Goal: Task Accomplishment & Management: Manage account settings

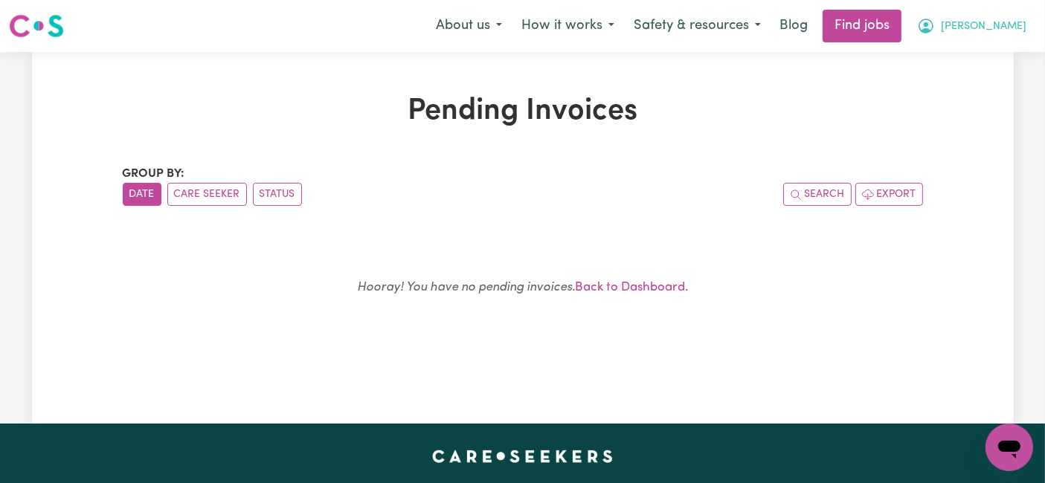
click at [985, 33] on span "[PERSON_NAME]" at bounding box center [984, 27] width 86 height 16
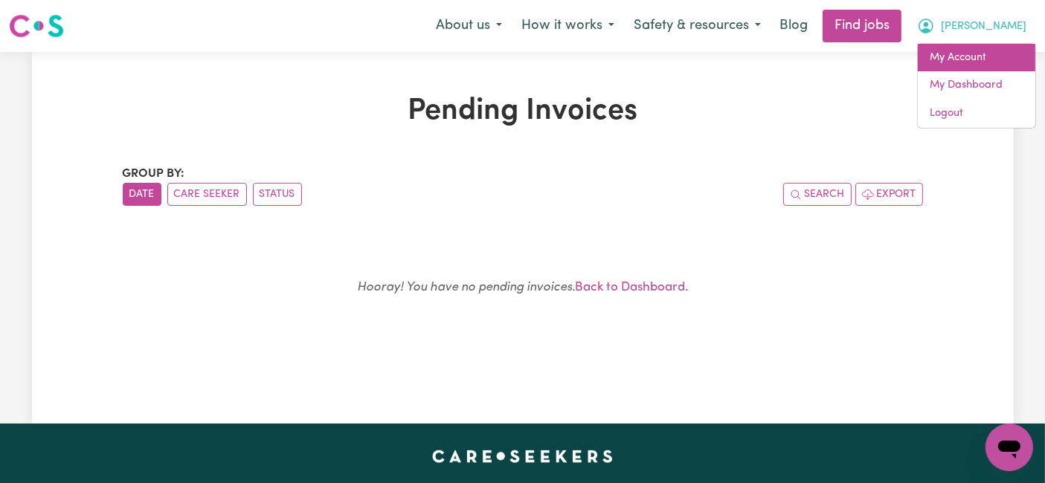
click at [967, 54] on link "My Account" at bounding box center [976, 58] width 117 height 28
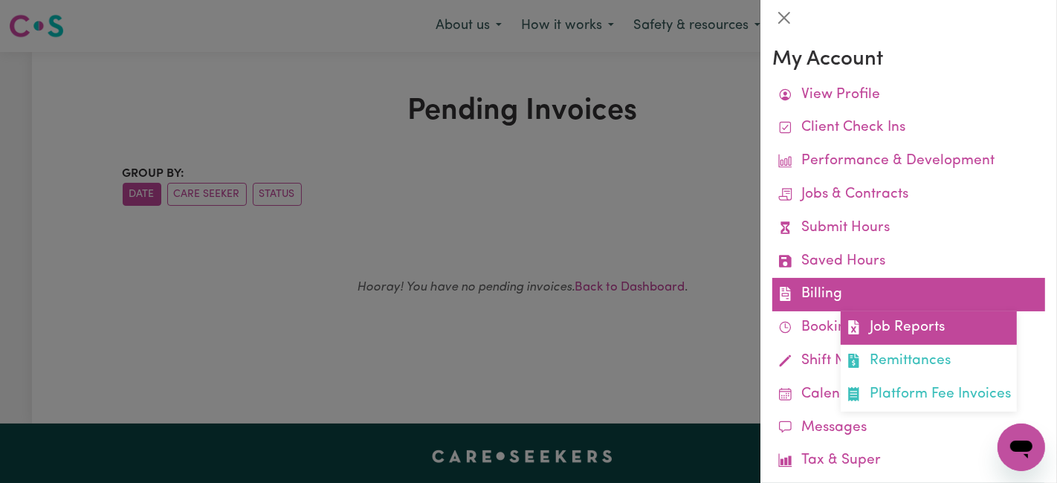
click at [865, 329] on link "Job Reports" at bounding box center [929, 328] width 176 height 33
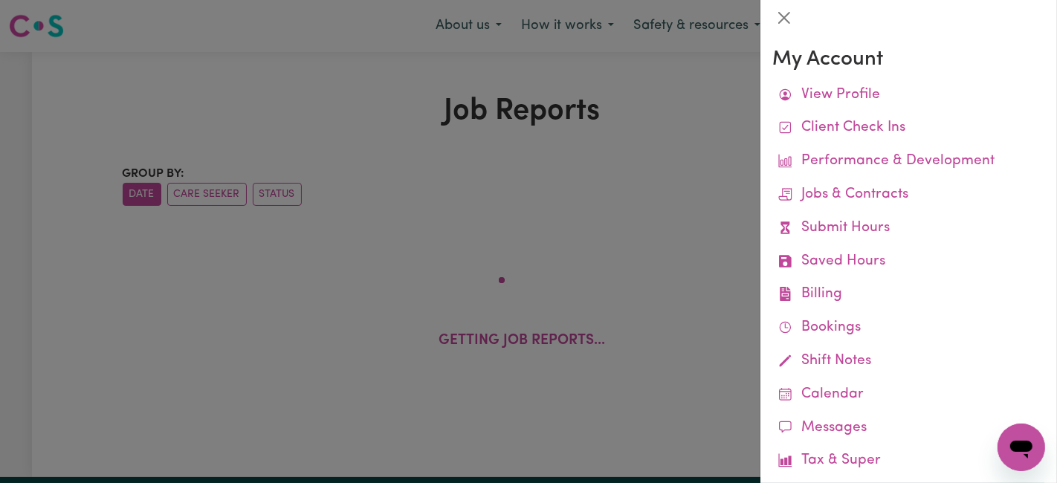
click at [736, 93] on div at bounding box center [528, 241] width 1057 height 483
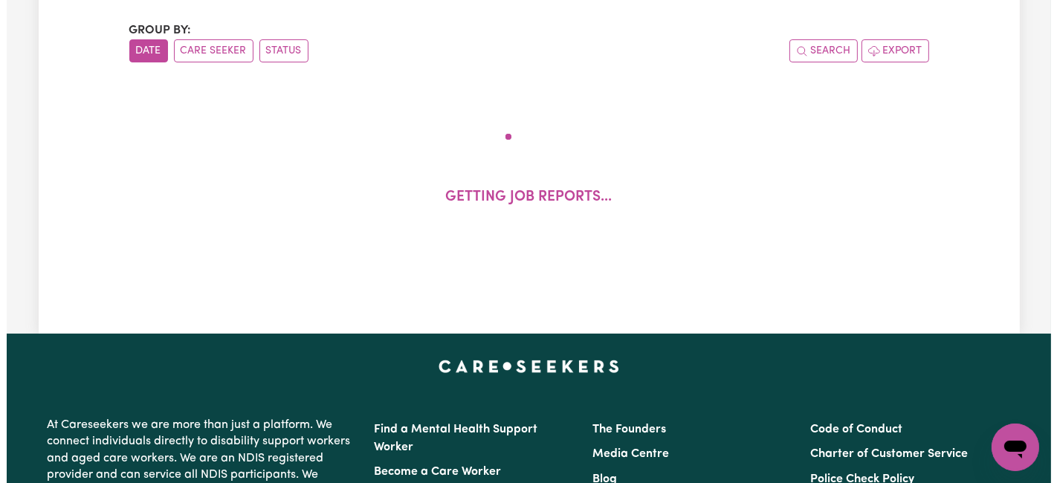
scroll to position [150, 0]
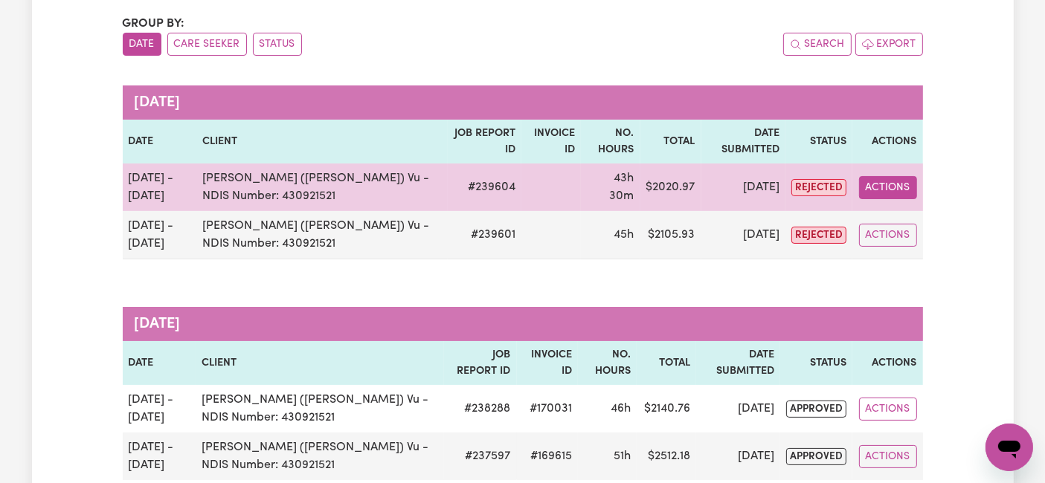
click at [896, 187] on button "Actions" at bounding box center [888, 187] width 58 height 23
click at [909, 226] on link "View Job Report" at bounding box center [922, 222] width 127 height 30
select select "pm"
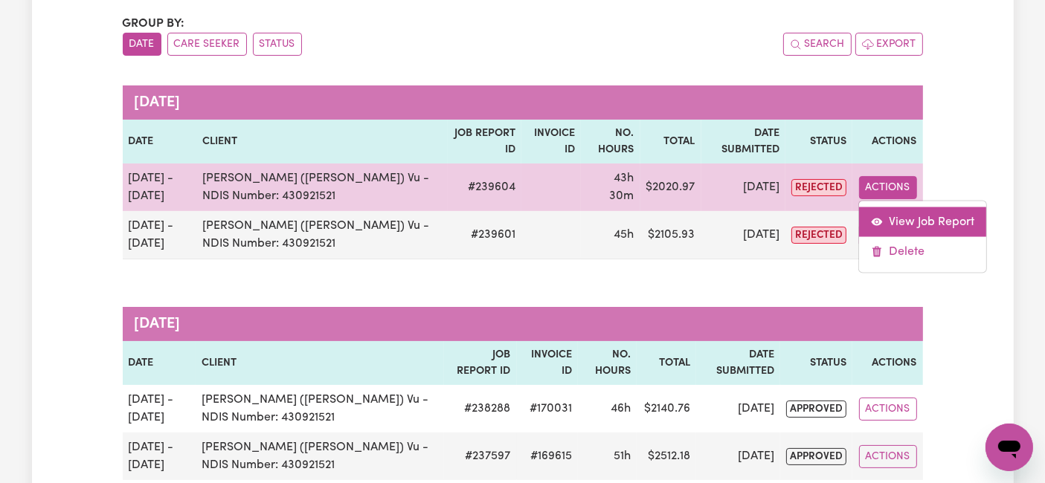
select select "pm"
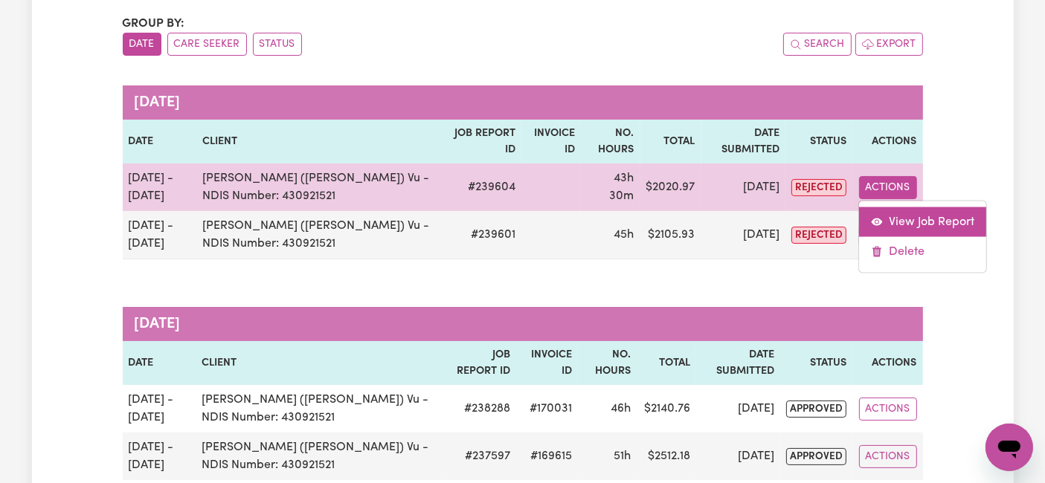
select select "pm"
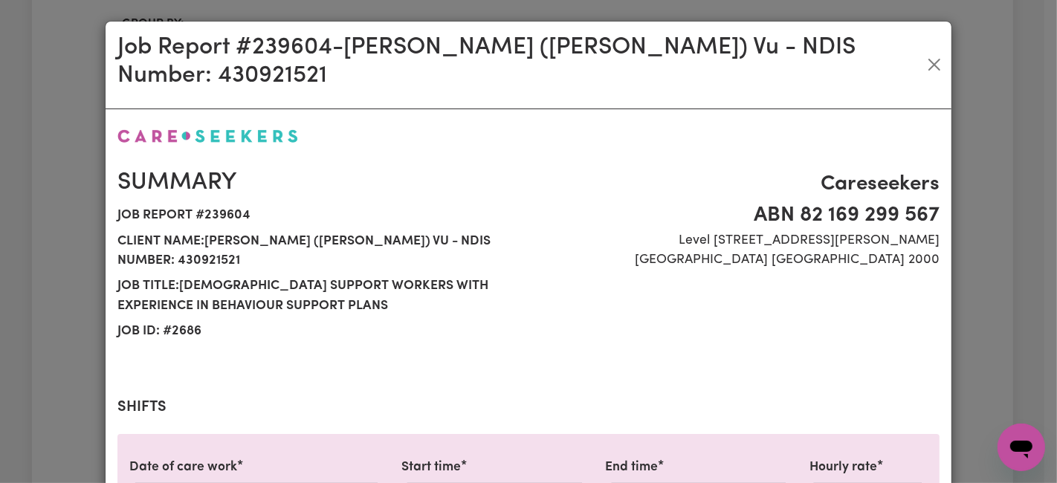
select select "54.21-Weekday"
select select "66.67-EveningCare"
select select "31.51-Overnight"
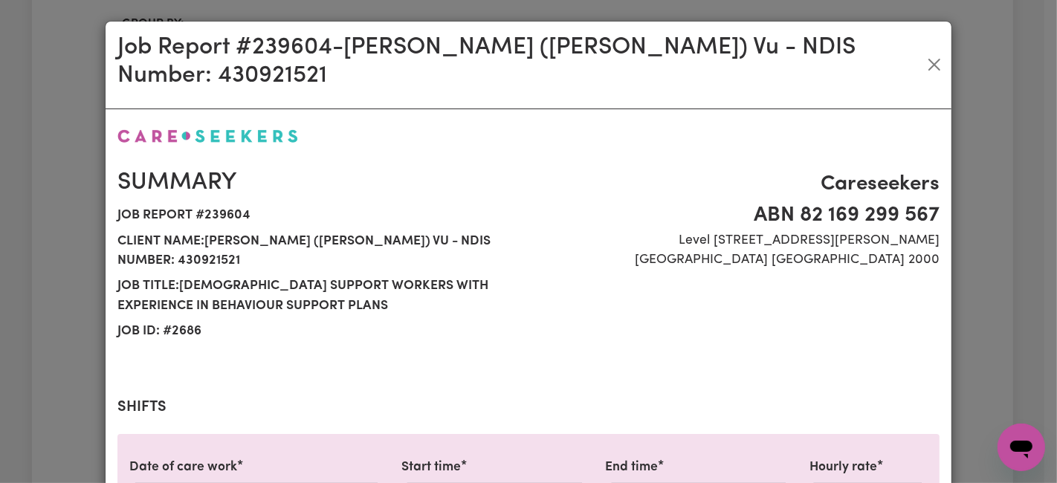
select select "77.06-[DATE]"
select select "94.2-[DATE]"
select select "31.51-Overnight"
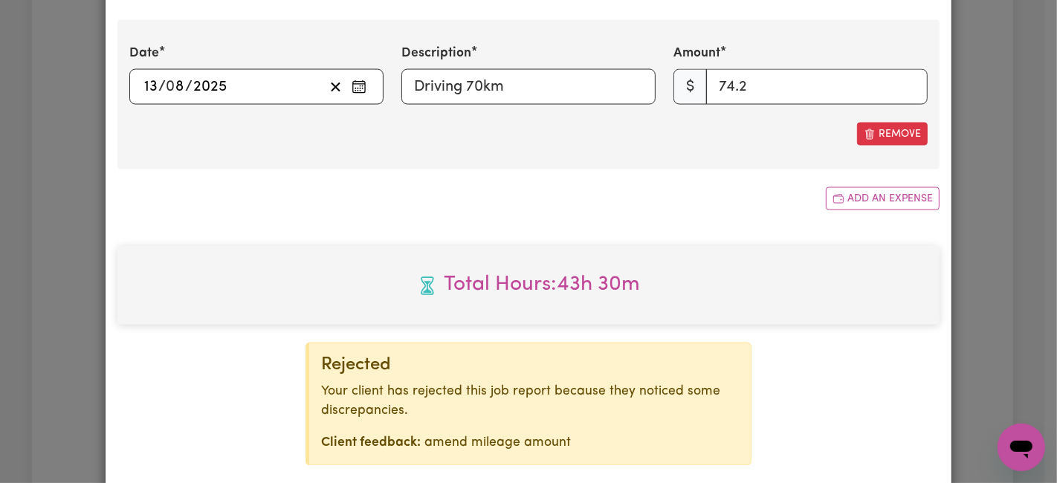
scroll to position [2177, 0]
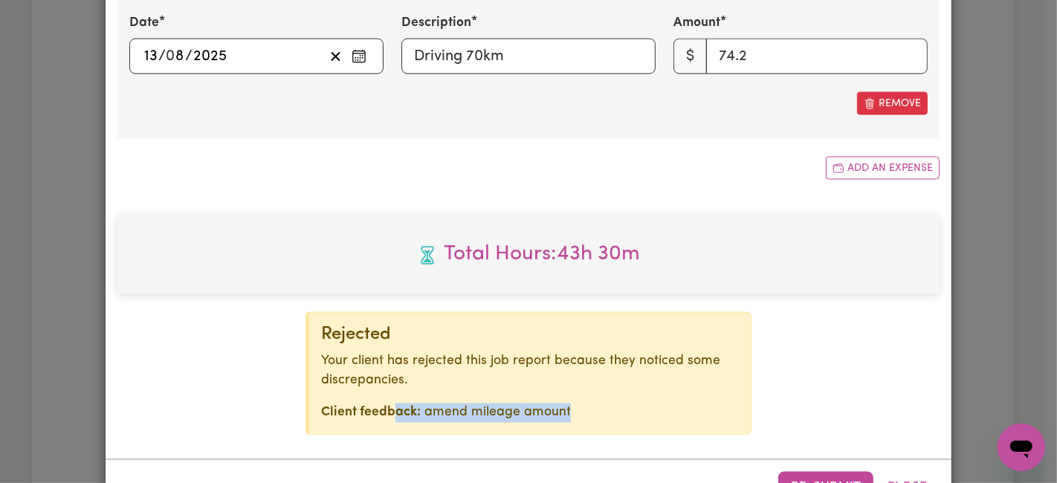
drag, startPoint x: 566, startPoint y: 360, endPoint x: 390, endPoint y: 345, distance: 176.1
click at [390, 345] on div "Rejected Your client has rejected this job report because they noticed some dis…" at bounding box center [529, 373] width 446 height 123
click at [1037, 277] on div "Job Report # 239604 - [GEOGRAPHIC_DATA] (Han) Vu - NDIS Number: 430921521 Summa…" at bounding box center [528, 241] width 1057 height 483
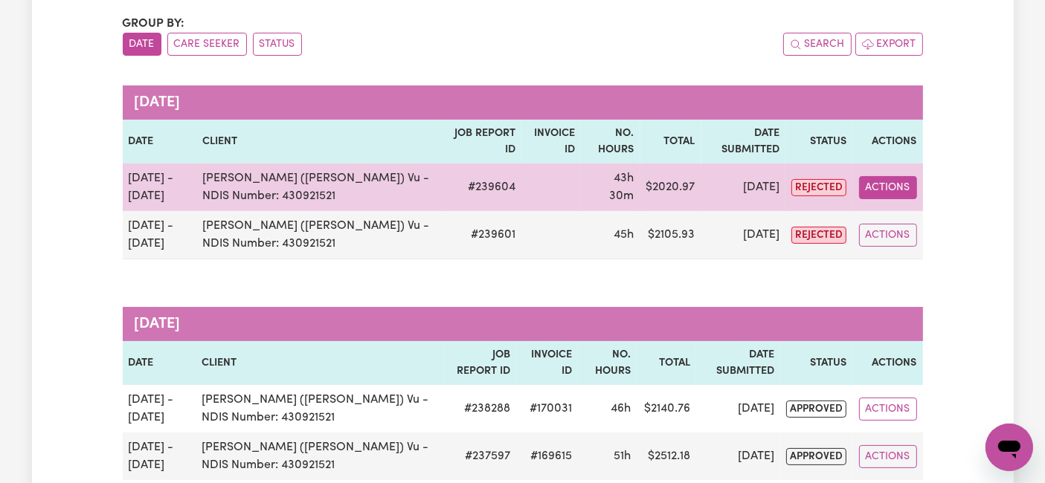
click at [909, 179] on button "Actions" at bounding box center [888, 187] width 58 height 23
click at [889, 224] on link "View Job Report" at bounding box center [922, 222] width 127 height 30
select select "pm"
select select "54.21-Weekday"
select select "pm"
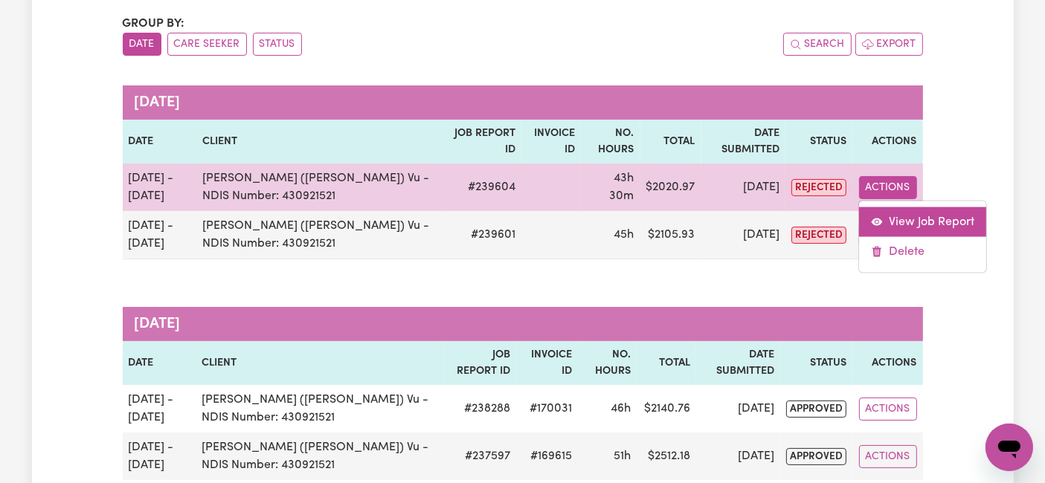
select select "54.21-Weekday"
select select "pm"
select select "54.21-Weekday"
select select "pm"
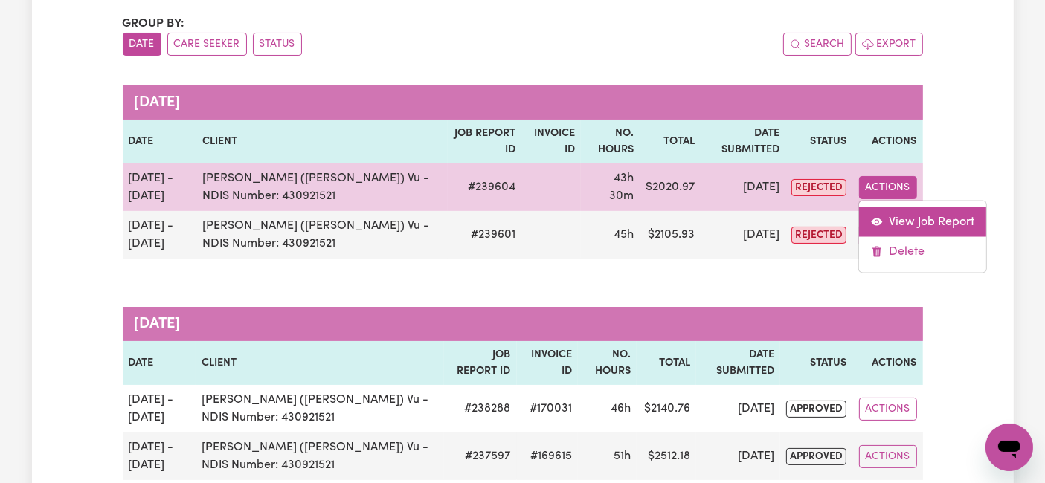
select select "66.67-EveningCare"
select select "pm"
select select "31.51-Overnight"
select select "77.06-[DATE]"
select select "pm"
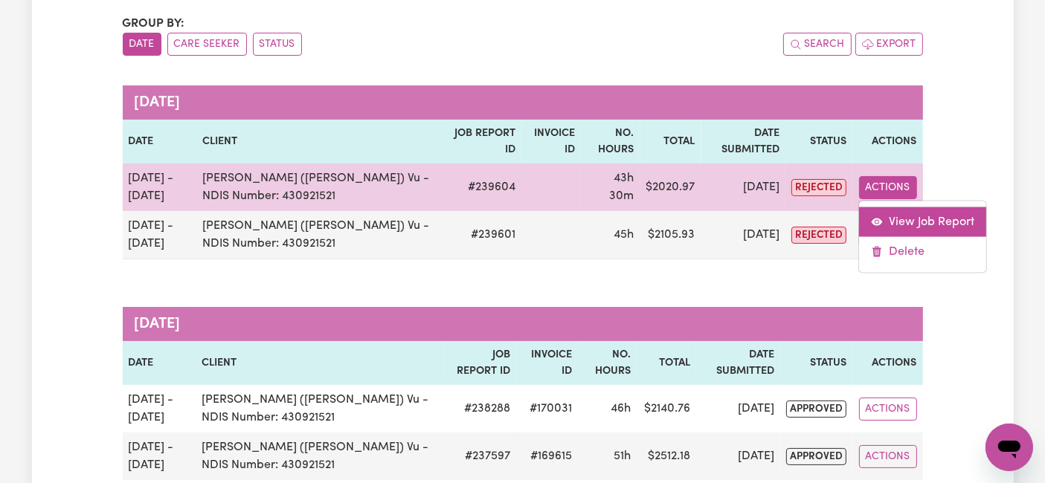
select select "pm"
select select "94.2-[DATE]"
select select "pm"
select select "31.51-Overnight"
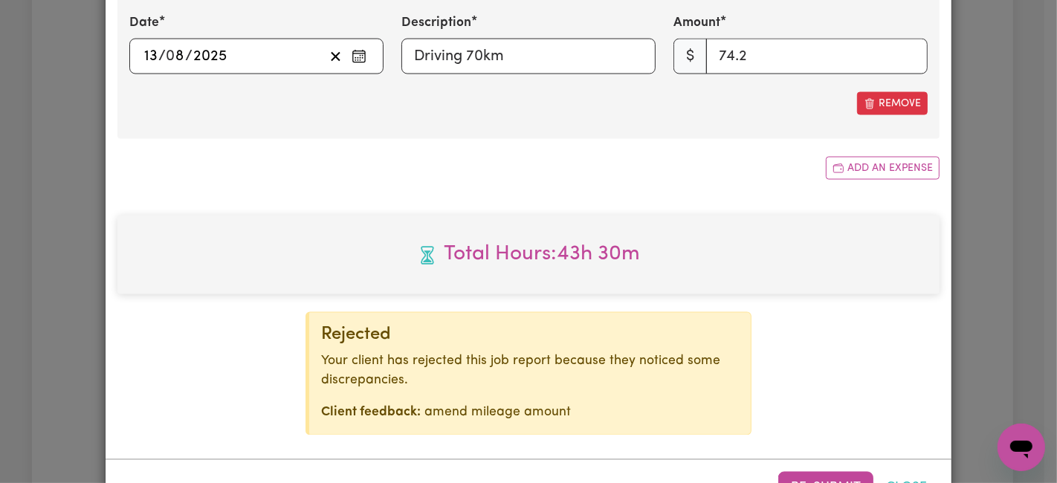
drag, startPoint x: 903, startPoint y: 451, endPoint x: 905, endPoint y: 439, distance: 12.1
click at [905, 460] on div "Re-submit Close" at bounding box center [529, 488] width 846 height 57
click at [905, 472] on button "Close" at bounding box center [907, 488] width 66 height 33
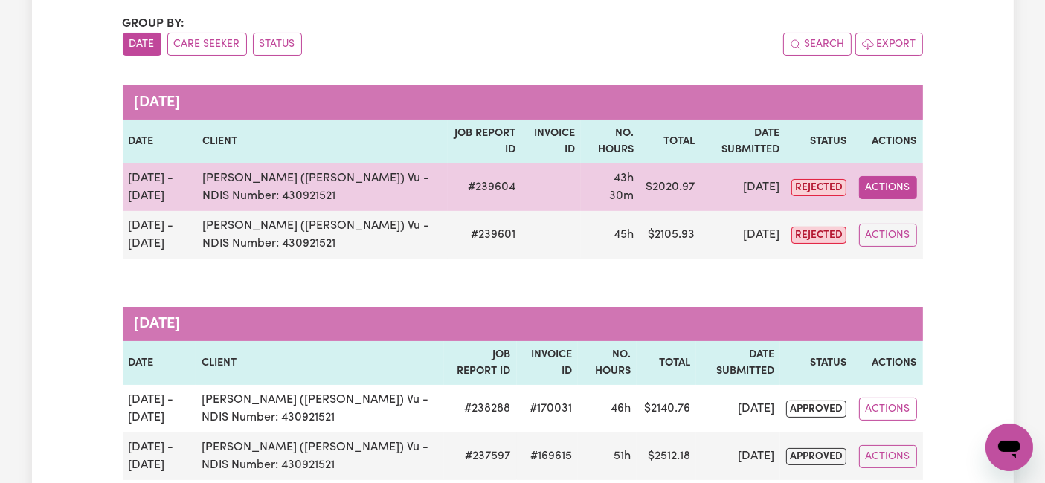
click at [883, 198] on button "Actions" at bounding box center [888, 187] width 58 height 23
click at [884, 231] on link "View Job Report" at bounding box center [922, 222] width 127 height 30
select select "pm"
select select "54.21-Weekday"
select select "pm"
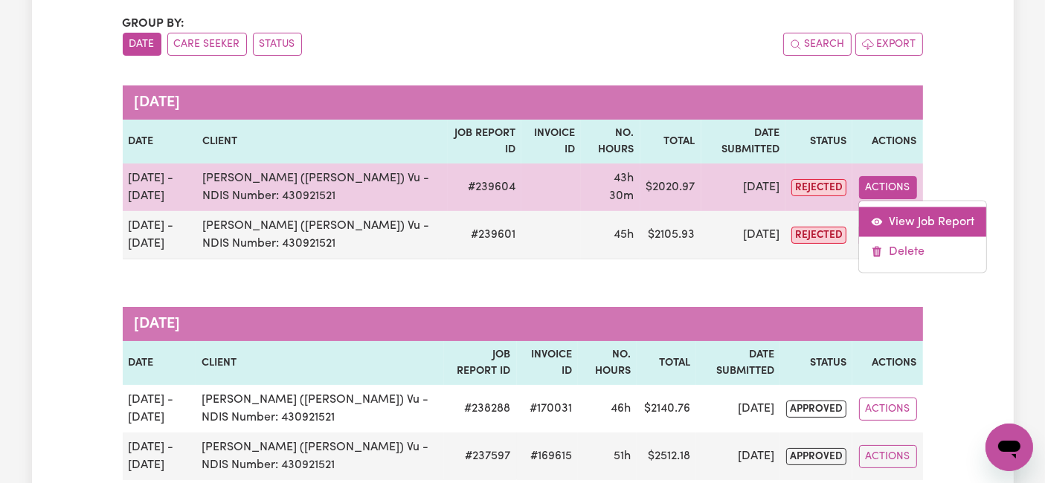
select select "54.21-Weekday"
select select "pm"
select select "54.21-Weekday"
select select "pm"
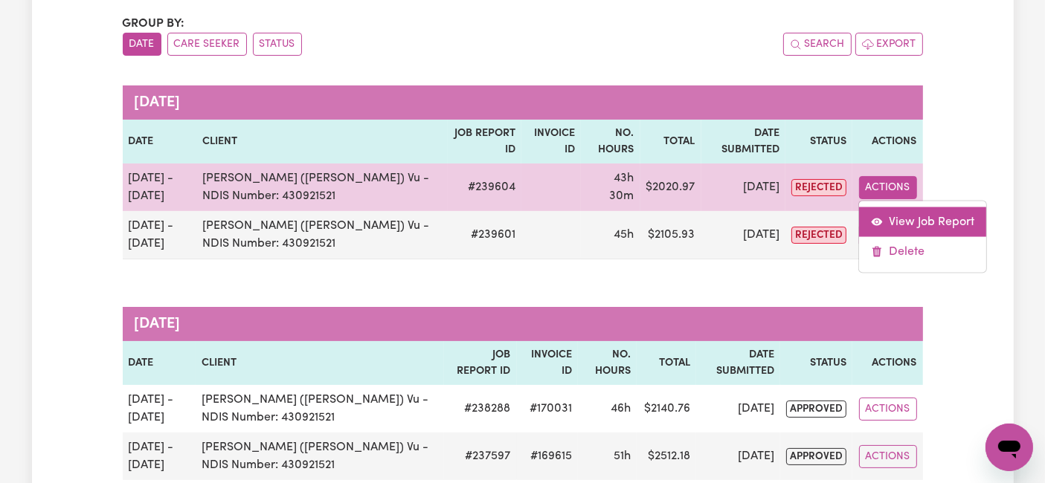
select select "66.67-EveningCare"
select select "pm"
select select "31.51-Overnight"
select select "77.06-[DATE]"
select select "pm"
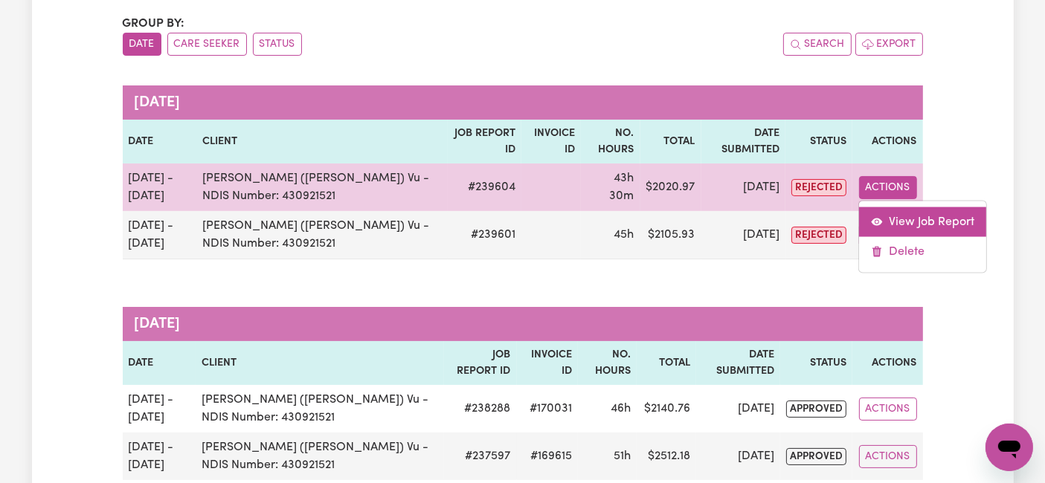
select select "pm"
select select "94.2-[DATE]"
select select "pm"
select select "31.51-Overnight"
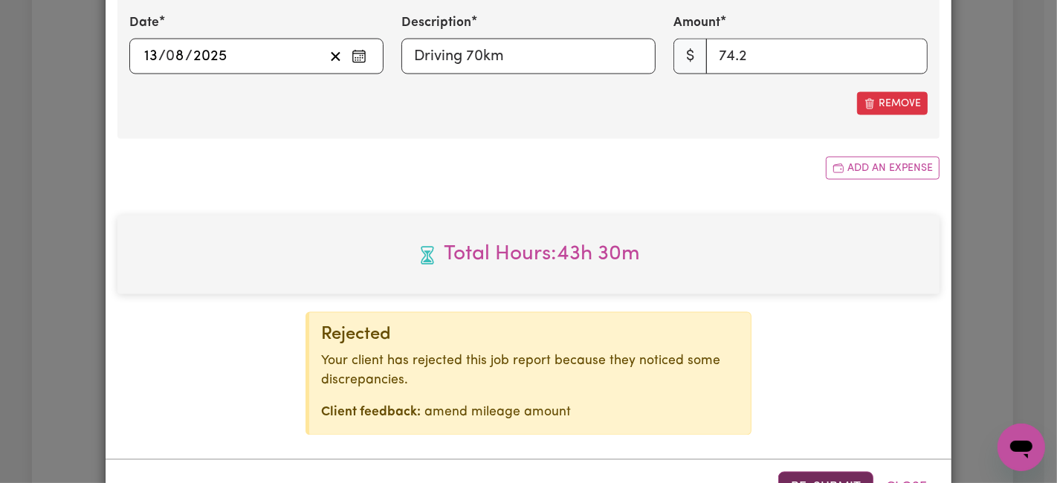
click at [864, 472] on button "Re-submit" at bounding box center [825, 488] width 95 height 33
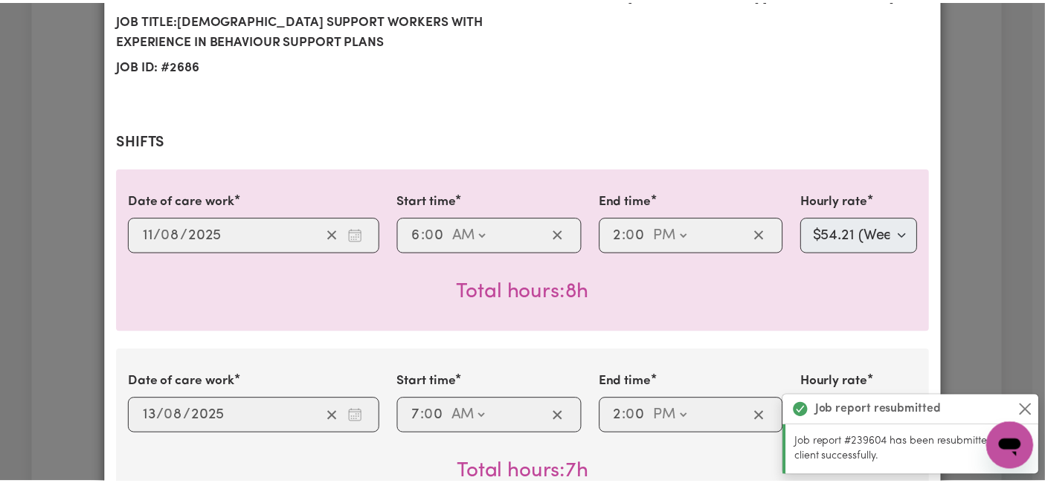
scroll to position [0, 0]
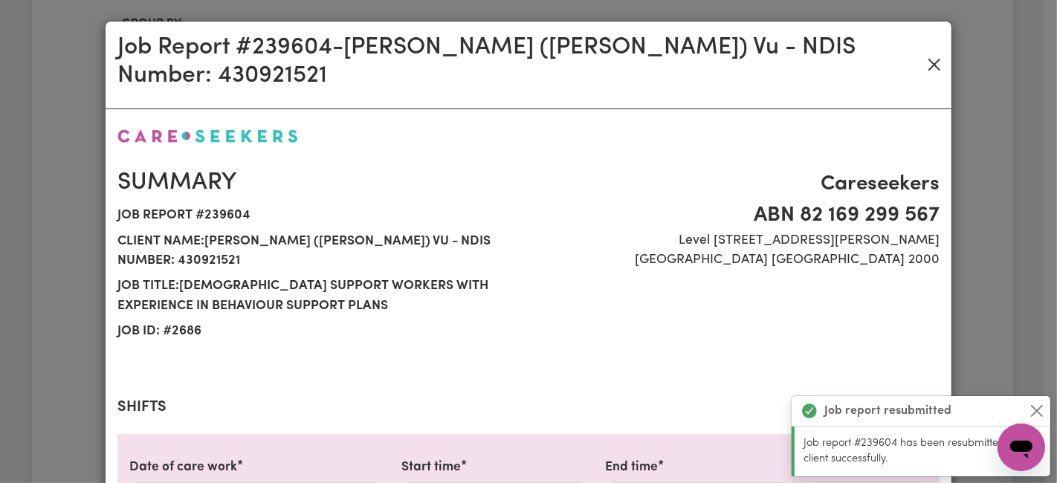
drag, startPoint x: 919, startPoint y: 37, endPoint x: 922, endPoint y: 47, distance: 10.1
click at [922, 47] on div "Job Report # 239604 - [GEOGRAPHIC_DATA] ([PERSON_NAME]) Vu - NDIS Number: 43092…" at bounding box center [529, 66] width 846 height 88
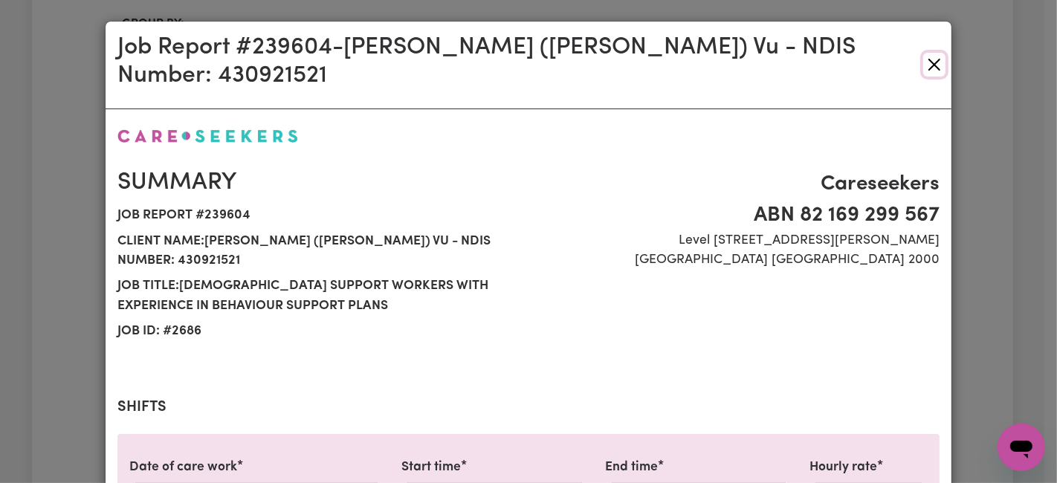
click at [923, 53] on button "Close" at bounding box center [934, 65] width 22 height 24
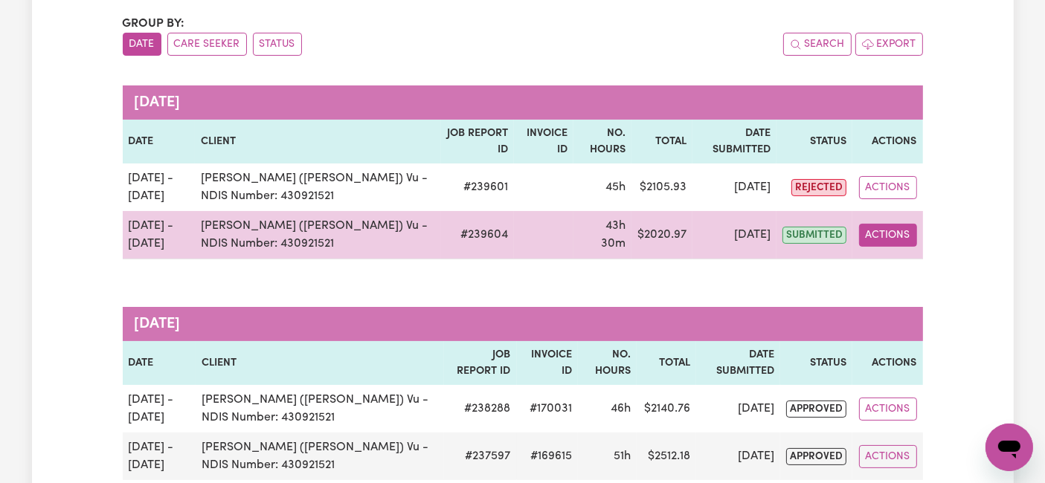
click at [873, 227] on button "Actions" at bounding box center [888, 235] width 58 height 23
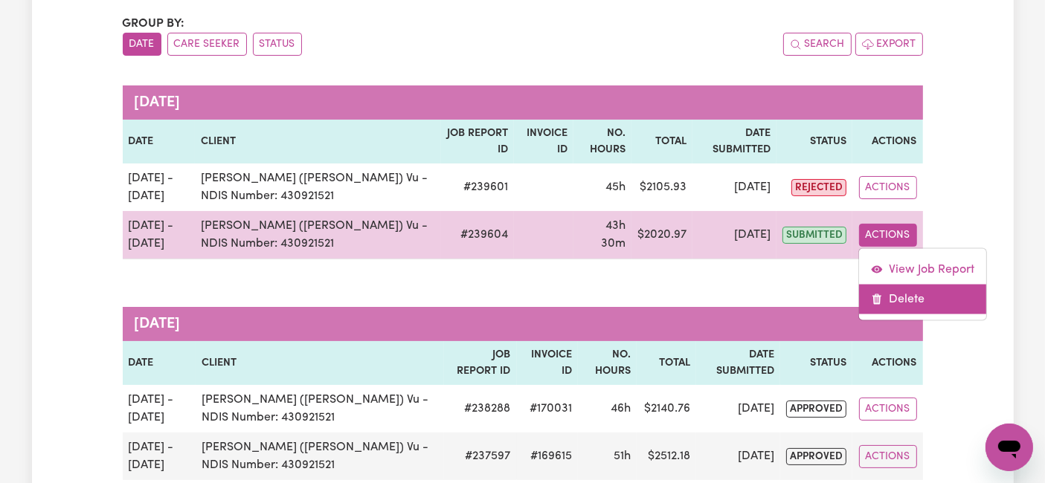
click at [897, 309] on link "Delete" at bounding box center [922, 299] width 127 height 30
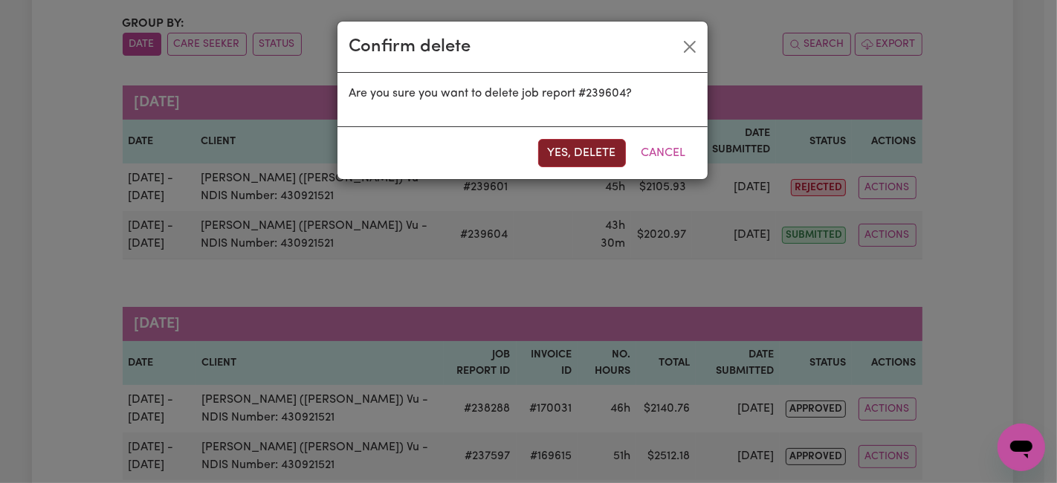
click at [612, 157] on button "Yes, delete" at bounding box center [582, 153] width 88 height 28
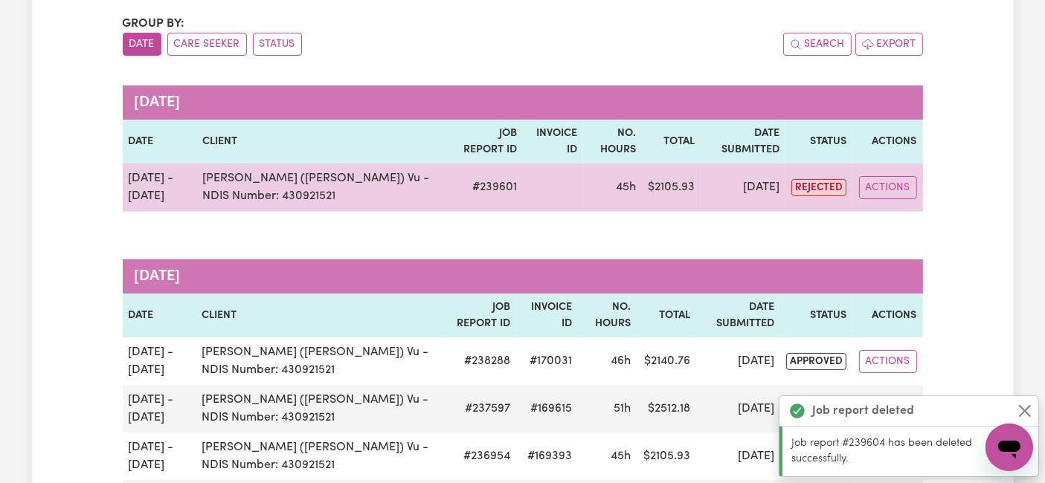
click at [862, 207] on td "Actions" at bounding box center [887, 188] width 70 height 48
click at [875, 195] on button "Actions" at bounding box center [888, 187] width 58 height 23
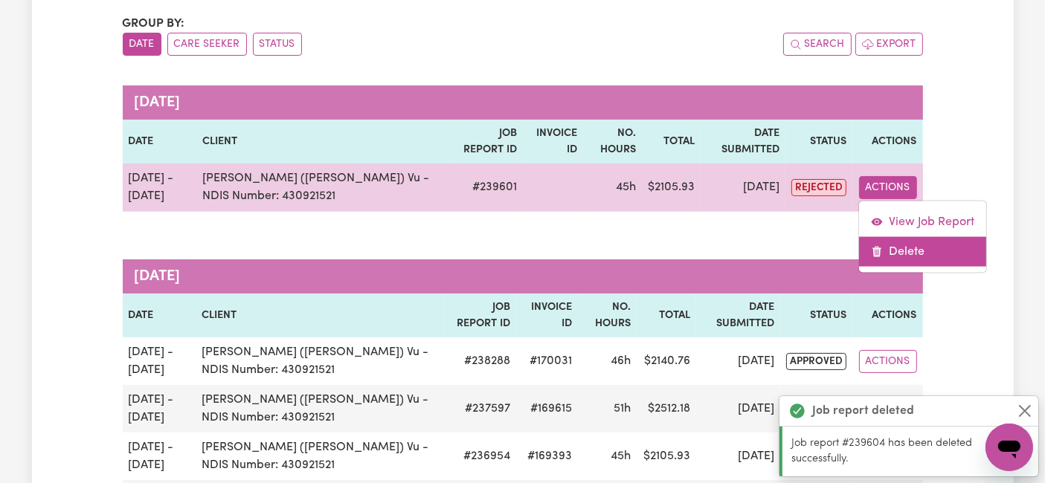
click at [892, 252] on link "Delete" at bounding box center [922, 251] width 127 height 30
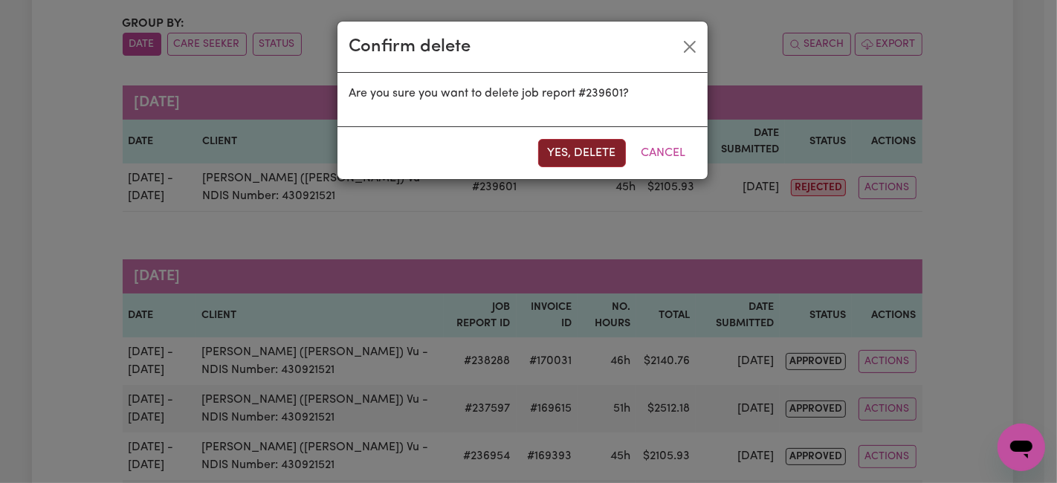
click at [596, 145] on button "Yes, delete" at bounding box center [582, 153] width 88 height 28
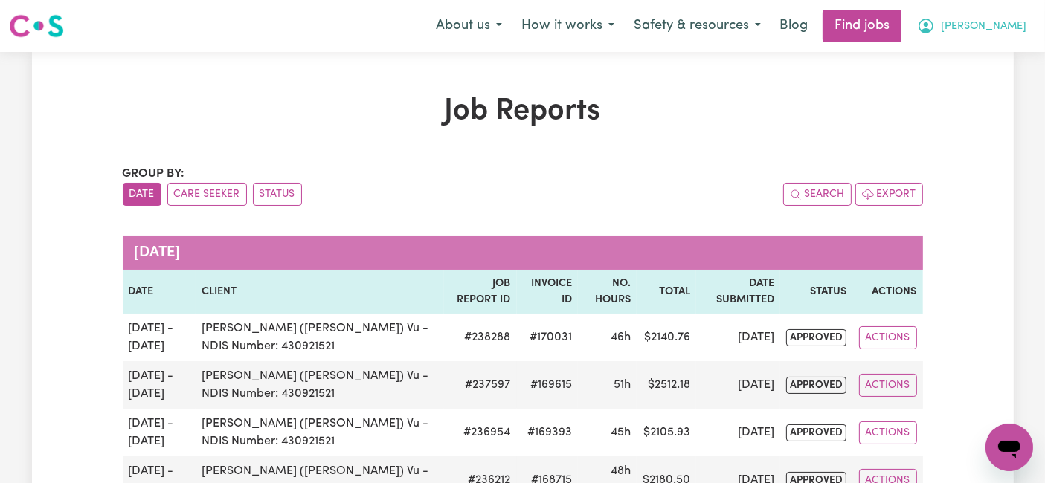
click at [990, 38] on button "[PERSON_NAME]" at bounding box center [971, 25] width 129 height 31
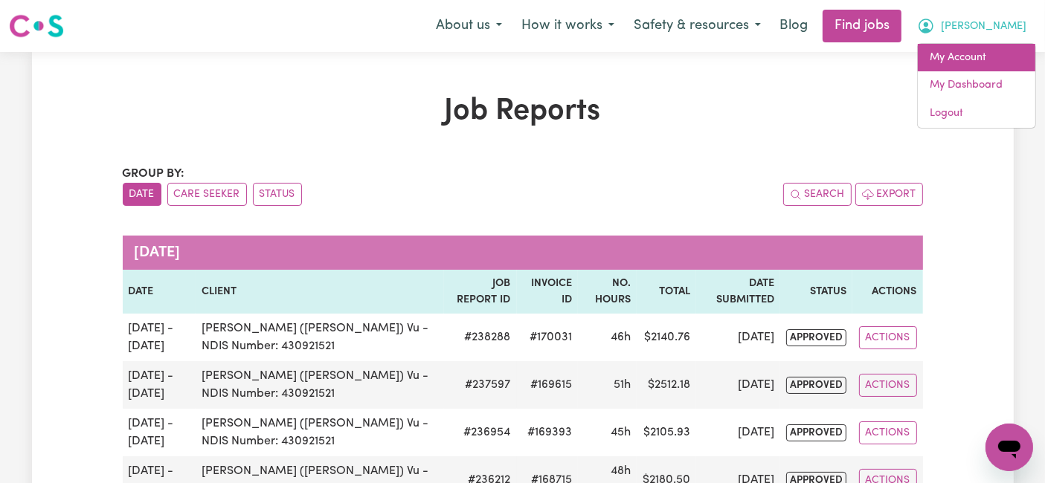
click at [983, 59] on link "My Account" at bounding box center [976, 58] width 117 height 28
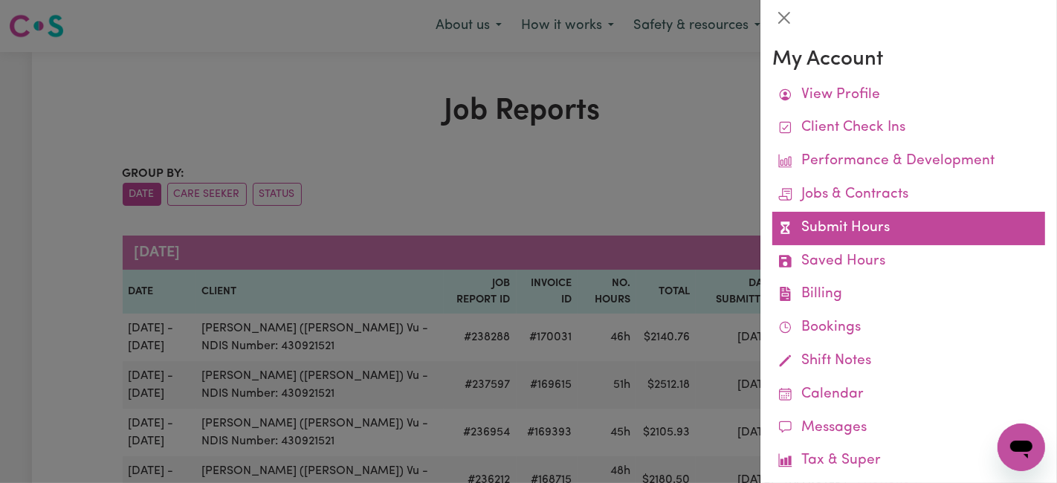
click at [849, 228] on link "Submit Hours" at bounding box center [909, 228] width 273 height 33
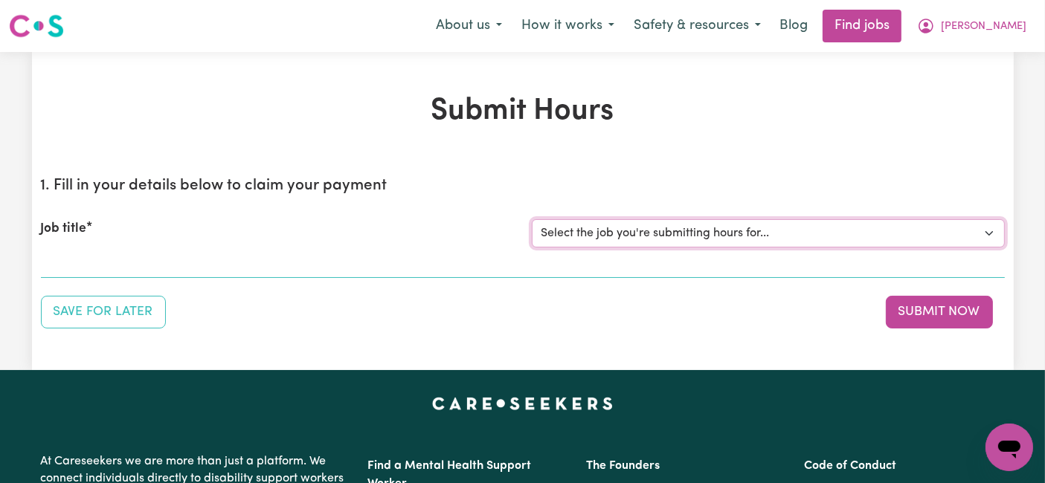
click at [697, 228] on select "Select the job you're submitting hours for... [[PERSON_NAME] (Han) Vu - NDIS Nu…" at bounding box center [768, 233] width 473 height 28
select select "2686"
click at [532, 219] on select "Select the job you're submitting hours for... [[PERSON_NAME] (Han) Vu - NDIS Nu…" at bounding box center [768, 233] width 473 height 28
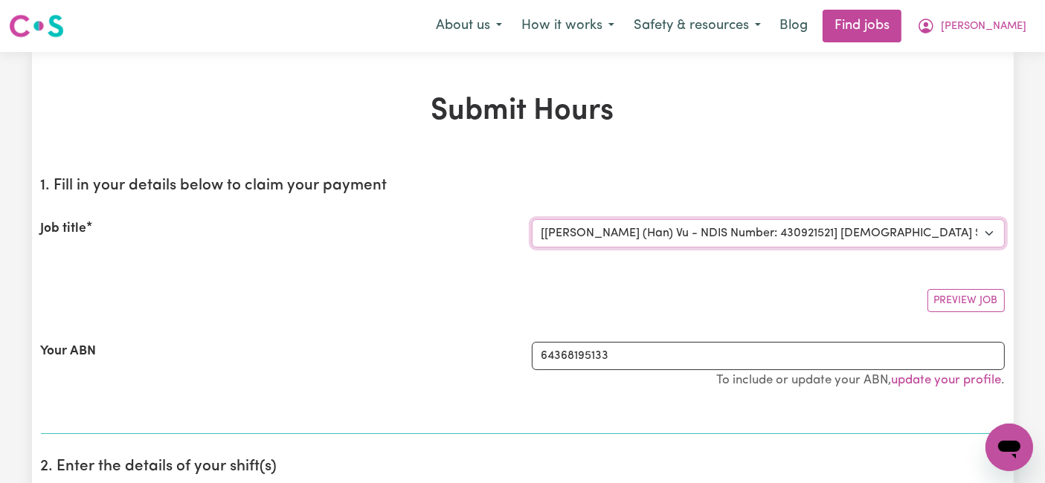
scroll to position [248, 0]
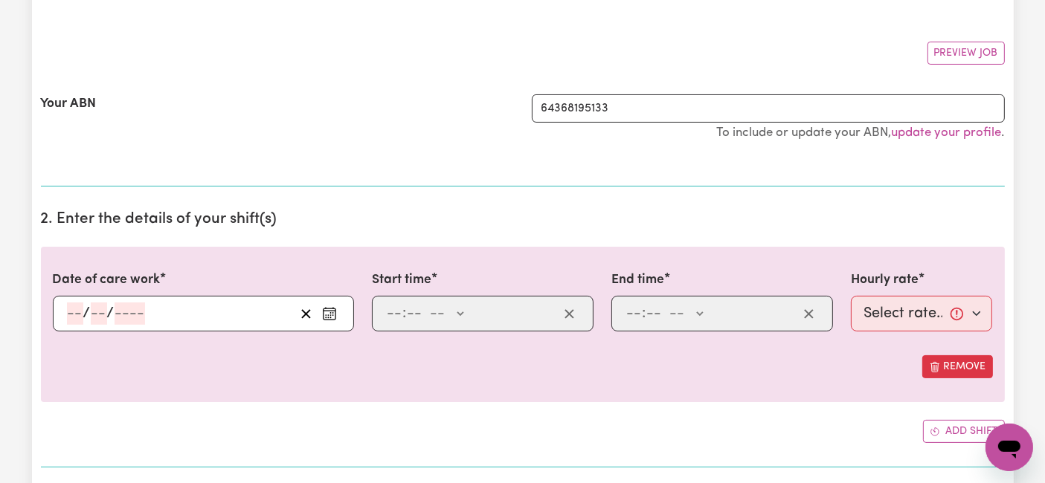
click at [75, 320] on input "number" at bounding box center [75, 314] width 16 height 22
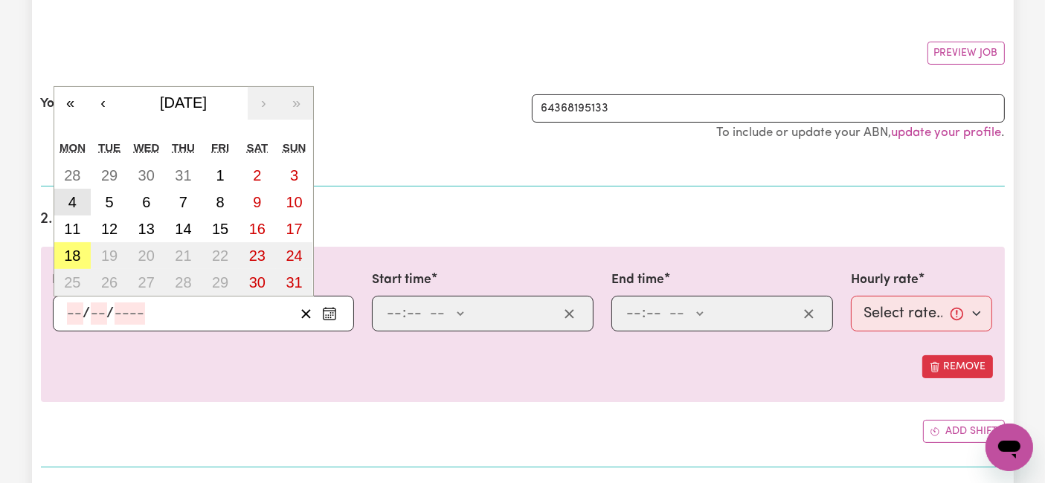
click at [77, 201] on button "4" at bounding box center [72, 202] width 37 height 27
type input "[DATE]"
type input "4"
type input "8"
type input "2025"
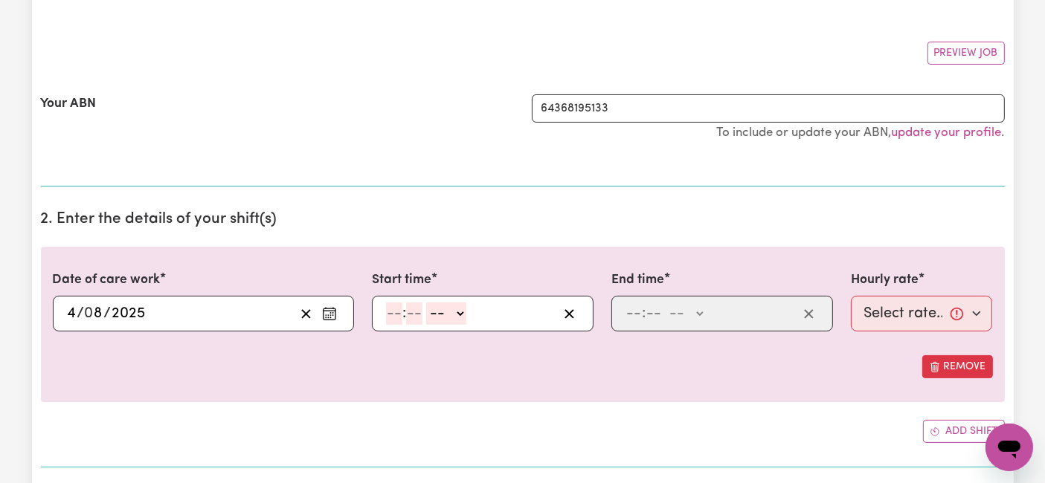
click at [399, 315] on input "number" at bounding box center [394, 314] width 16 height 22
type input "6"
type input "0"
click at [439, 313] on select "-- AM PM" at bounding box center [444, 314] width 40 height 22
select select "am"
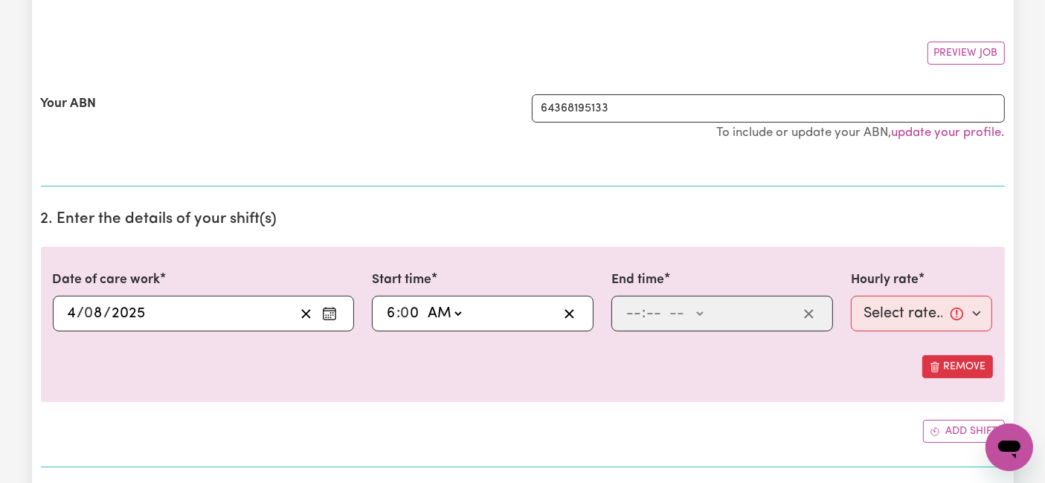
click at [424, 303] on select "-- AM PM" at bounding box center [444, 314] width 40 height 22
type input "06:00"
click at [635, 313] on input "number" at bounding box center [633, 314] width 16 height 22
type input "2"
type input "0"
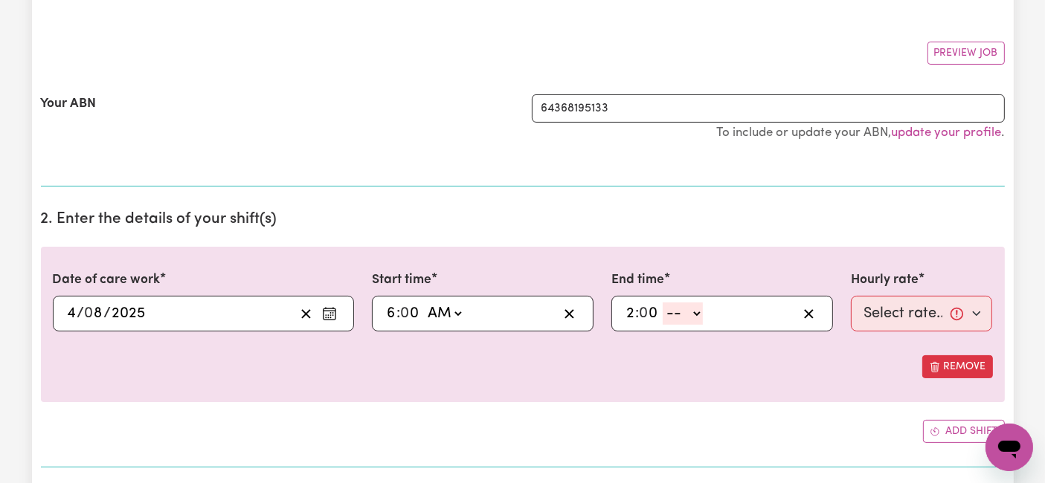
click at [684, 317] on select "-- AM PM" at bounding box center [682, 314] width 40 height 22
select select "pm"
click at [662, 303] on select "-- AM PM" at bounding box center [682, 314] width 40 height 22
type input "14:00"
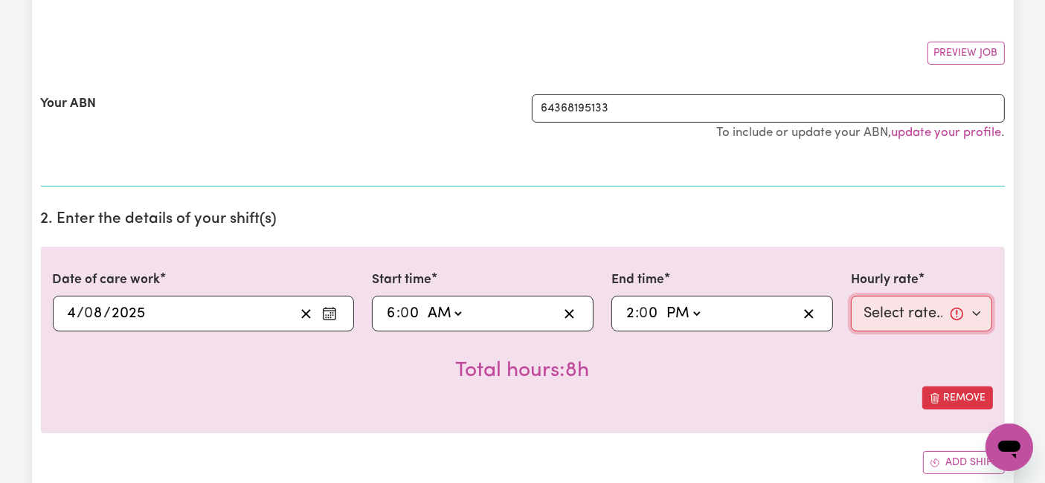
click at [884, 312] on select "Select rate... $54.21 (Weekday) $77.06 ([DATE]) $94.20 ([DATE]) $92.12 (Public …" at bounding box center [922, 314] width 142 height 36
select select "54.21-Weekday"
click at [851, 296] on select "Select rate... $54.21 (Weekday) $77.06 ([DATE]) $94.20 ([DATE]) $92.12 (Public …" at bounding box center [922, 314] width 142 height 36
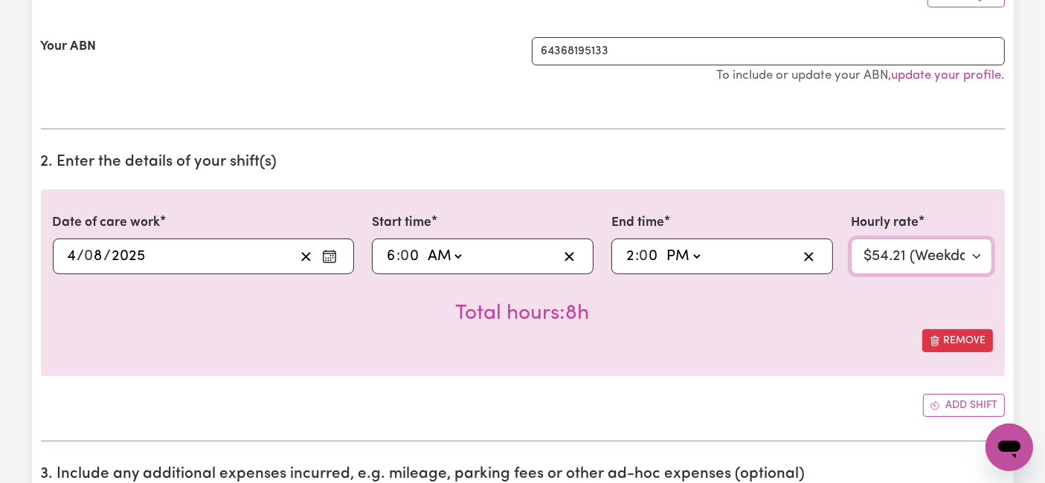
scroll to position [330, 0]
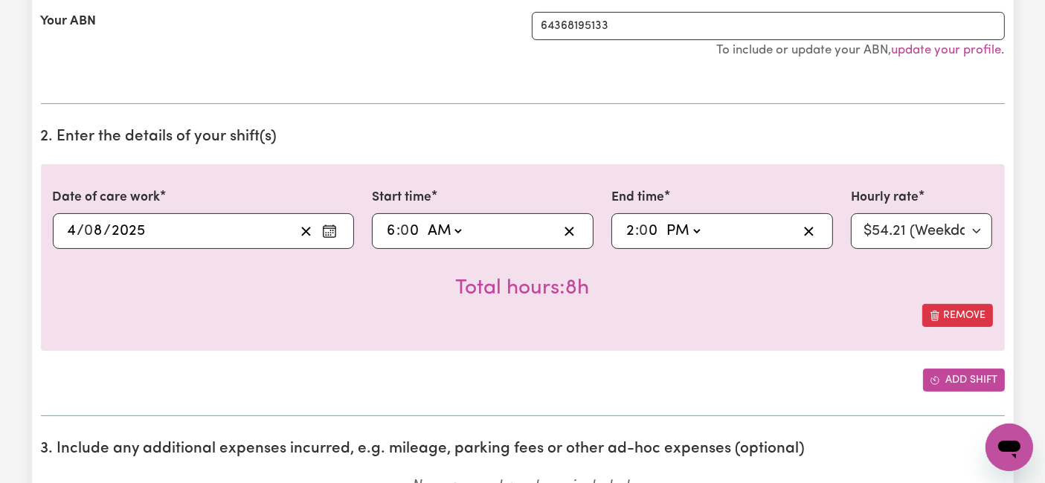
click at [945, 374] on button "Add shift" at bounding box center [964, 380] width 82 height 23
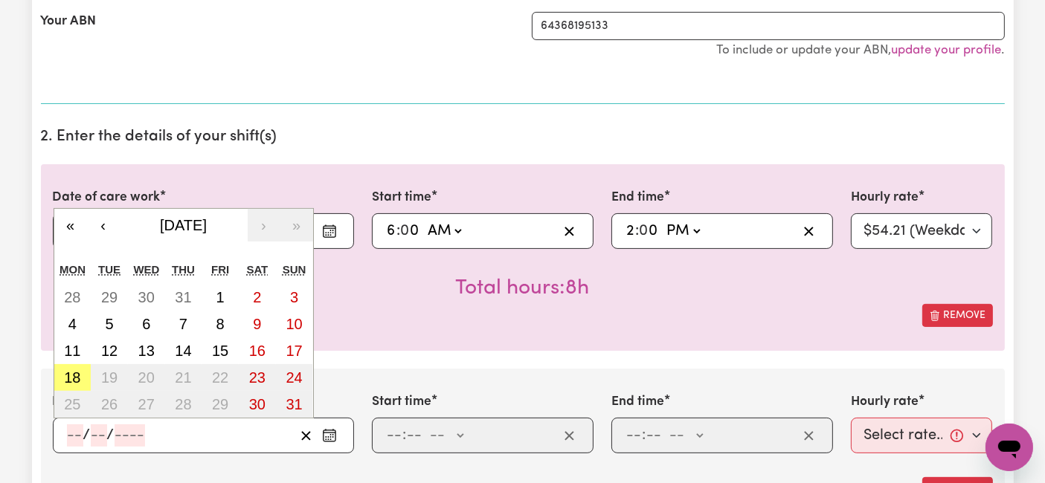
click at [71, 438] on input "number" at bounding box center [75, 436] width 16 height 22
click at [132, 320] on button "6" at bounding box center [146, 324] width 37 height 27
type input "[DATE]"
type input "6"
type input "8"
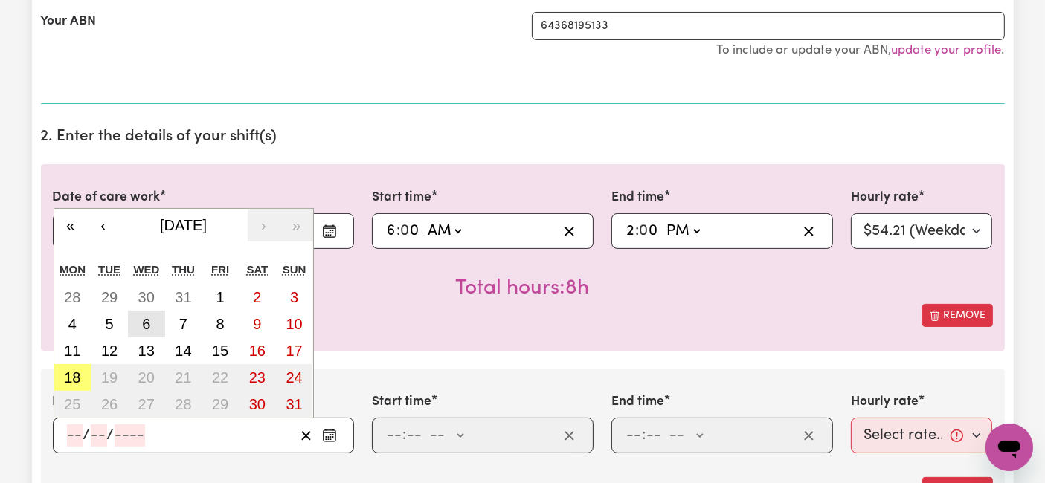
type input "2025"
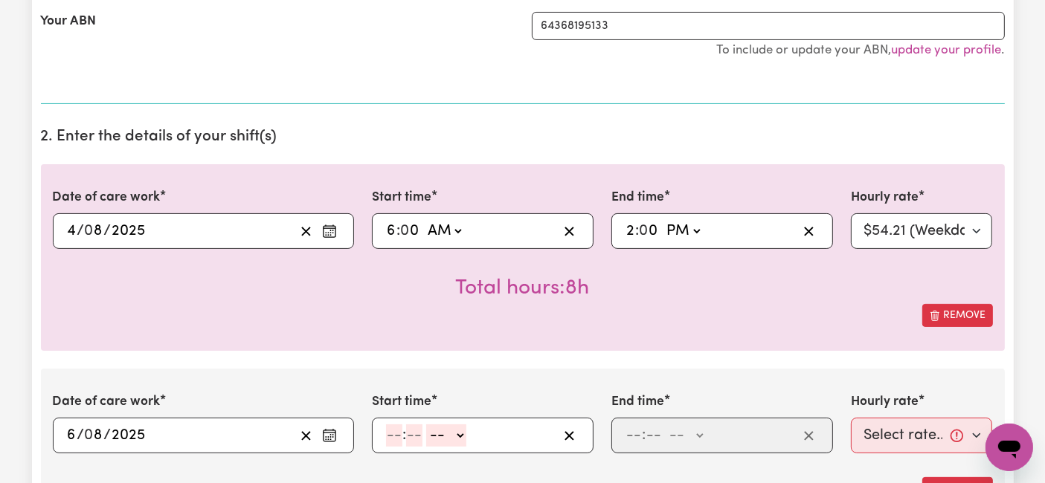
click at [390, 432] on input "number" at bounding box center [394, 436] width 16 height 22
type input "7"
type input "0"
drag, startPoint x: 434, startPoint y: 432, endPoint x: 439, endPoint y: 451, distance: 19.1
click at [435, 432] on select "-- AM PM" at bounding box center [443, 436] width 40 height 22
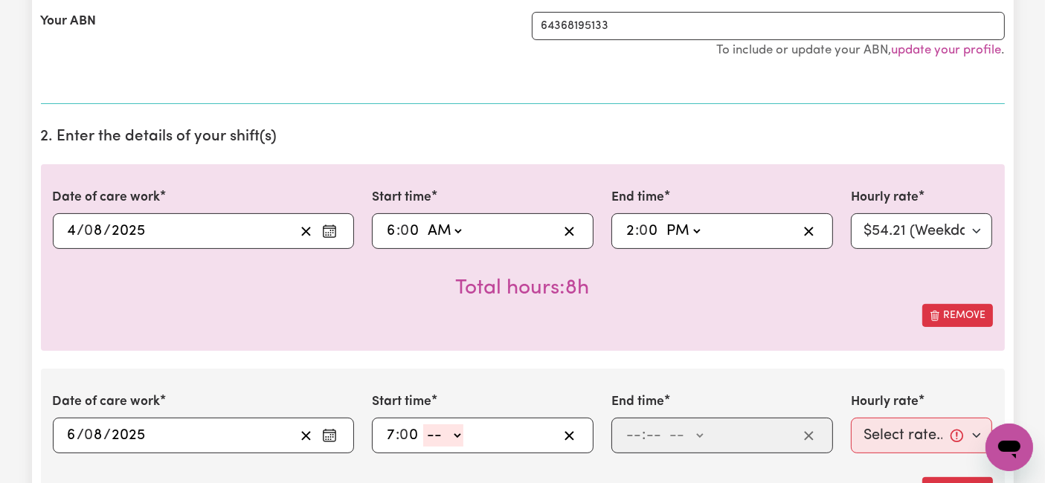
select select "am"
click at [423, 425] on select "-- AM PM" at bounding box center [443, 436] width 40 height 22
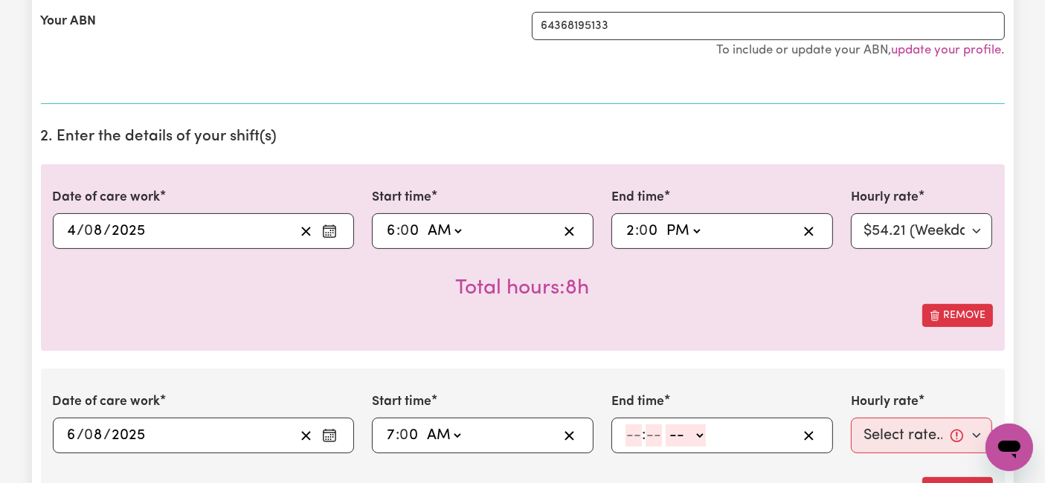
type input "07:00"
click at [632, 439] on input "number" at bounding box center [633, 436] width 16 height 22
type input "2"
type input "0"
click at [683, 433] on select "-- AM PM" at bounding box center [682, 436] width 40 height 22
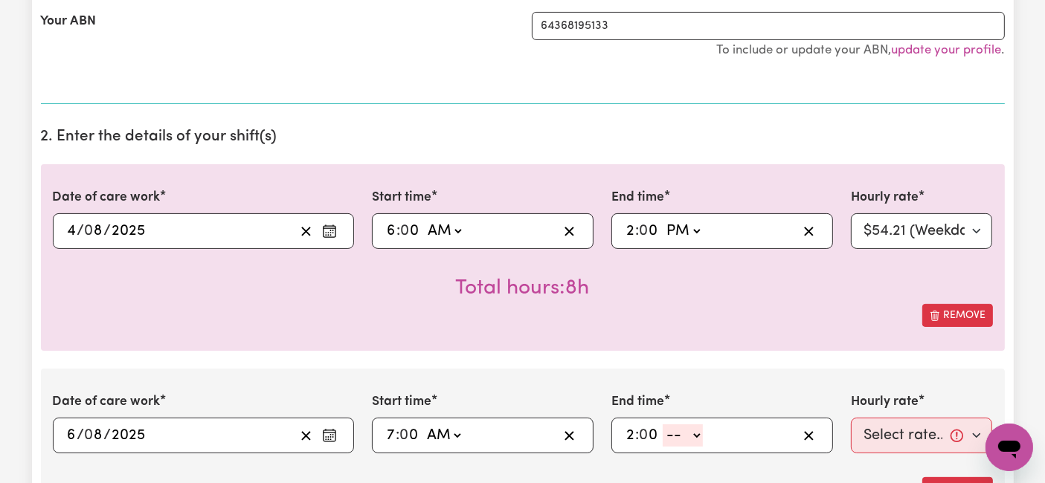
select select "pm"
click at [662, 425] on select "-- AM PM" at bounding box center [682, 436] width 40 height 22
type input "14:00"
drag, startPoint x: 865, startPoint y: 427, endPoint x: 862, endPoint y: 439, distance: 12.8
click at [865, 427] on select "Select rate... $54.21 (Weekday) $77.06 ([DATE]) $94.20 ([DATE]) $92.12 (Public …" at bounding box center [922, 436] width 142 height 36
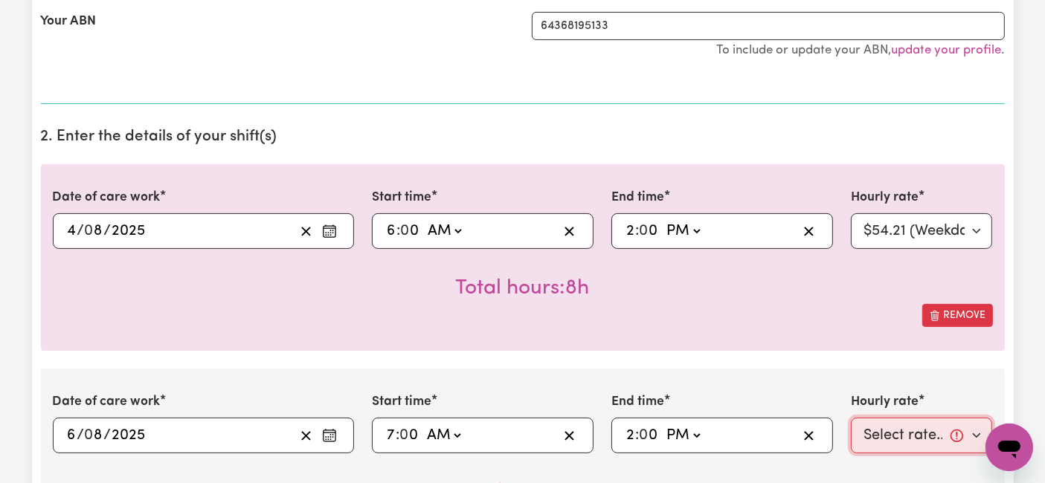
select select "54.21-Weekday"
click at [851, 418] on select "Select rate... $54.21 (Weekday) $77.06 ([DATE]) $94.20 ([DATE]) $92.12 (Public …" at bounding box center [922, 436] width 142 height 36
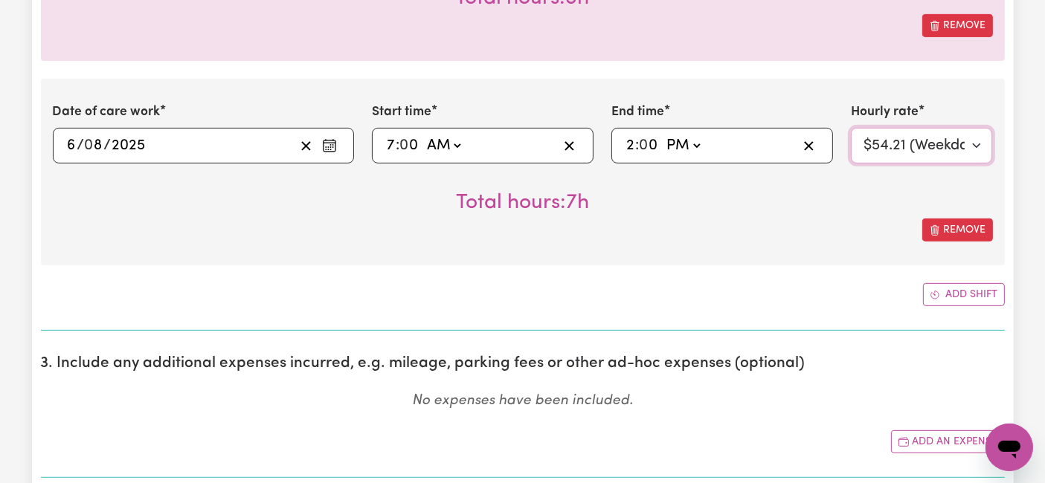
scroll to position [660, 0]
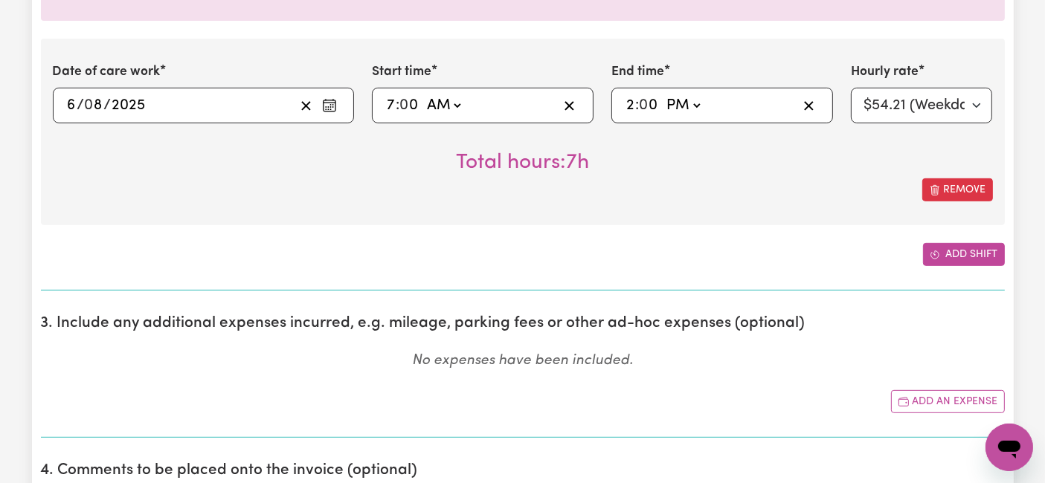
click at [963, 259] on button "Add shift" at bounding box center [964, 254] width 82 height 23
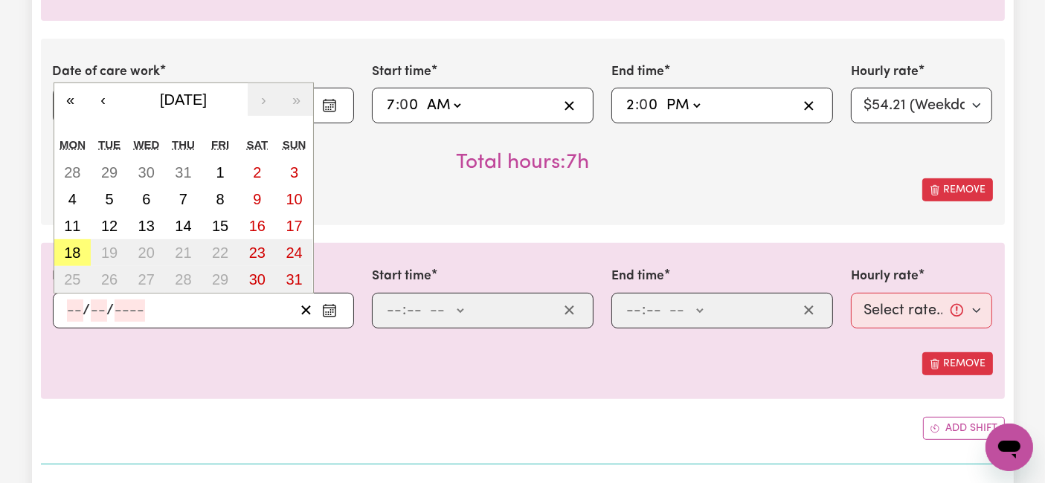
click at [71, 306] on input "number" at bounding box center [75, 311] width 16 height 22
click at [179, 200] on abbr "7" at bounding box center [183, 199] width 8 height 16
type input "[DATE]"
type input "7"
type input "8"
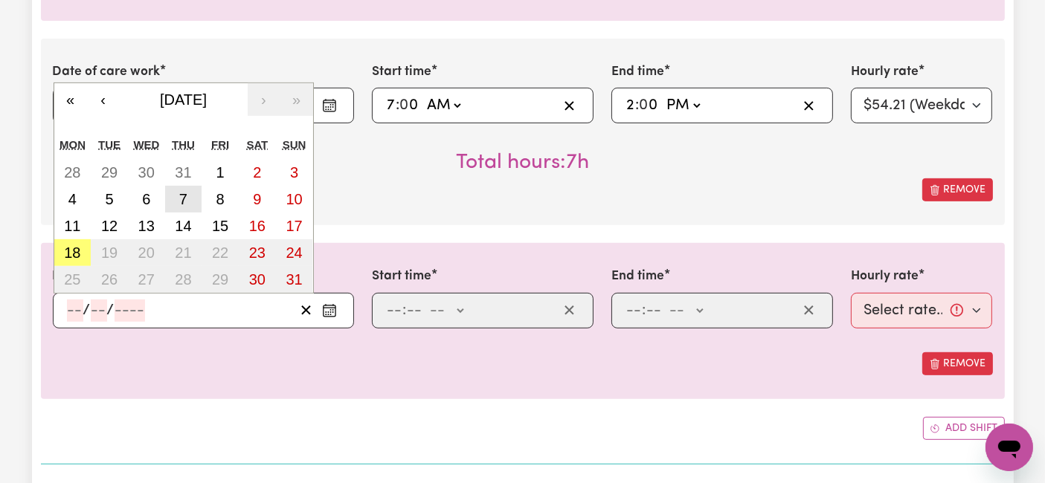
type input "2025"
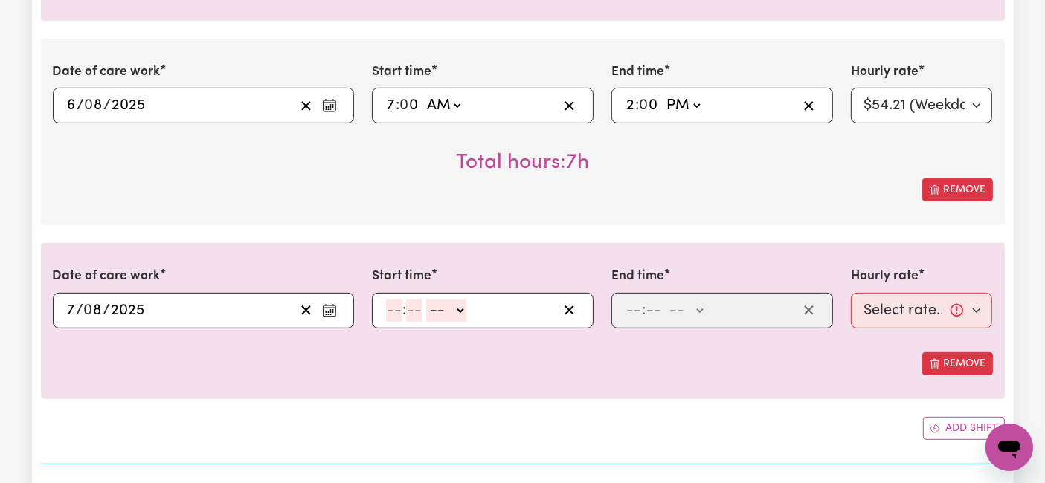
click at [395, 312] on input "number" at bounding box center [394, 311] width 16 height 22
type input "7"
type input "0"
click at [442, 312] on select "-- AM PM" at bounding box center [443, 311] width 40 height 22
select select "am"
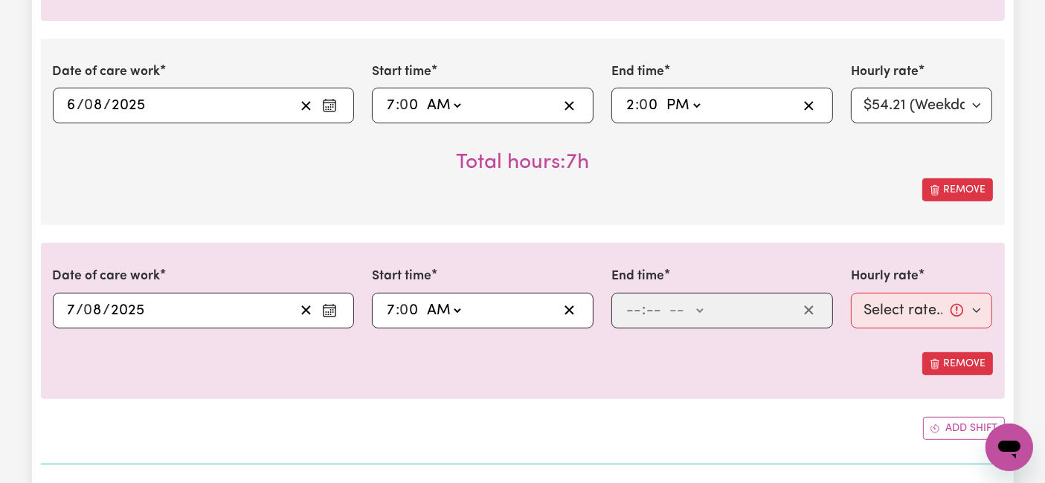
click at [423, 300] on select "-- AM PM" at bounding box center [443, 311] width 40 height 22
type input "07:00"
click at [626, 307] on input "number" at bounding box center [633, 311] width 16 height 22
type input "2"
type input "0"
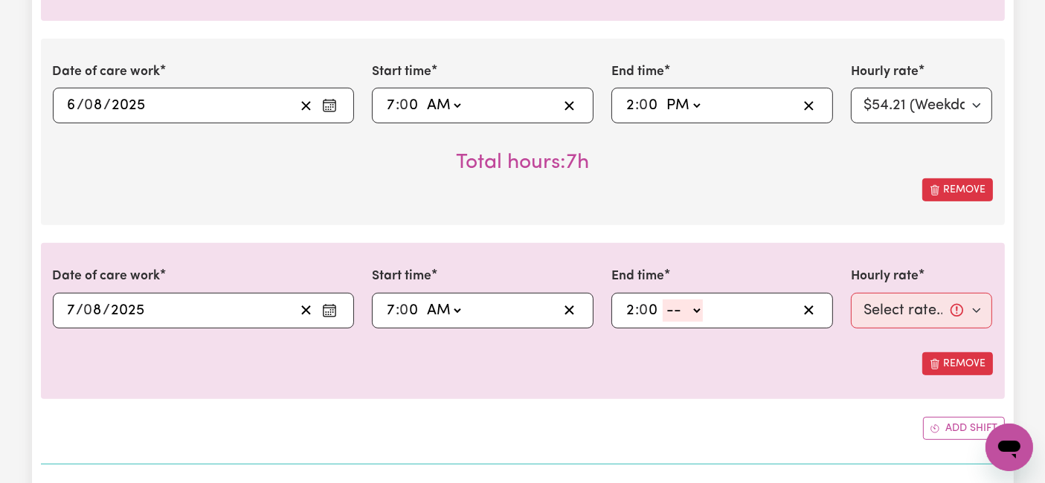
click at [689, 311] on select "-- AM PM" at bounding box center [682, 311] width 40 height 22
select select "pm"
click at [662, 300] on select "-- AM PM" at bounding box center [682, 311] width 40 height 22
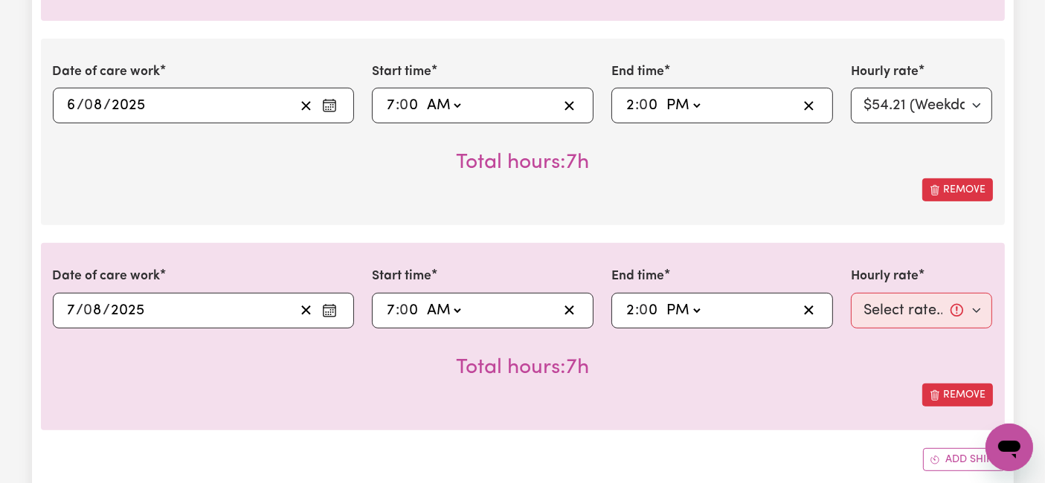
type input "14:00"
click at [868, 311] on select "Select rate... $54.21 (Weekday) $77.06 ([DATE]) $94.20 ([DATE]) $92.12 (Public …" at bounding box center [922, 311] width 142 height 36
select select "54.21-Weekday"
click at [851, 293] on select "Select rate... $54.21 (Weekday) $77.06 ([DATE]) $94.20 ([DATE]) $92.12 (Public …" at bounding box center [922, 311] width 142 height 36
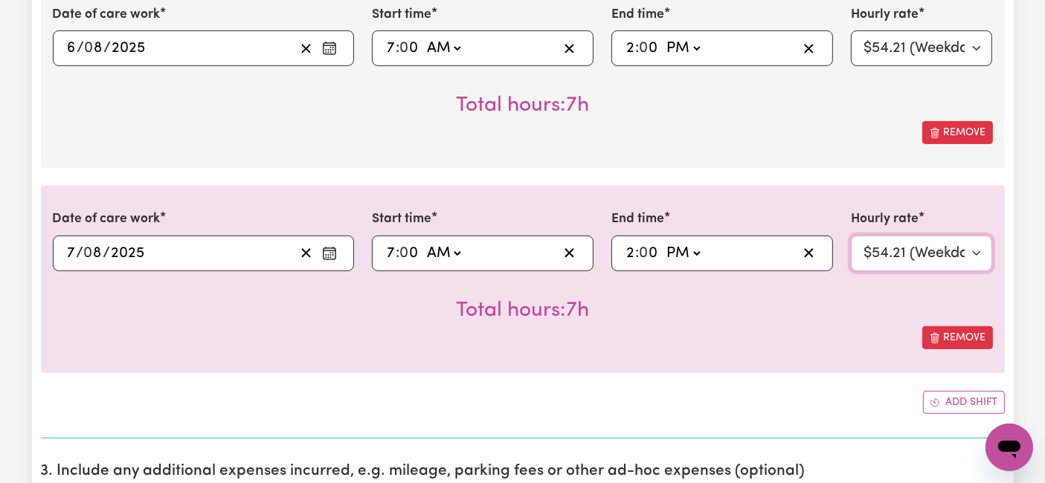
scroll to position [744, 0]
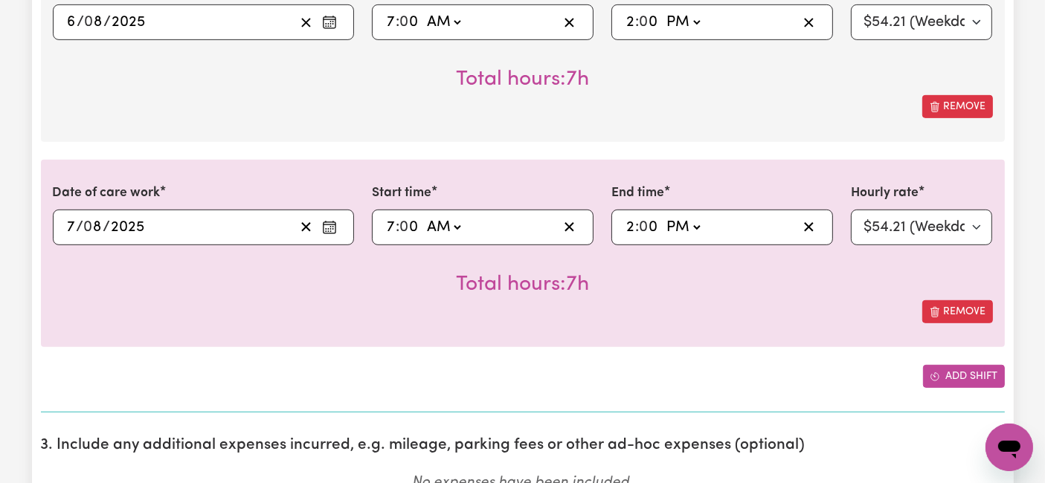
click at [936, 376] on icon "Add another shift" at bounding box center [934, 377] width 10 height 10
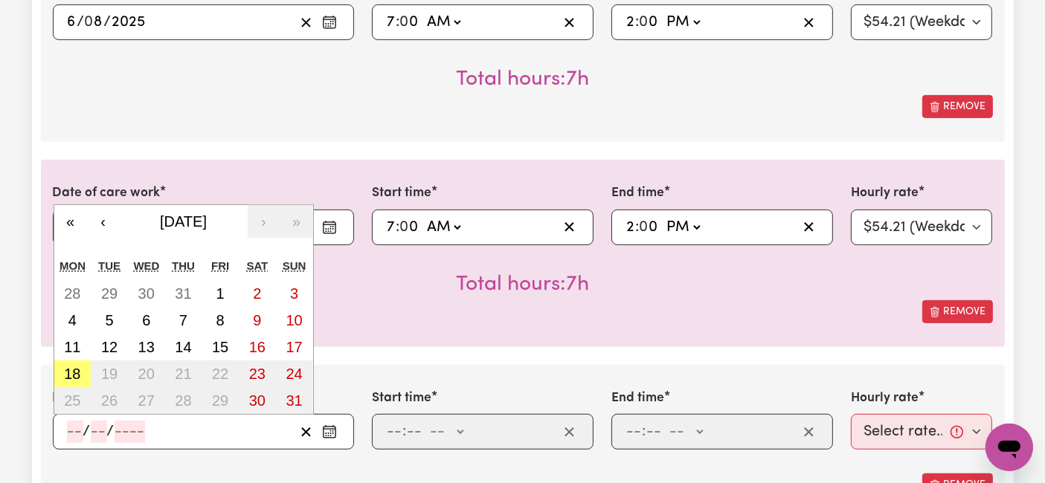
click at [77, 421] on input "number" at bounding box center [75, 432] width 16 height 22
click at [219, 312] on abbr "8" at bounding box center [220, 320] width 8 height 16
type input "[DATE]"
type input "8"
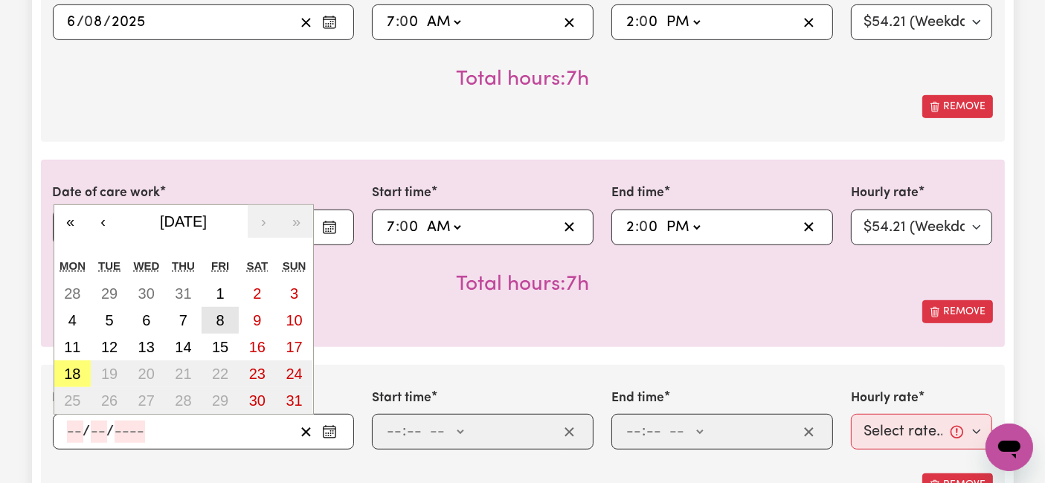
type input "2025"
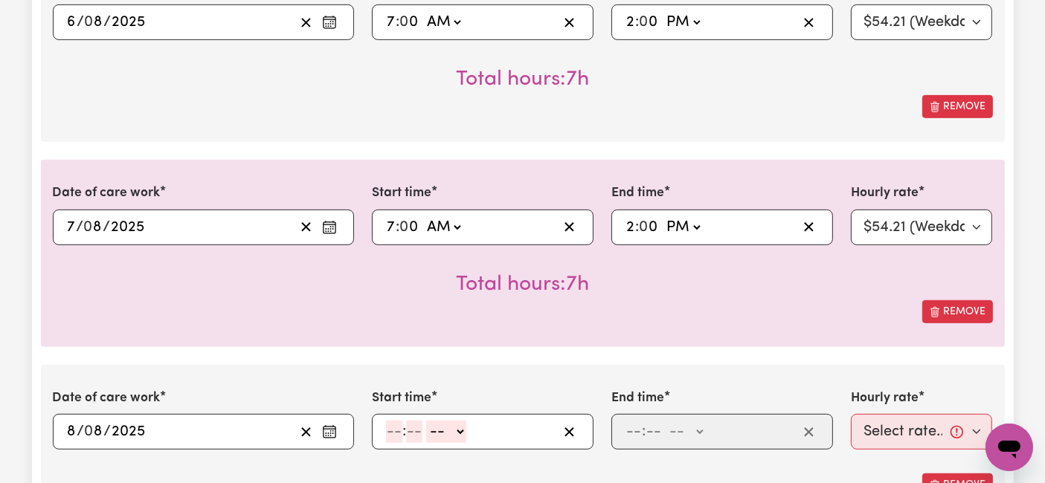
click at [393, 431] on input "number" at bounding box center [394, 432] width 16 height 22
type input "7"
type input "0"
click at [445, 431] on select "-- AM PM" at bounding box center [443, 432] width 40 height 22
select select "pm"
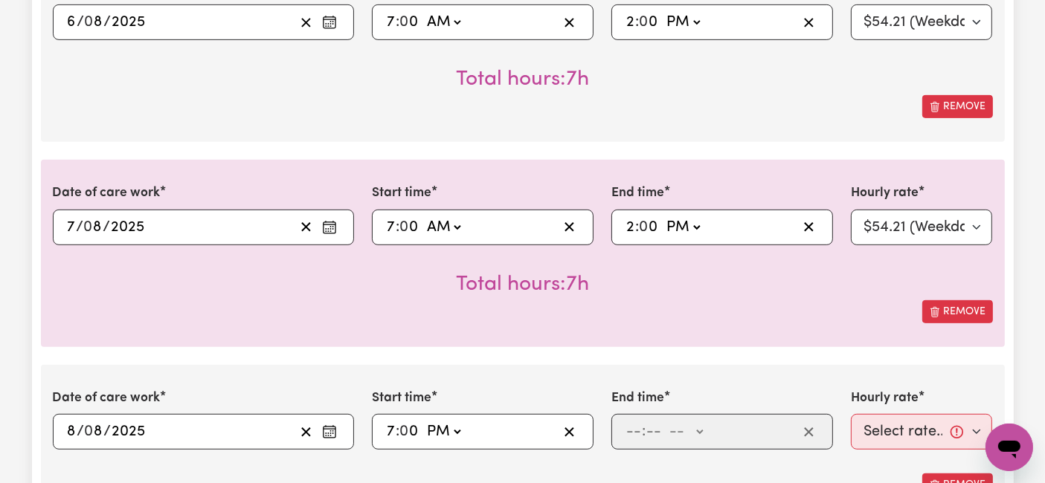
click at [423, 421] on select "-- AM PM" at bounding box center [443, 432] width 40 height 22
type input "19:00"
click at [631, 436] on input "number" at bounding box center [633, 432] width 16 height 22
type input "10"
type input "0"
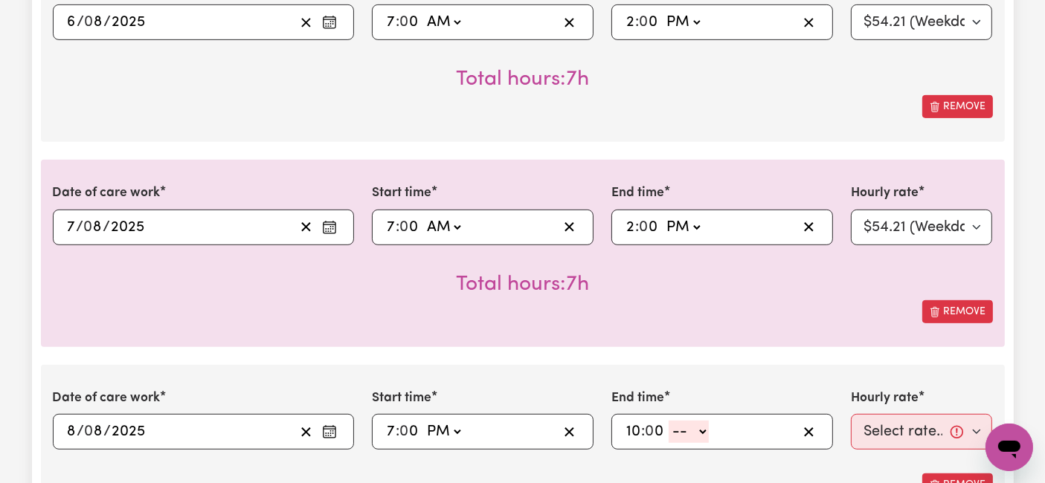
click at [697, 431] on select "-- AM PM" at bounding box center [688, 432] width 40 height 22
select select "pm"
click at [668, 421] on select "-- AM PM" at bounding box center [688, 432] width 40 height 22
type input "22:00"
click at [682, 431] on select "AM PM" at bounding box center [688, 432] width 40 height 22
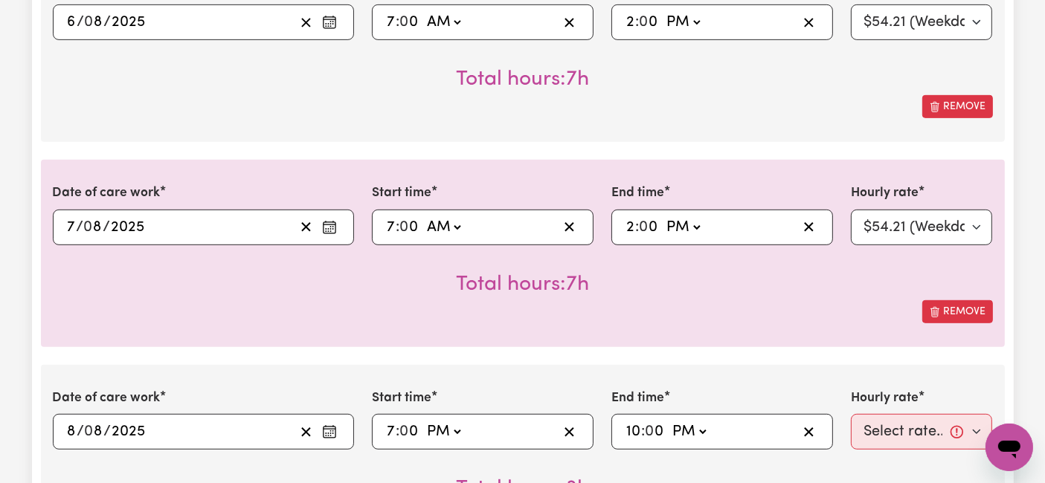
select select "am"
click at [668, 421] on select "AM PM" at bounding box center [688, 432] width 40 height 22
type input "10:00"
click at [685, 425] on select "AM PM" at bounding box center [688, 432] width 40 height 22
select select "pm"
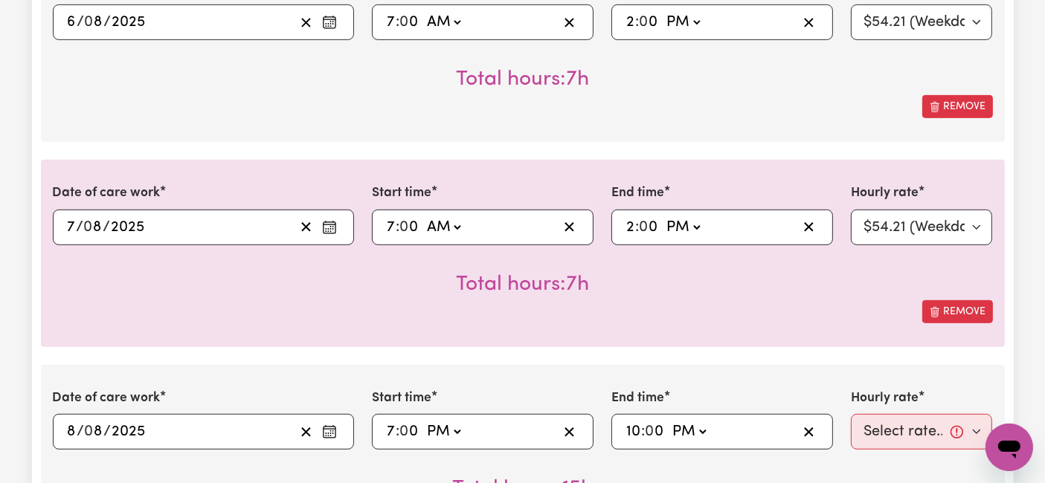
click at [668, 421] on select "AM PM" at bounding box center [688, 432] width 40 height 22
type input "22:00"
click at [875, 436] on select "Select rate... $54.21 (Weekday) $77.06 ([DATE]) $94.20 ([DATE]) $92.12 (Public …" at bounding box center [922, 432] width 142 height 36
select select "54.21-Weekday"
click at [851, 414] on select "Select rate... $54.21 (Weekday) $77.06 ([DATE]) $94.20 ([DATE]) $92.12 (Public …" at bounding box center [922, 432] width 142 height 36
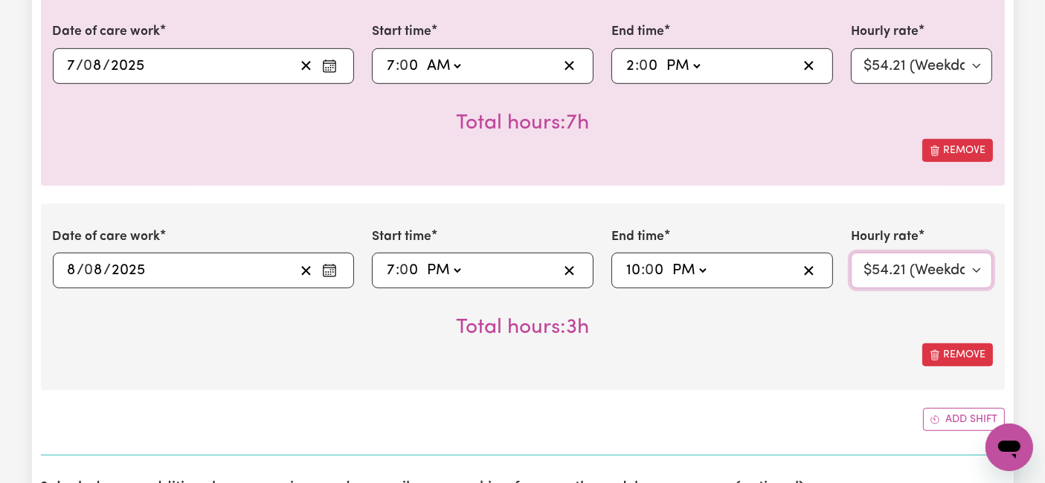
scroll to position [909, 0]
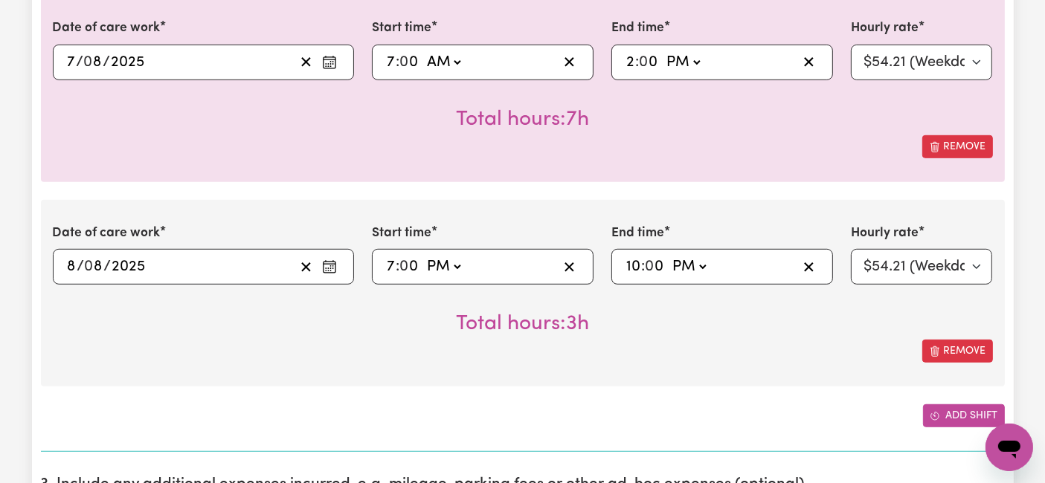
click at [960, 404] on button "Add shift" at bounding box center [964, 415] width 82 height 23
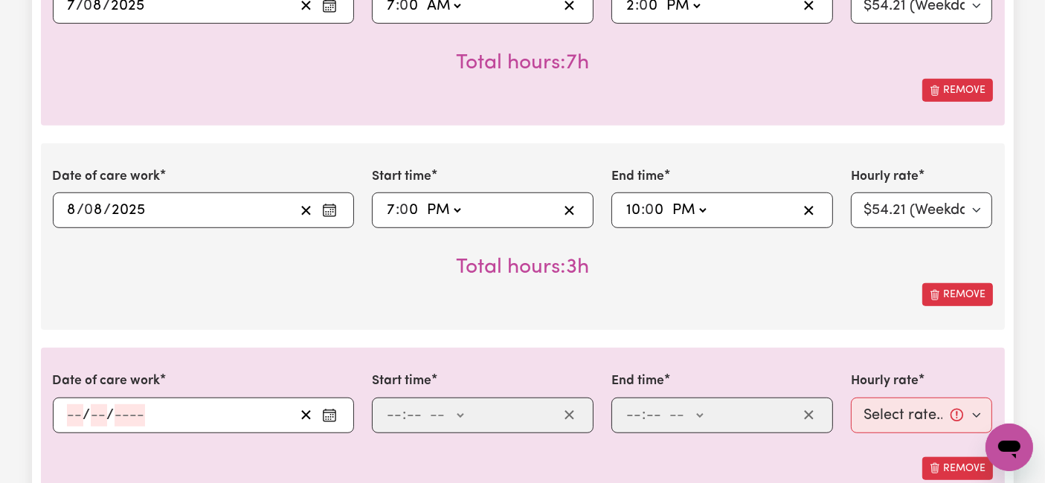
scroll to position [991, 0]
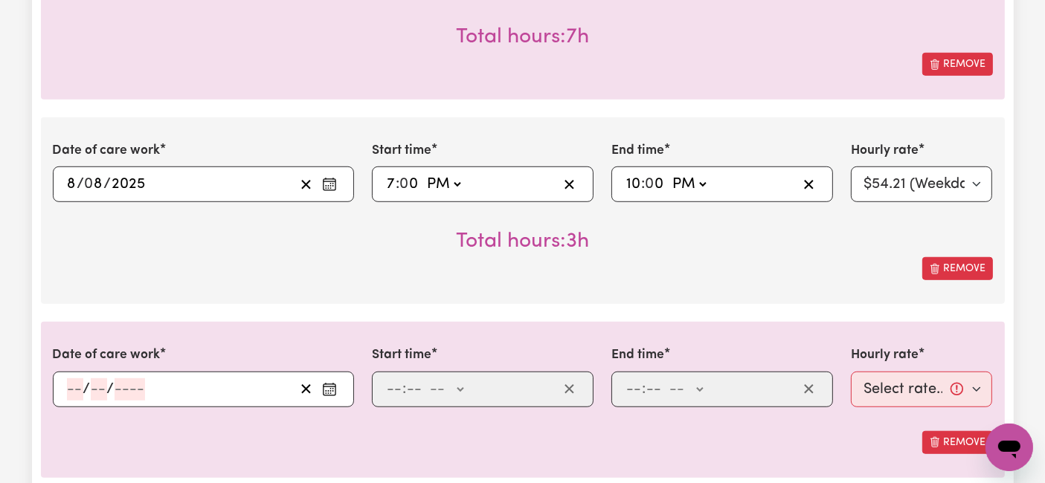
click at [83, 385] on span "/" at bounding box center [86, 389] width 7 height 16
click at [75, 384] on input "number" at bounding box center [75, 389] width 16 height 22
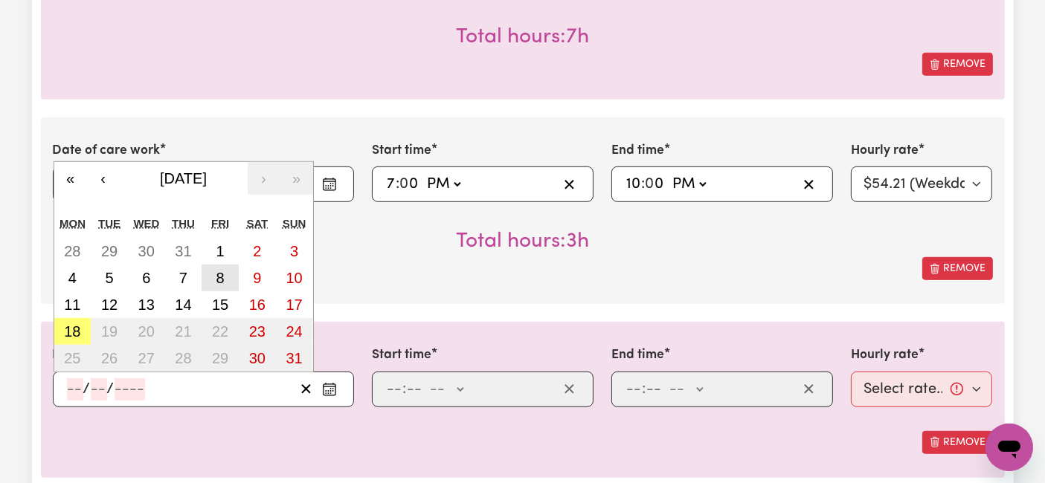
click at [225, 271] on button "8" at bounding box center [219, 278] width 37 height 27
type input "[DATE]"
type input "8"
type input "2025"
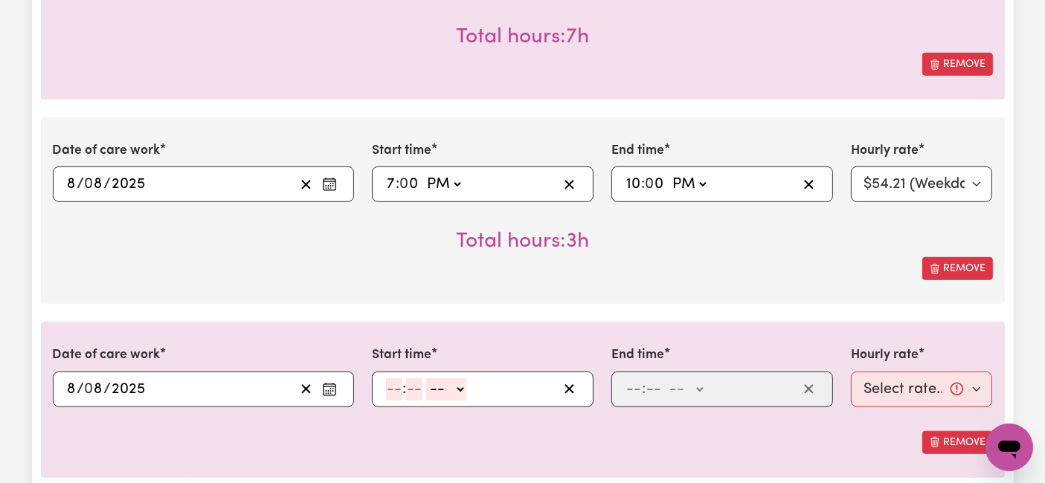
click at [396, 387] on input "number" at bounding box center [394, 389] width 16 height 22
click at [631, 181] on input "10" at bounding box center [633, 184] width 16 height 22
type input "20:00"
type input "8"
click at [393, 384] on input "number" at bounding box center [394, 389] width 16 height 22
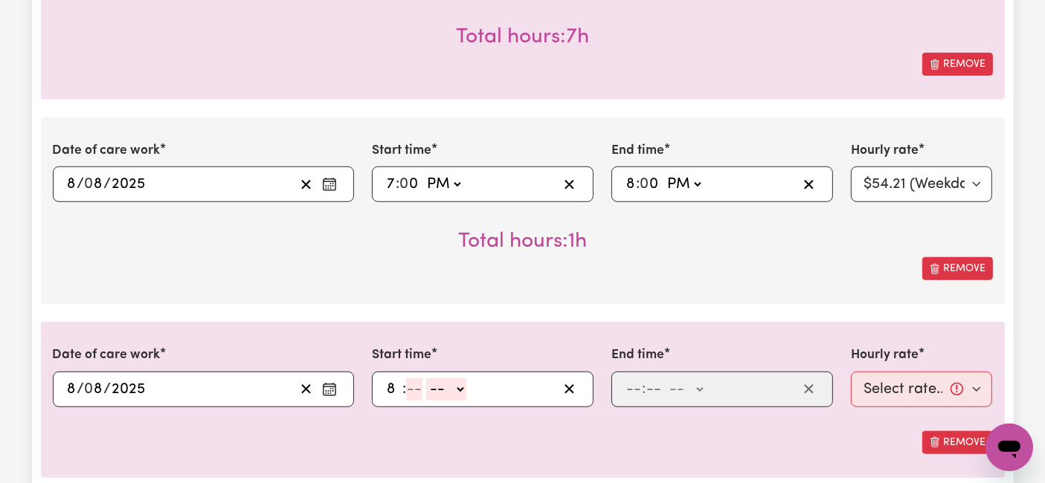
type input "8"
type input "0"
drag, startPoint x: 429, startPoint y: 385, endPoint x: 431, endPoint y: 393, distance: 7.8
click at [430, 385] on select "-- AM PM" at bounding box center [444, 389] width 40 height 22
select select "pm"
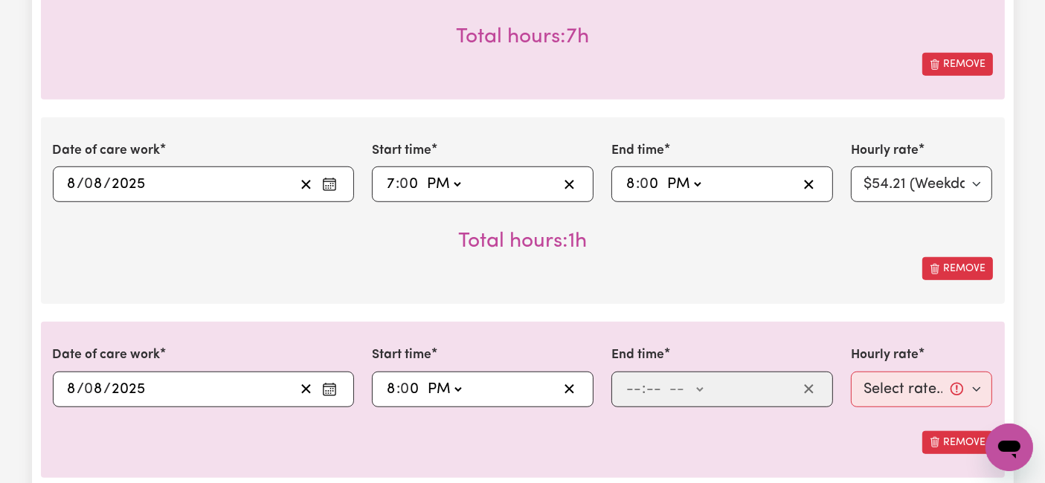
click at [424, 378] on select "-- AM PM" at bounding box center [444, 389] width 40 height 22
type input "20:00"
click at [635, 390] on input "number" at bounding box center [633, 389] width 16 height 22
type input "10"
type input "0"
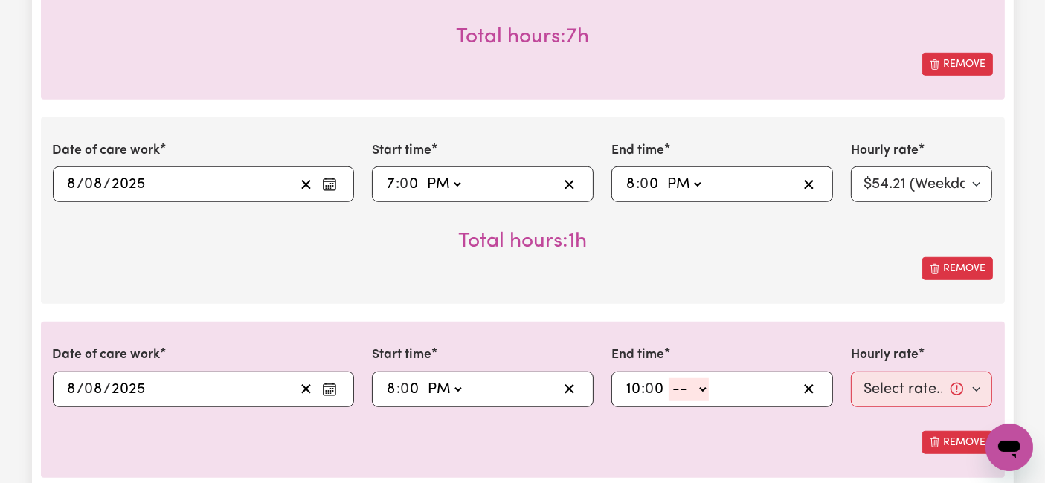
click at [678, 392] on select "-- AM PM" at bounding box center [688, 389] width 40 height 22
select select "pm"
click at [668, 378] on select "-- AM PM" at bounding box center [688, 389] width 40 height 22
type input "22:00"
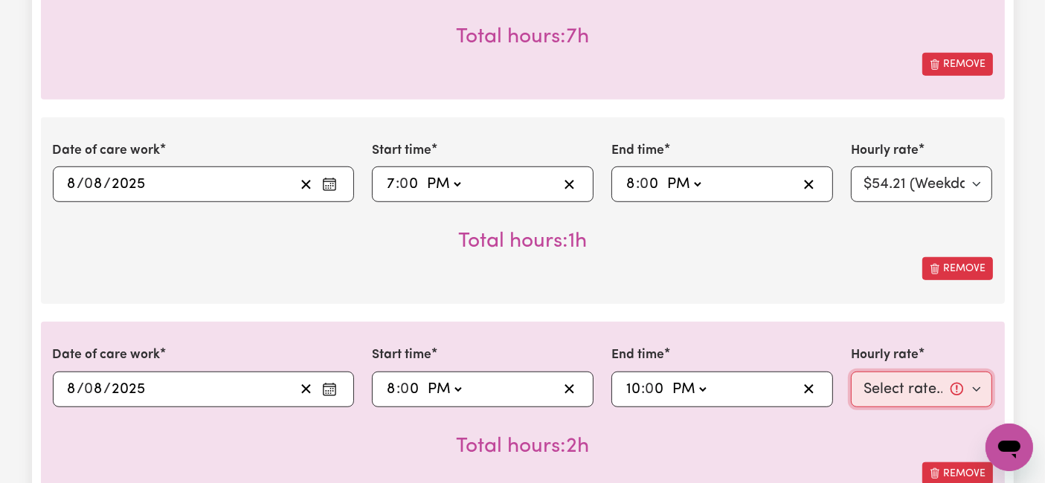
click at [865, 375] on select "Select rate... $54.21 (Weekday) $77.06 ([DATE]) $94.20 ([DATE]) $92.12 (Public …" at bounding box center [922, 390] width 142 height 36
select select "66.67-EveningCare"
click at [851, 372] on select "Select rate... $54.21 (Weekday) $77.06 ([DATE]) $94.20 ([DATE]) $92.12 (Public …" at bounding box center [922, 390] width 142 height 36
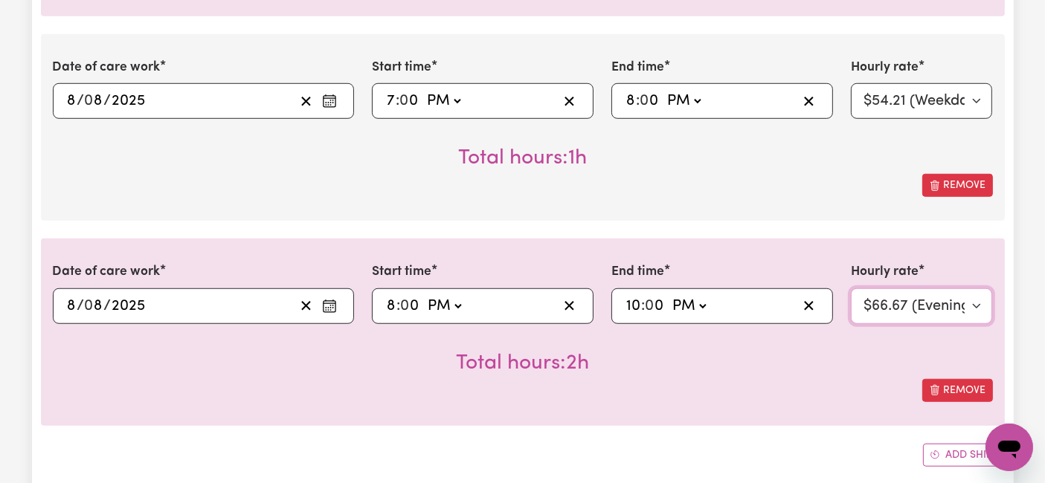
scroll to position [1156, 0]
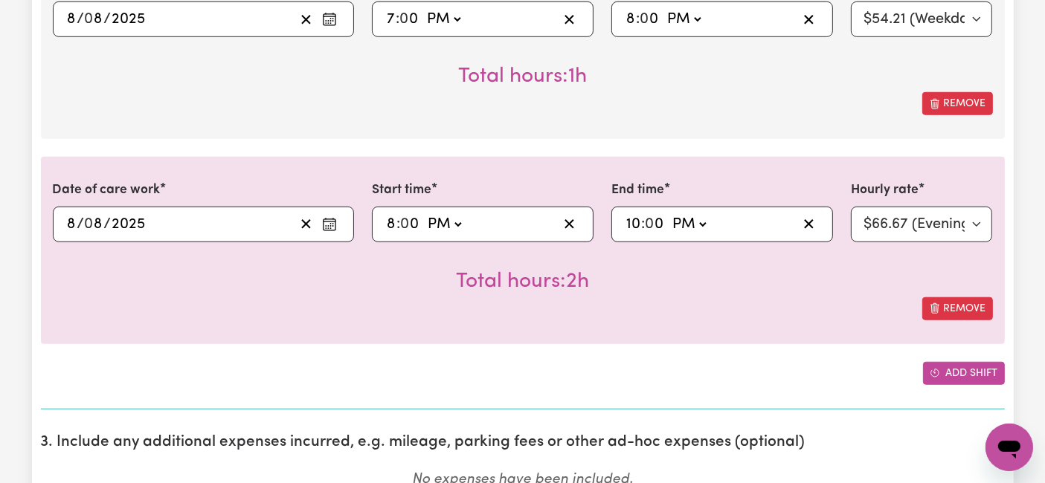
click at [941, 362] on button "Add shift" at bounding box center [964, 373] width 82 height 23
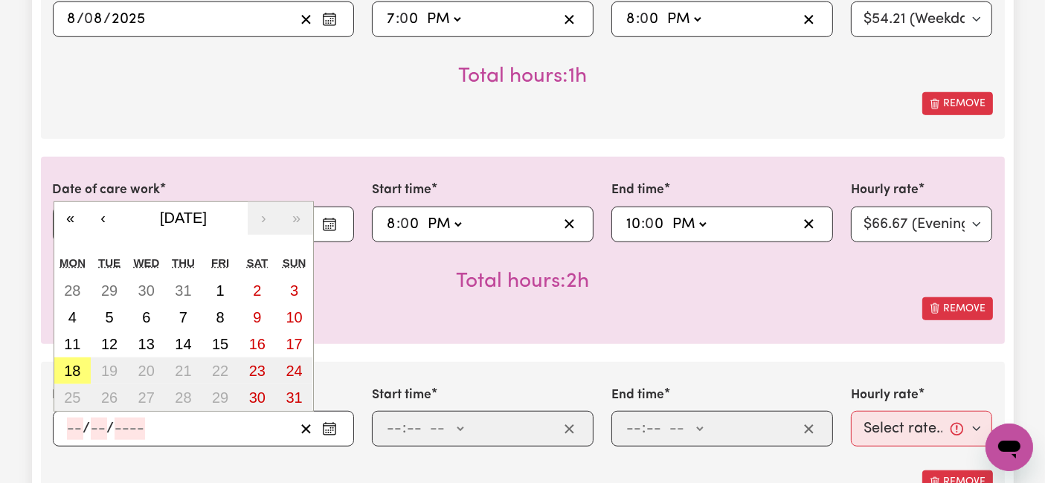
click at [77, 430] on input "number" at bounding box center [75, 429] width 16 height 22
click at [233, 315] on button "8" at bounding box center [219, 317] width 37 height 27
type input "[DATE]"
type input "8"
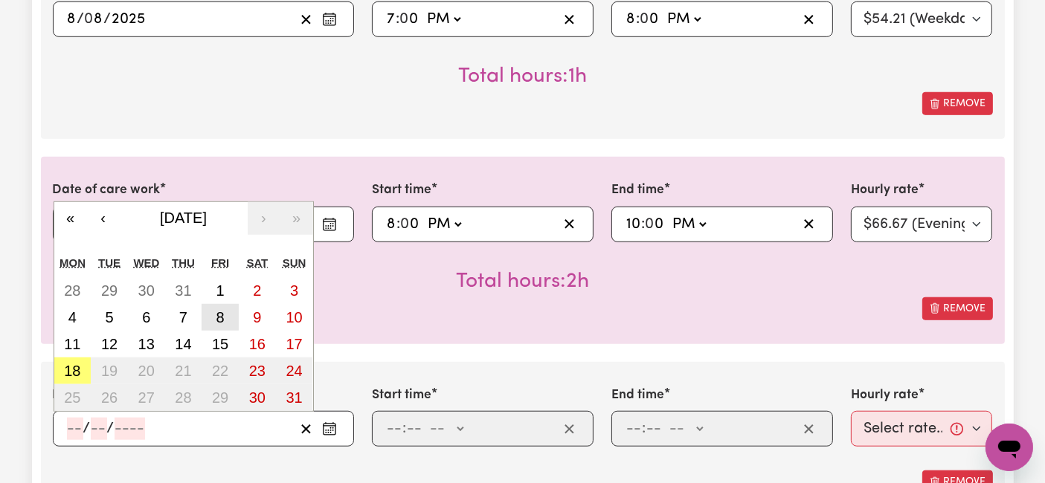
type input "2025"
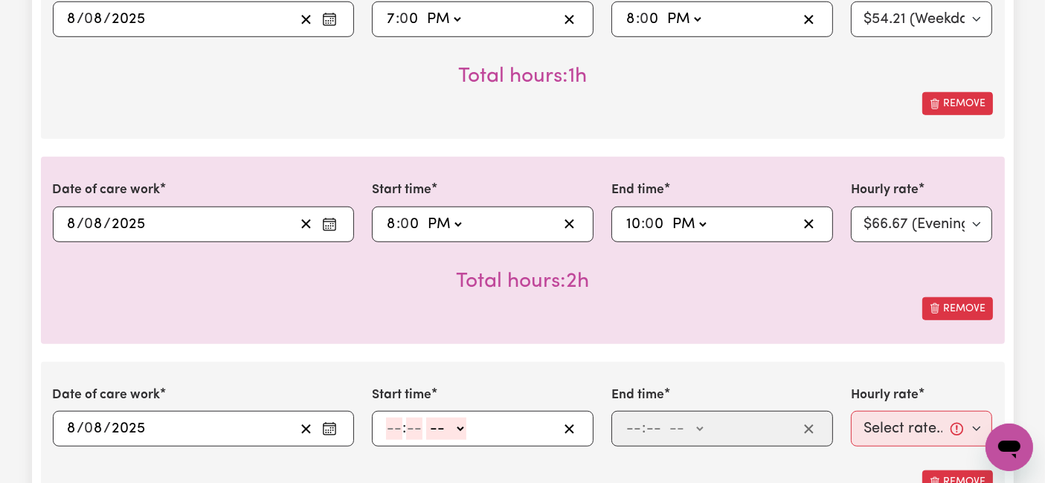
click at [398, 425] on input "number" at bounding box center [394, 429] width 16 height 22
type input "10"
type input "0"
click at [444, 428] on select "-- AM PM" at bounding box center [449, 429] width 40 height 22
select select "pm"
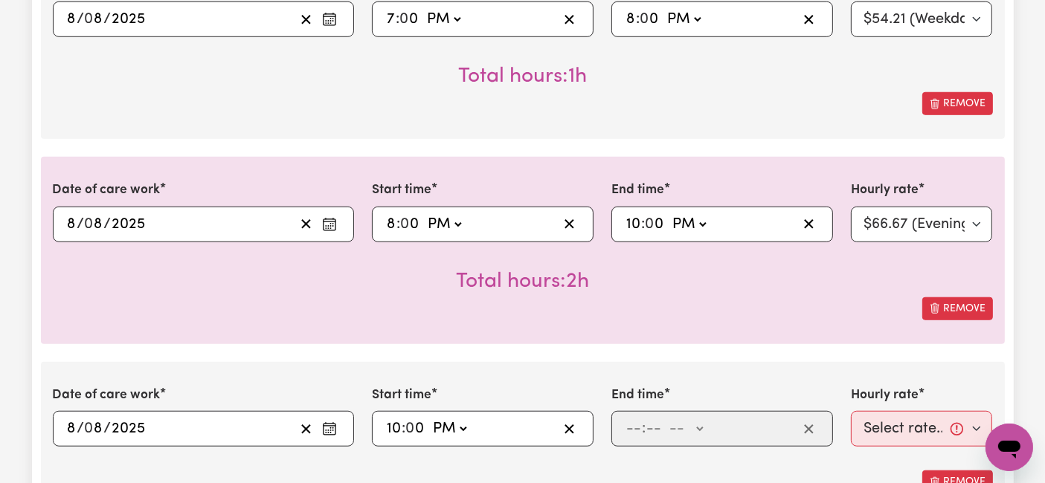
click at [429, 418] on select "-- AM PM" at bounding box center [449, 429] width 40 height 22
type input "22:00"
click at [633, 426] on input "number" at bounding box center [633, 429] width 16 height 22
type input "6"
type input "0"
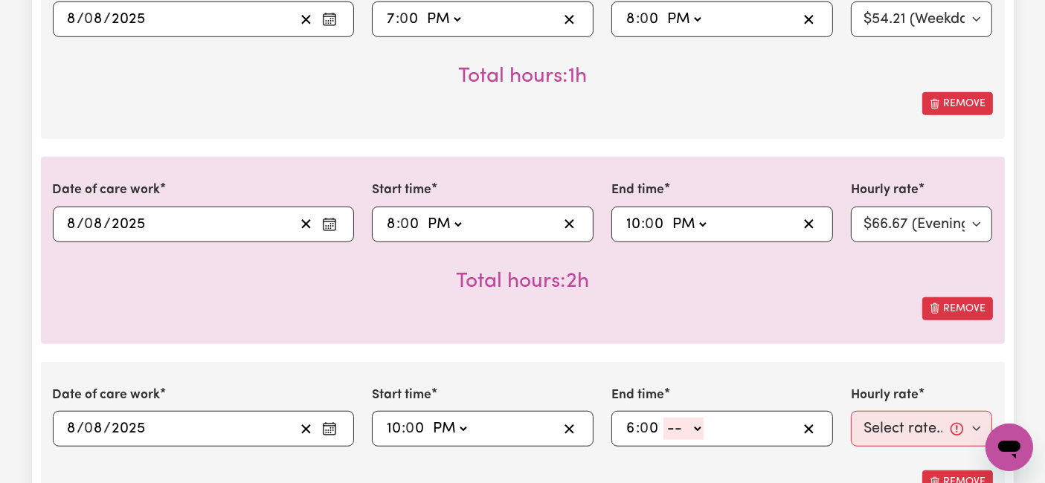
click at [686, 425] on select "-- AM PM" at bounding box center [683, 429] width 40 height 22
select select "am"
click at [663, 418] on select "-- AM PM" at bounding box center [683, 429] width 40 height 22
type input "06:00"
click at [905, 434] on select "Select rate... $54.21 (Weekday) $77.06 ([DATE]) $94.20 ([DATE]) $92.12 (Public …" at bounding box center [922, 429] width 142 height 36
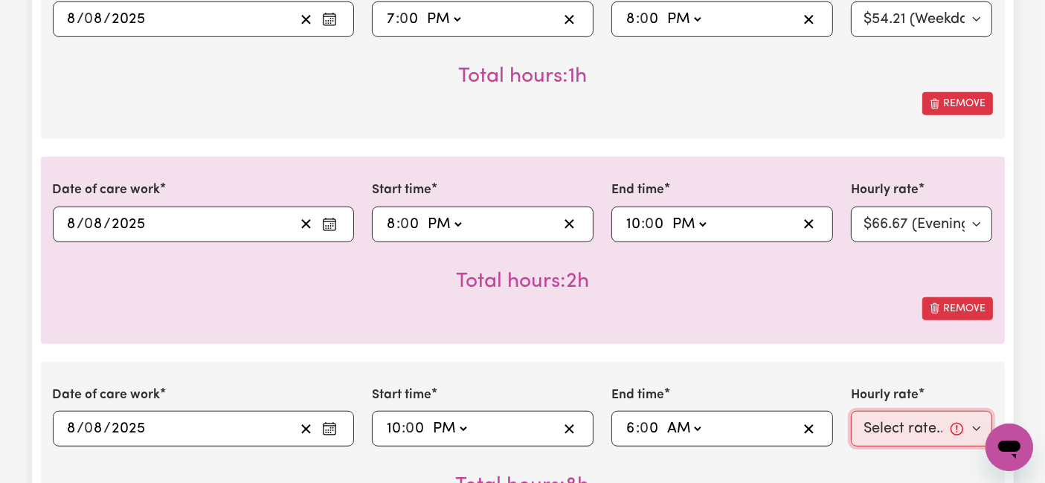
select select "31.51-Overnight"
click at [851, 411] on select "Select rate... $54.21 (Weekday) $77.06 ([DATE]) $94.20 ([DATE]) $92.12 (Public …" at bounding box center [922, 429] width 142 height 36
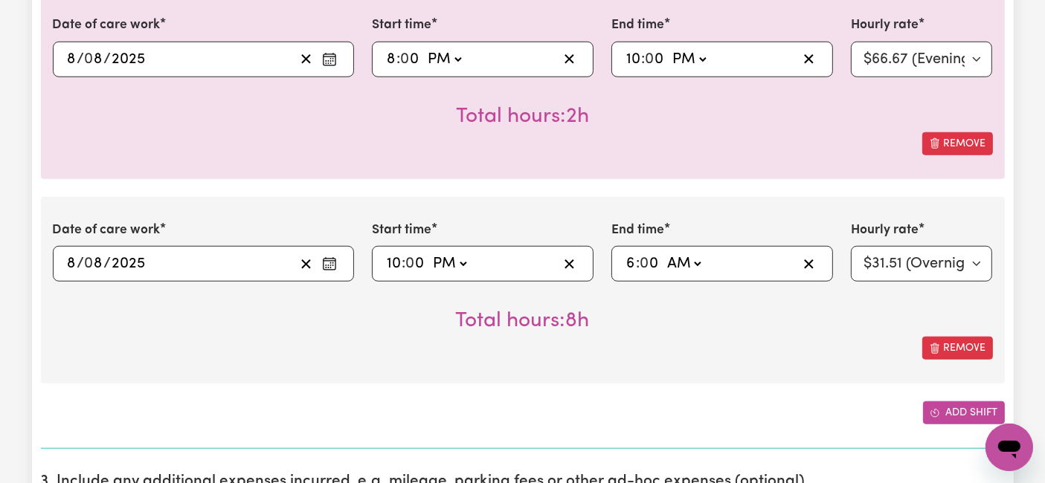
click at [952, 406] on button "Add shift" at bounding box center [964, 413] width 82 height 23
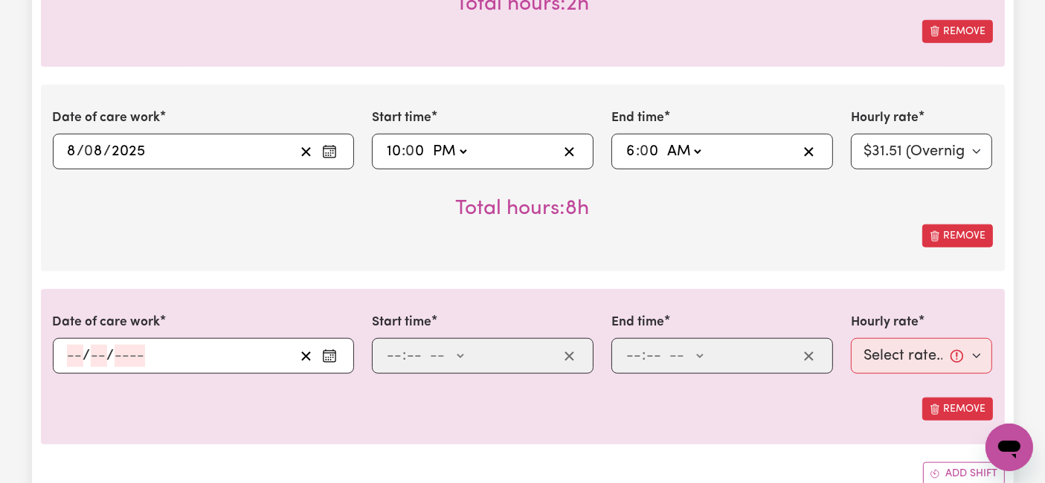
scroll to position [1487, 0]
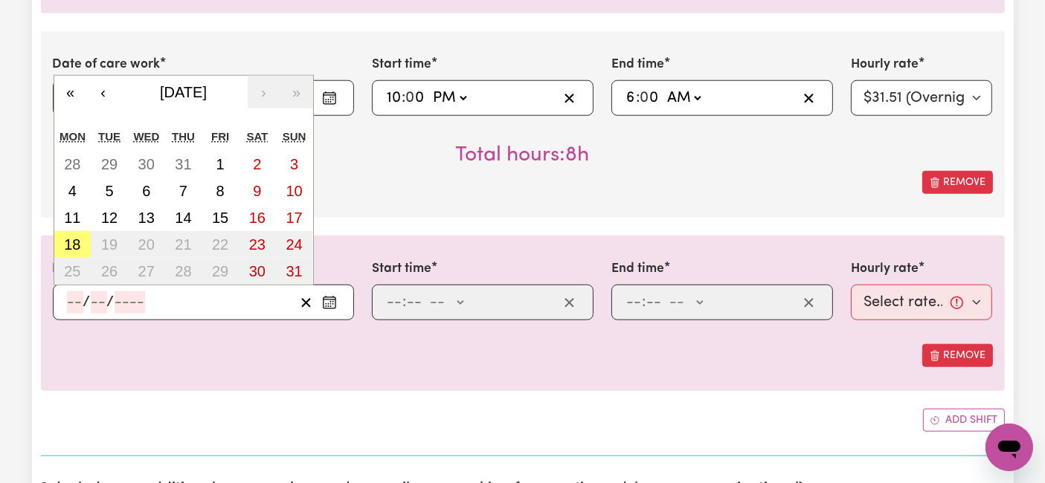
click at [73, 296] on input "number" at bounding box center [75, 302] width 16 height 22
click at [255, 188] on abbr "9" at bounding box center [257, 191] width 8 height 16
type input "[DATE]"
type input "9"
type input "8"
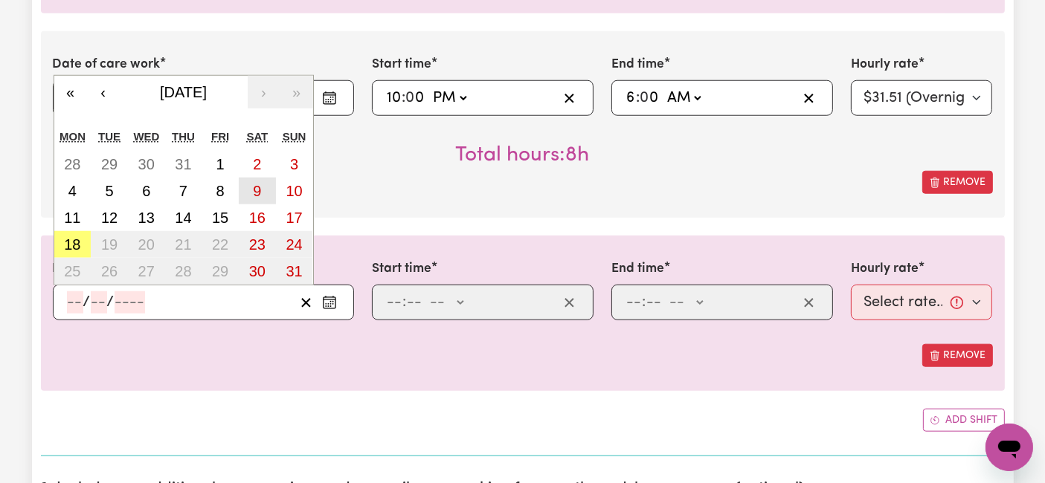
type input "2025"
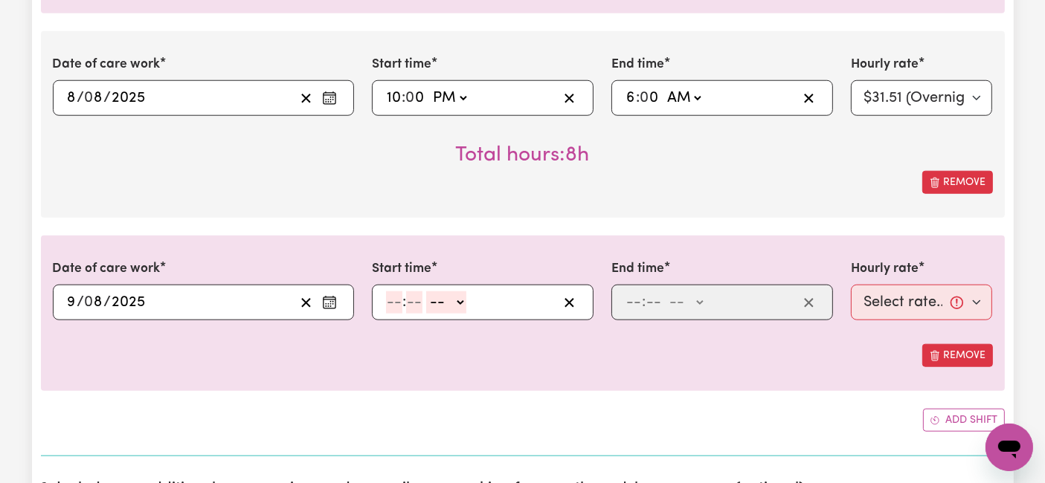
click at [397, 299] on input "number" at bounding box center [394, 302] width 16 height 22
type input "6"
type input "0"
drag, startPoint x: 434, startPoint y: 300, endPoint x: 435, endPoint y: 308, distance: 8.2
click at [435, 300] on select "-- AM PM" at bounding box center [444, 302] width 40 height 22
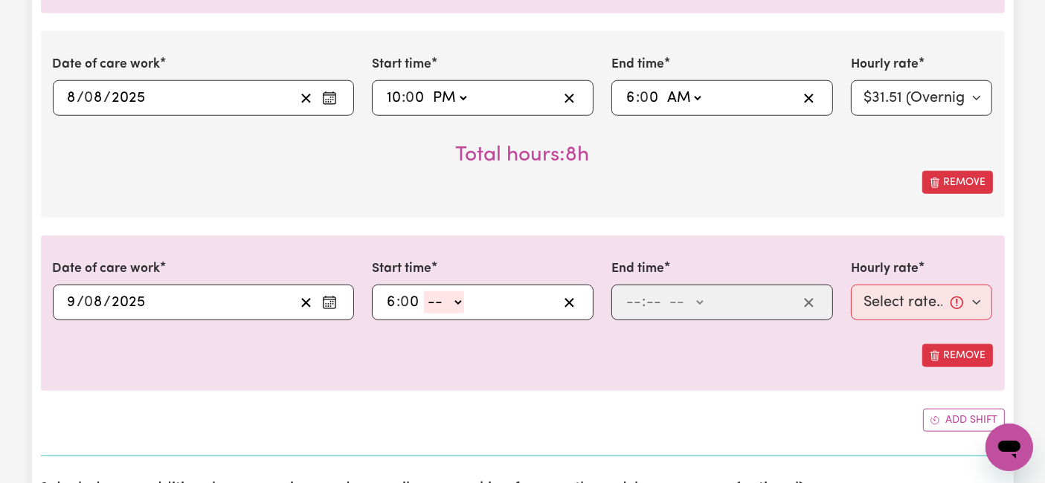
select select "am"
click at [424, 291] on select "-- AM PM" at bounding box center [444, 302] width 40 height 22
type input "06:00"
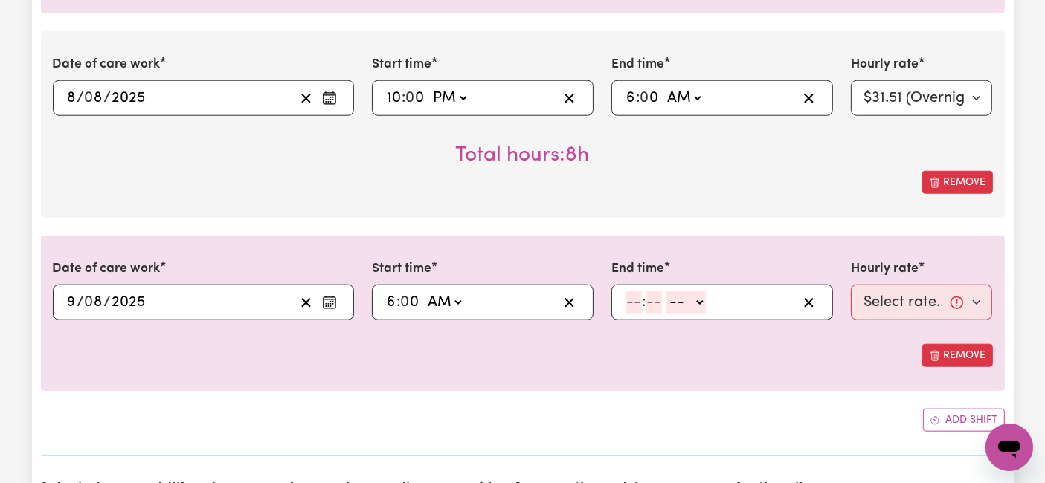
click at [635, 293] on input "number" at bounding box center [633, 302] width 16 height 22
type input "8"
type input "0"
click at [674, 294] on select "-- AM PM" at bounding box center [683, 302] width 40 height 22
select select "am"
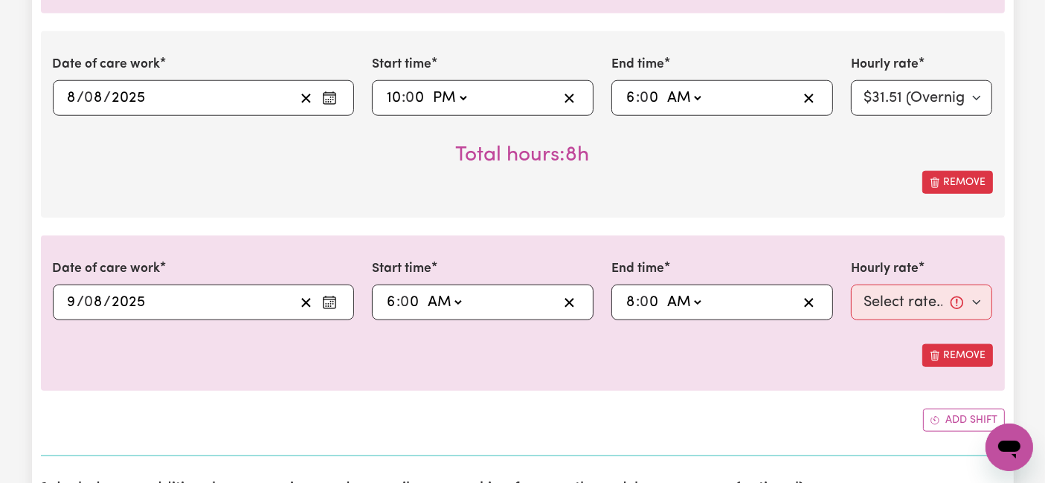
click at [663, 291] on select "-- AM PM" at bounding box center [683, 302] width 40 height 22
type input "08:00"
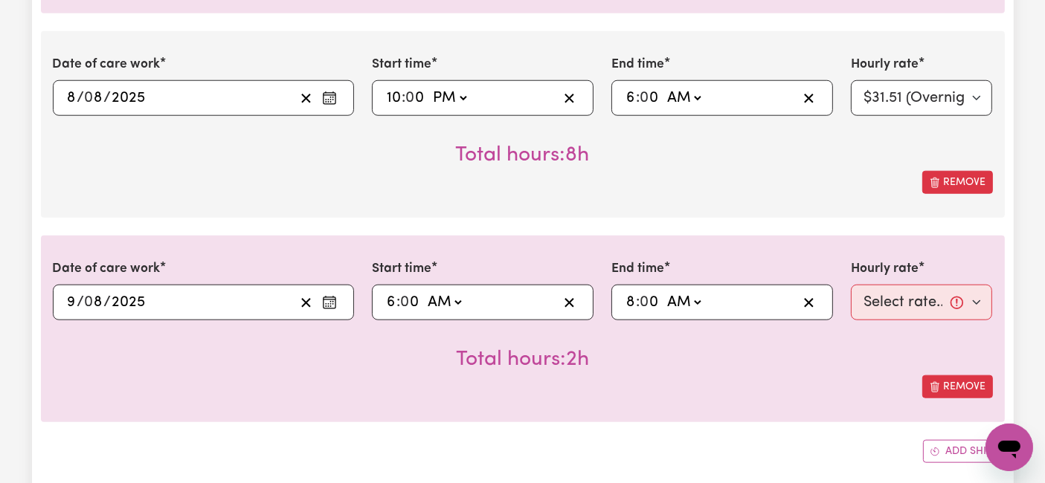
click at [645, 296] on input "0" at bounding box center [649, 302] width 19 height 22
click at [863, 291] on select "Select rate... $54.21 (Weekday) $77.06 ([DATE]) $94.20 ([DATE]) $92.12 (Public …" at bounding box center [922, 303] width 142 height 36
select select "77.06-[DATE]"
click at [851, 285] on select "Select rate... $54.21 (Weekday) $77.06 ([DATE]) $94.20 ([DATE]) $92.12 (Public …" at bounding box center [922, 303] width 142 height 36
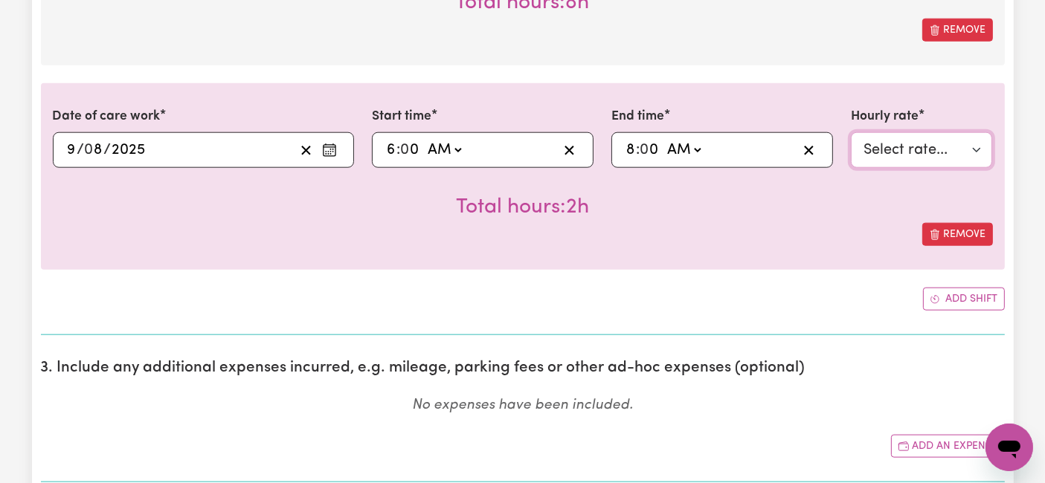
scroll to position [1652, 0]
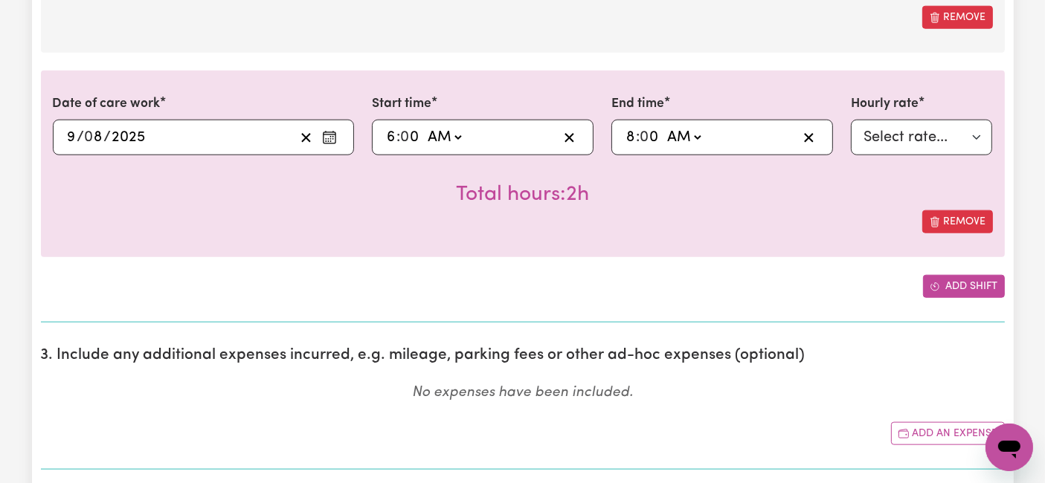
click at [952, 285] on button "Add shift" at bounding box center [964, 286] width 82 height 23
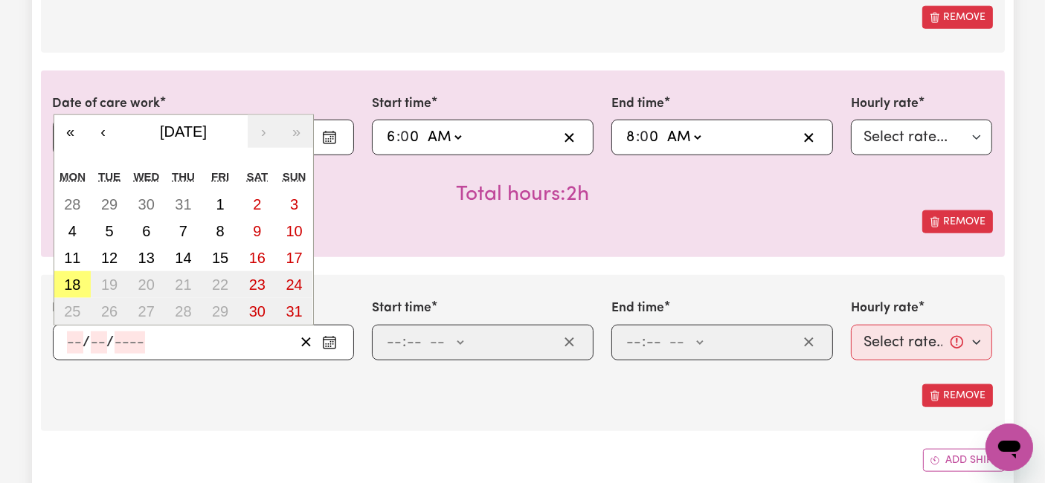
click at [74, 341] on input "number" at bounding box center [75, 343] width 16 height 22
click at [299, 229] on abbr "10" at bounding box center [294, 231] width 16 height 16
type input "[DATE]"
type input "10"
type input "8"
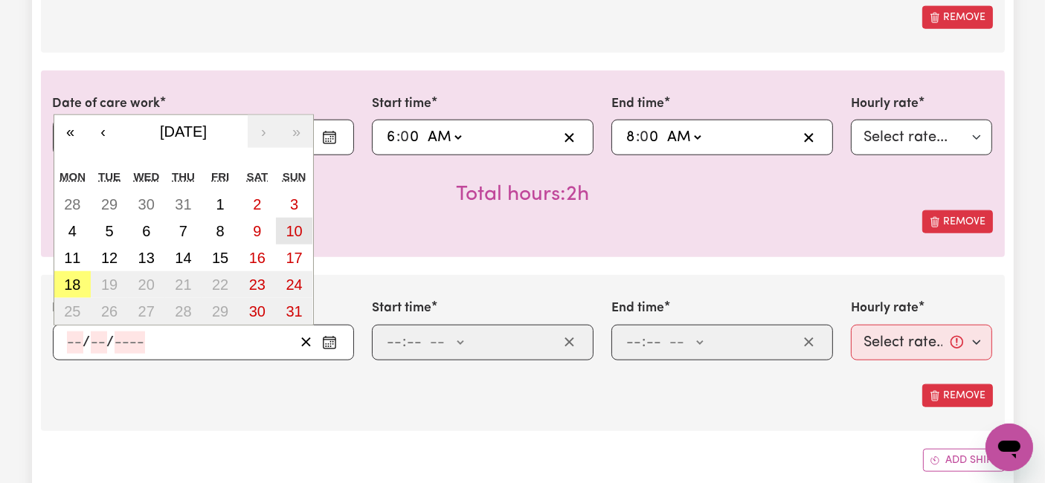
type input "2025"
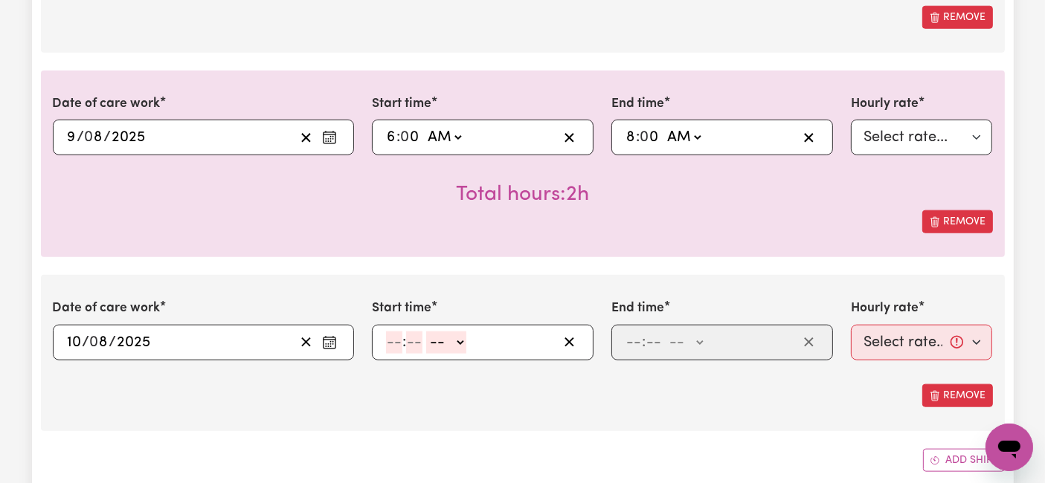
click at [395, 335] on input "number" at bounding box center [394, 343] width 16 height 22
type input "8"
type input "0"
click at [463, 335] on select "-- AM PM" at bounding box center [444, 343] width 40 height 22
select select "pm"
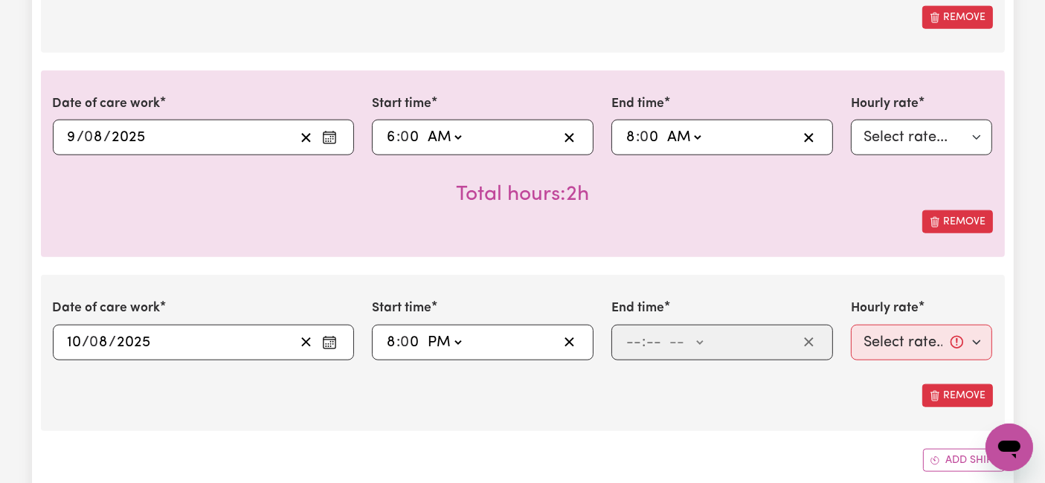
click at [424, 332] on select "-- AM PM" at bounding box center [444, 343] width 40 height 22
type input "20:00"
click at [633, 341] on input "number" at bounding box center [633, 343] width 16 height 22
type input "10"
type input "0"
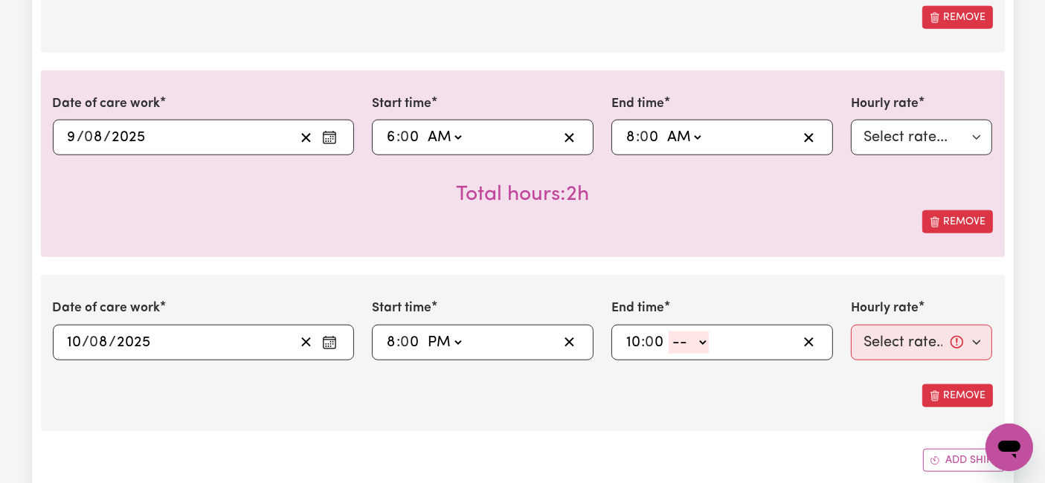
drag, startPoint x: 682, startPoint y: 335, endPoint x: 680, endPoint y: 346, distance: 10.5
click at [682, 335] on select "-- AM PM" at bounding box center [688, 343] width 40 height 22
select select "pm"
click at [668, 332] on select "-- AM PM" at bounding box center [688, 343] width 40 height 22
type input "22:00"
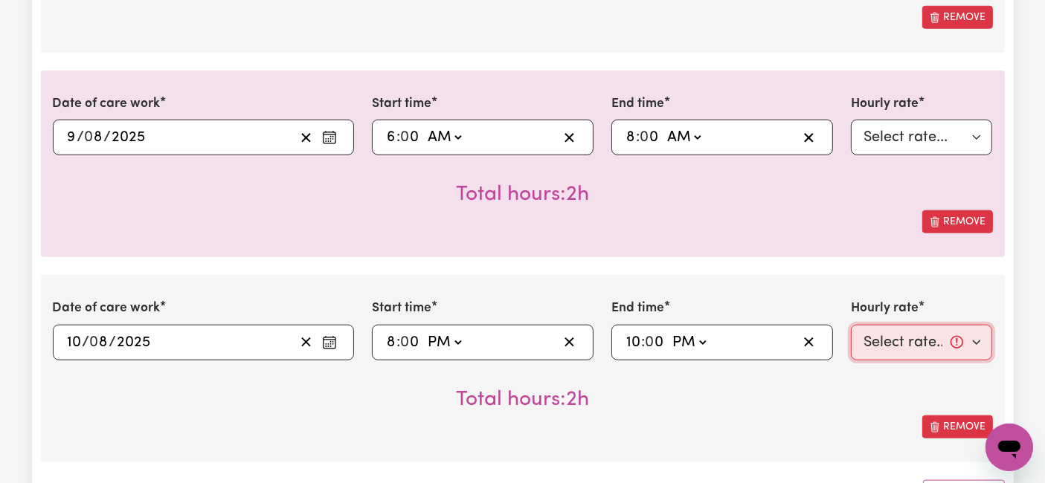
click at [894, 345] on select "Select rate... $54.21 (Weekday) $77.06 ([DATE]) $94.20 ([DATE]) $92.12 (Public …" at bounding box center [922, 343] width 142 height 36
select select "94.2-[DATE]"
click at [851, 325] on select "Select rate... $54.21 (Weekday) $77.06 ([DATE]) $94.20 ([DATE]) $92.12 (Public …" at bounding box center [922, 343] width 142 height 36
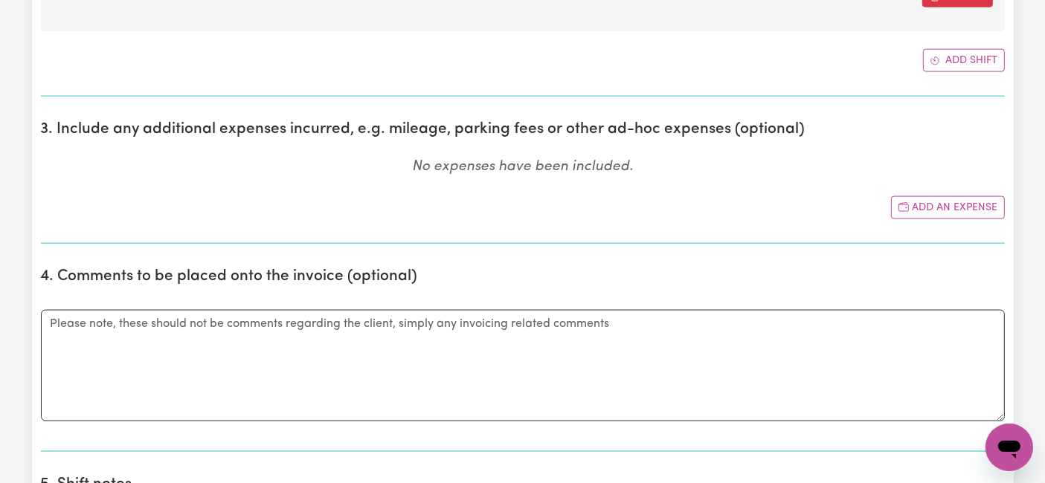
scroll to position [2147, 0]
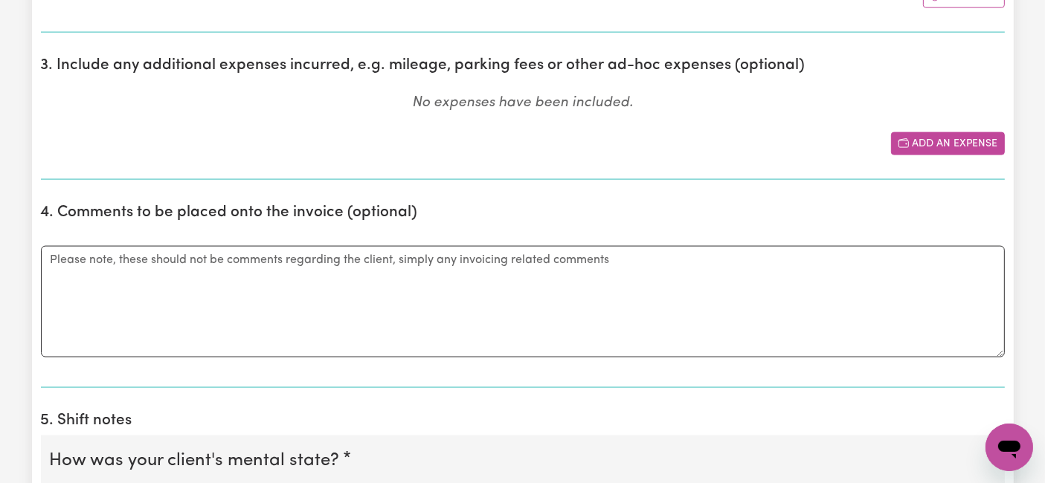
click at [923, 141] on button "Add an expense" at bounding box center [948, 143] width 114 height 23
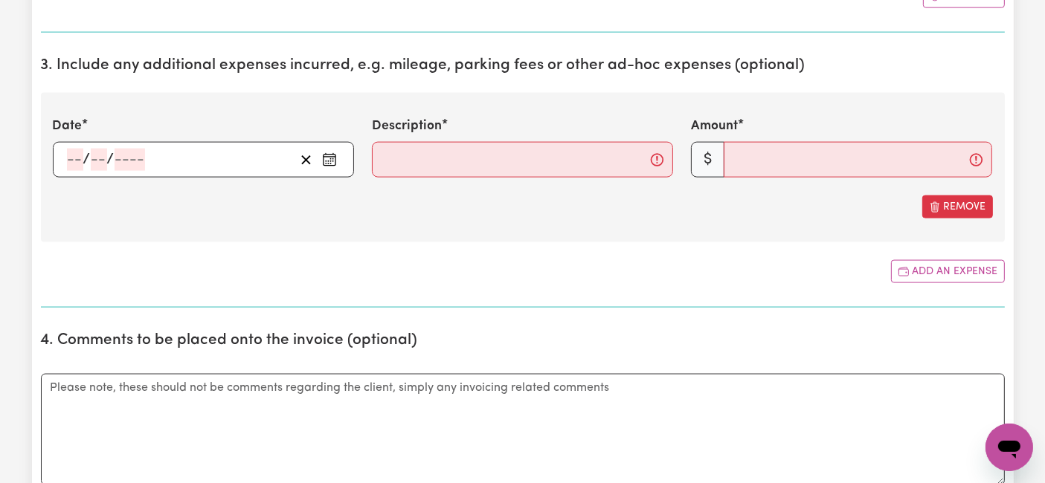
click at [68, 156] on div "/ /" at bounding box center [203, 160] width 301 height 36
click at [367, 242] on section "3. Include any additional expenses incurred, e.g. mileage, parking fees or othe…" at bounding box center [523, 176] width 964 height 263
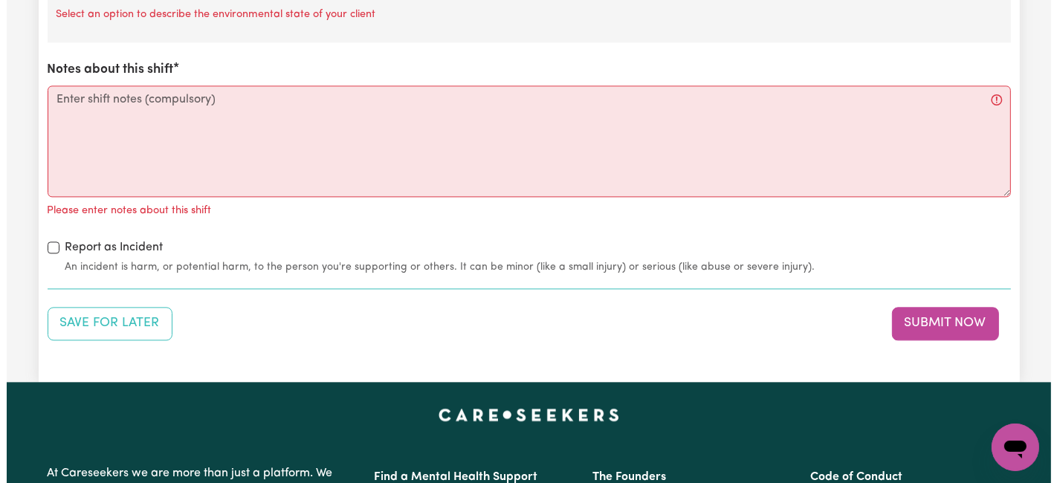
scroll to position [3469, 0]
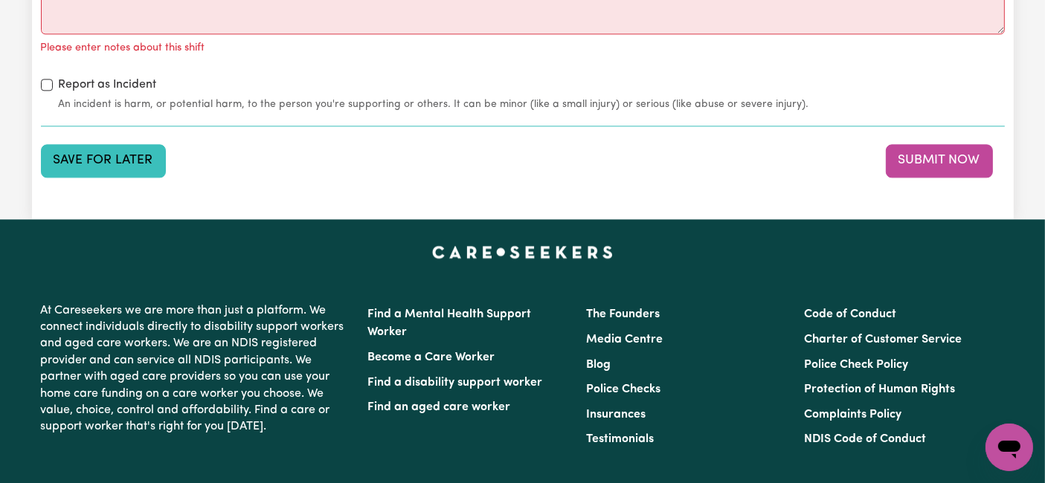
click at [117, 154] on button "Save for Later" at bounding box center [103, 160] width 125 height 33
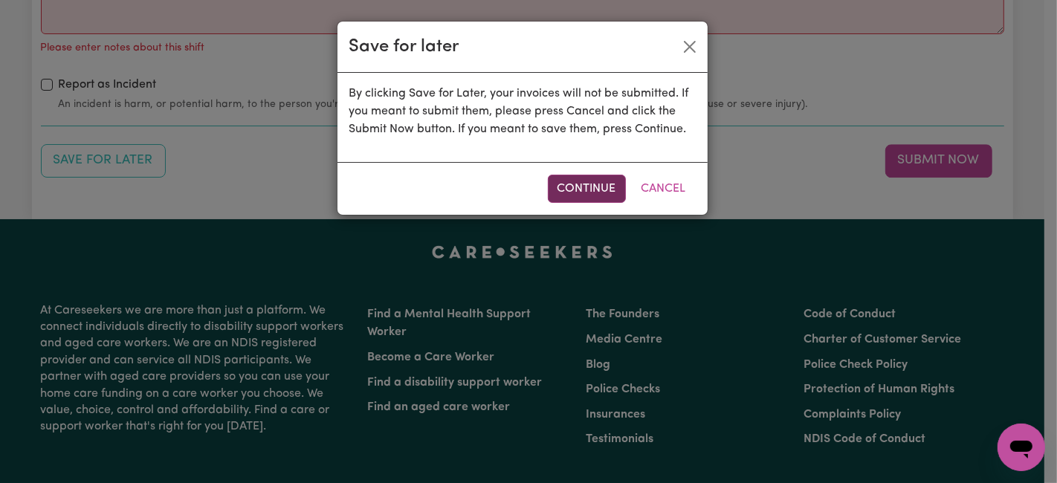
click at [582, 182] on button "Continue" at bounding box center [587, 189] width 78 height 28
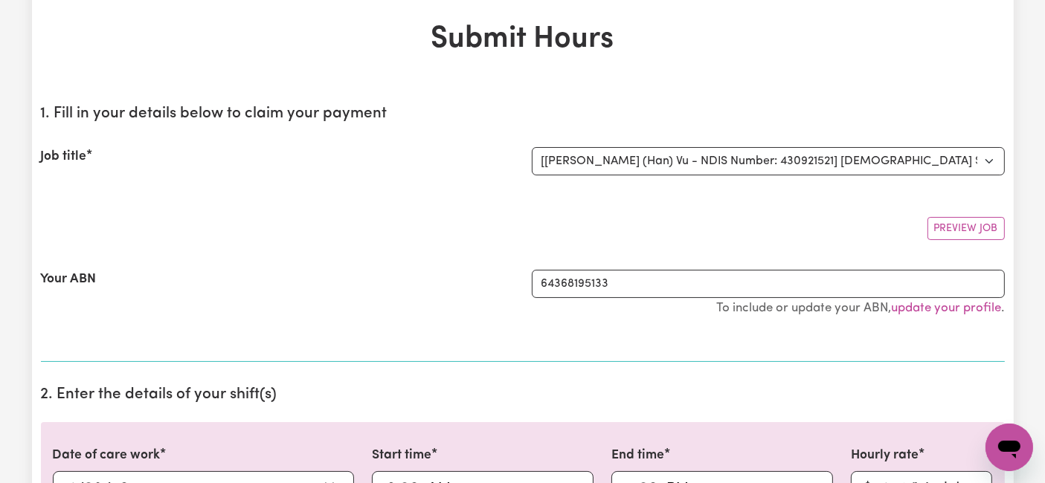
scroll to position [0, 0]
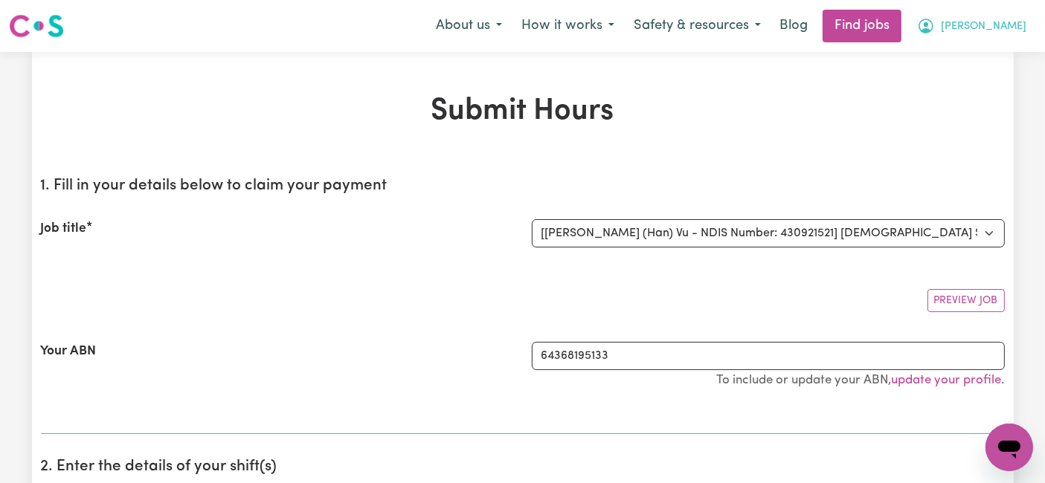
click at [935, 28] on icon "My Account" at bounding box center [926, 26] width 18 height 18
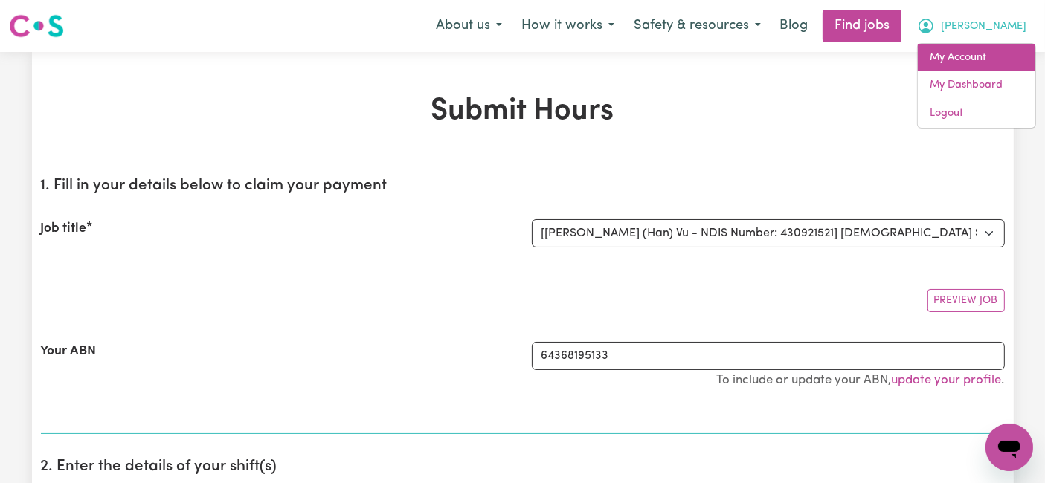
click at [970, 54] on link "My Account" at bounding box center [976, 58] width 117 height 28
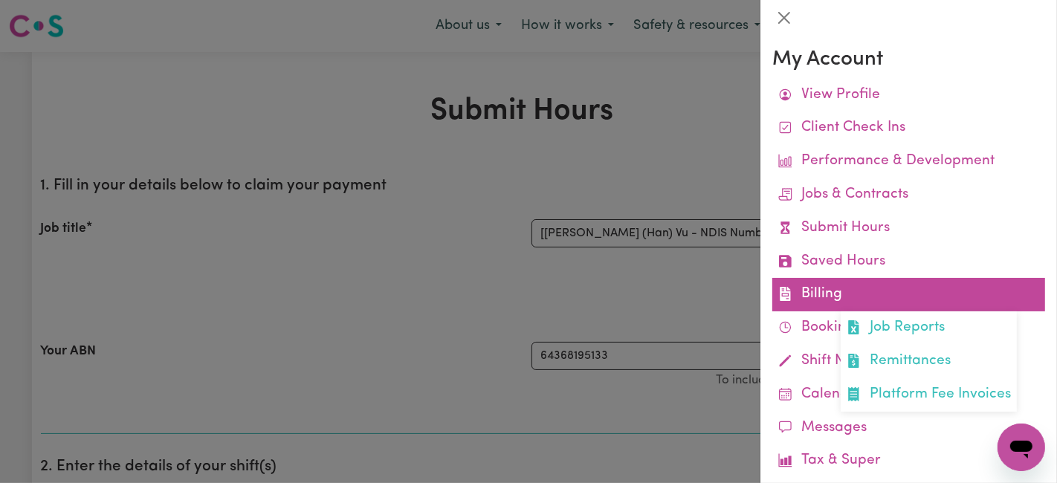
click at [835, 298] on link "Billing Job Reports Remittances Platform Fee Invoices" at bounding box center [909, 294] width 273 height 33
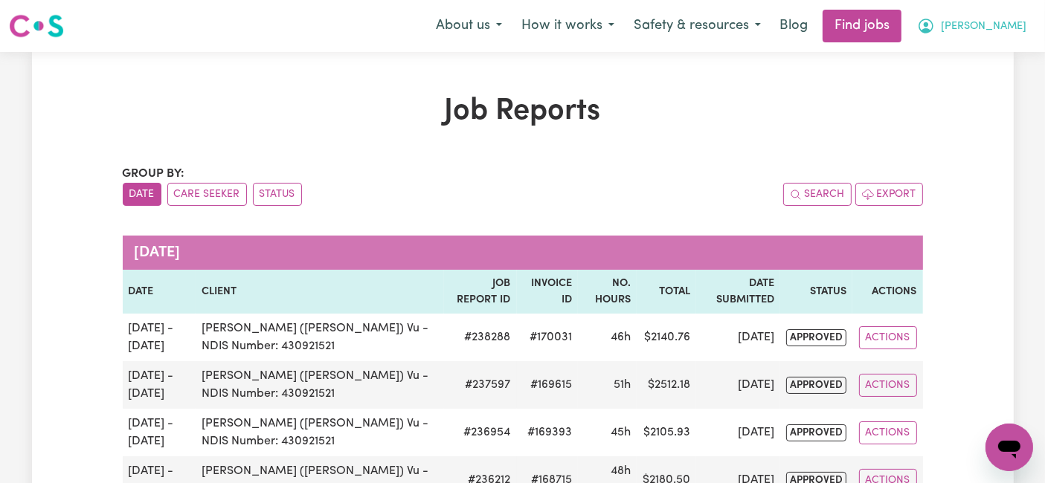
click at [987, 39] on button "[PERSON_NAME]" at bounding box center [971, 25] width 129 height 31
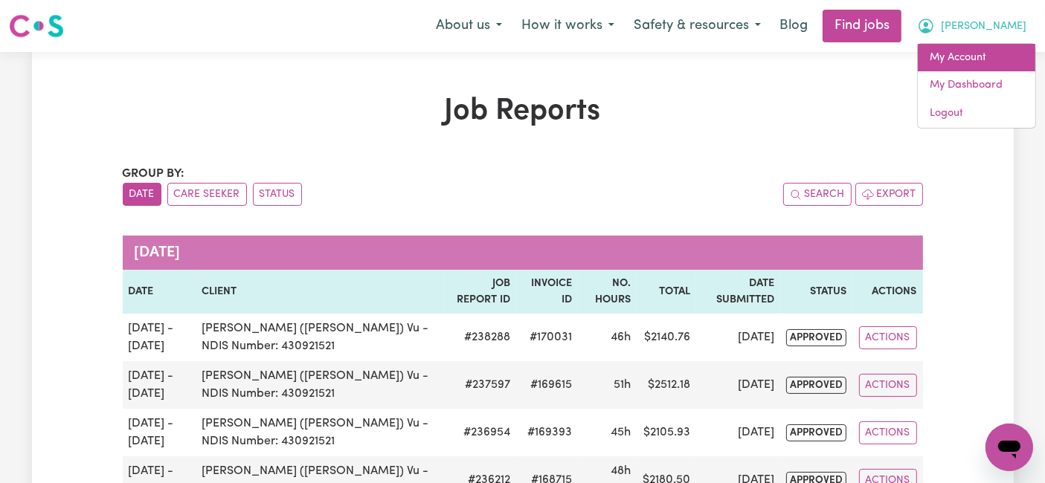
click at [963, 61] on link "My Account" at bounding box center [976, 58] width 117 height 28
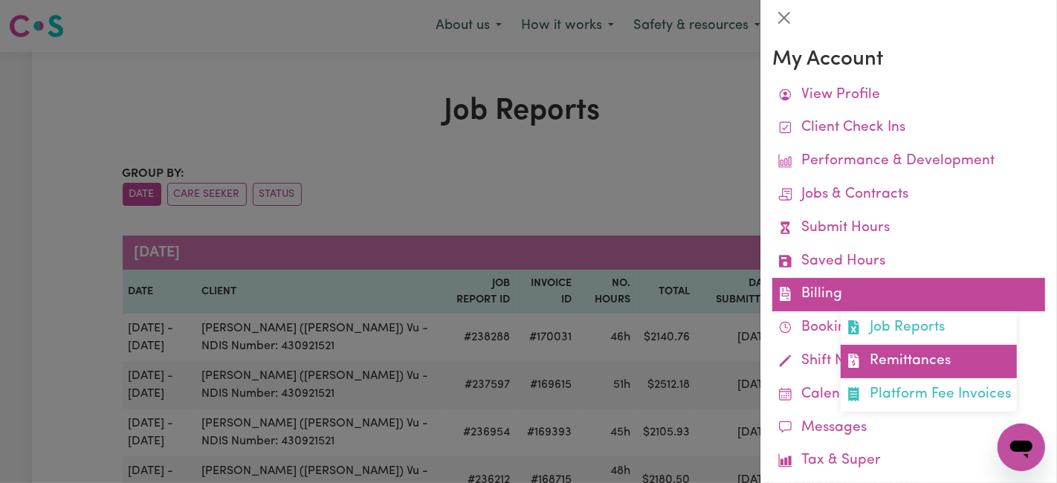
click at [886, 371] on link "Remittances" at bounding box center [929, 361] width 176 height 33
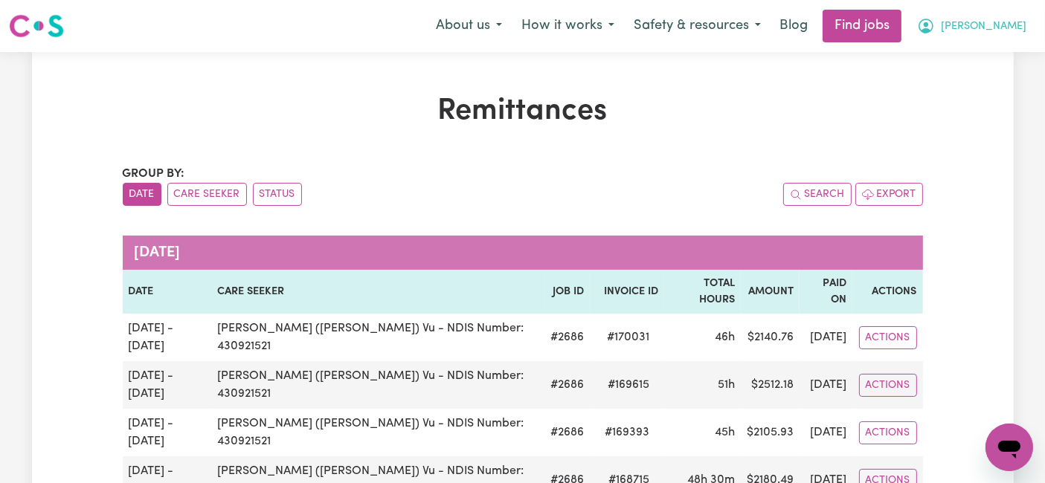
click at [1004, 29] on span "[PERSON_NAME]" at bounding box center [984, 27] width 86 height 16
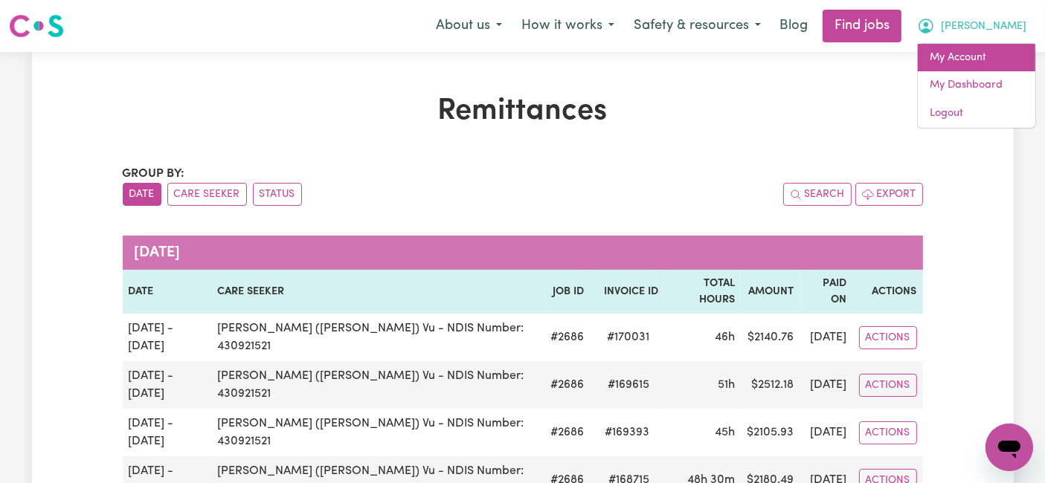
click at [987, 55] on link "My Account" at bounding box center [976, 58] width 117 height 28
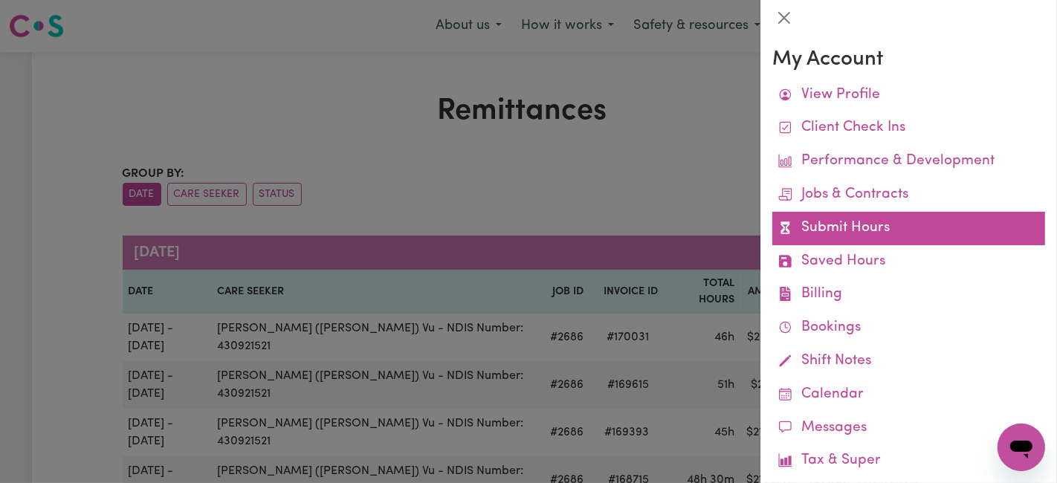
click at [845, 228] on link "Submit Hours" at bounding box center [909, 228] width 273 height 33
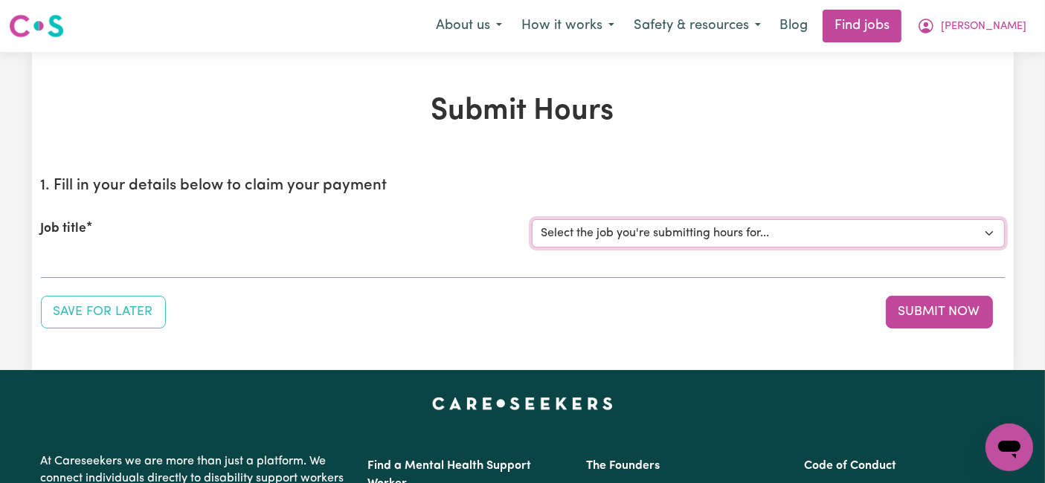
click at [833, 224] on select "Select the job you're submitting hours for... [[PERSON_NAME] (Han) Vu - NDIS Nu…" at bounding box center [768, 233] width 473 height 28
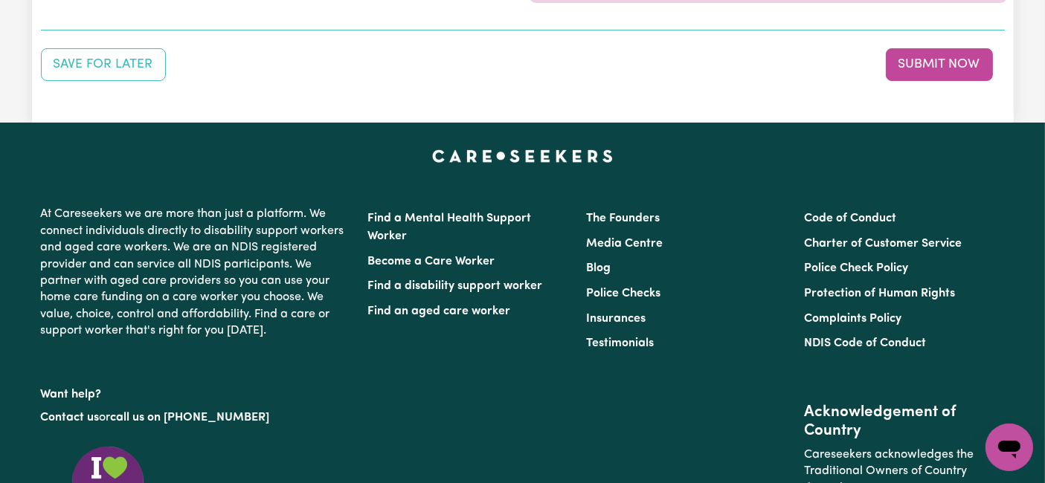
scroll to position [83, 0]
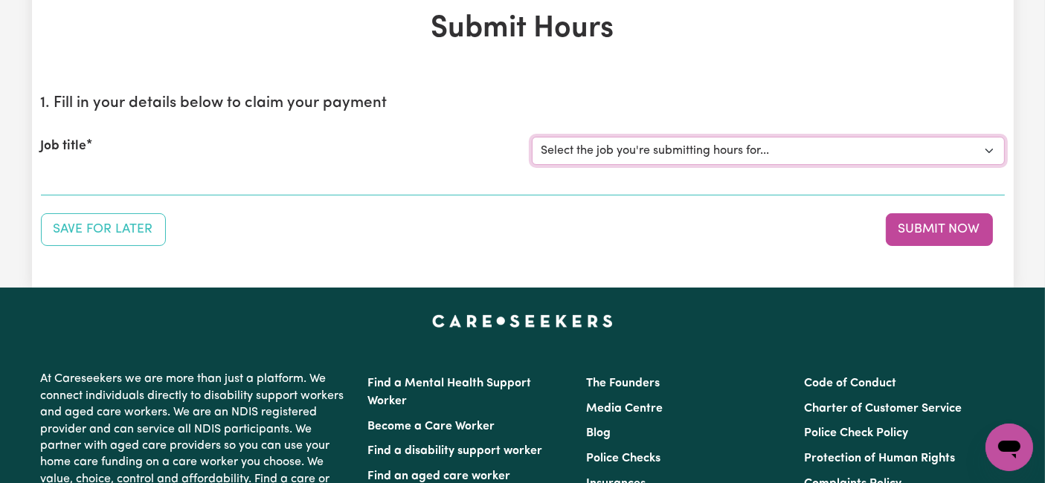
click at [760, 149] on select "Select the job you're submitting hours for... [[PERSON_NAME] (Han) Vu - NDIS Nu…" at bounding box center [768, 151] width 473 height 28
select select "2686"
click at [532, 137] on select "Select the job you're submitting hours for... [[PERSON_NAME] (Han) Vu - NDIS Nu…" at bounding box center [768, 151] width 473 height 28
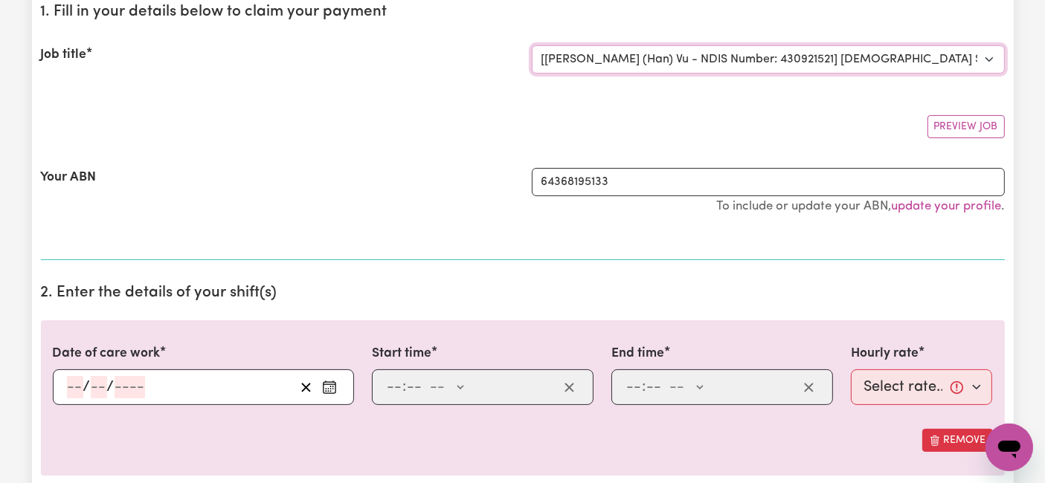
scroll to position [0, 0]
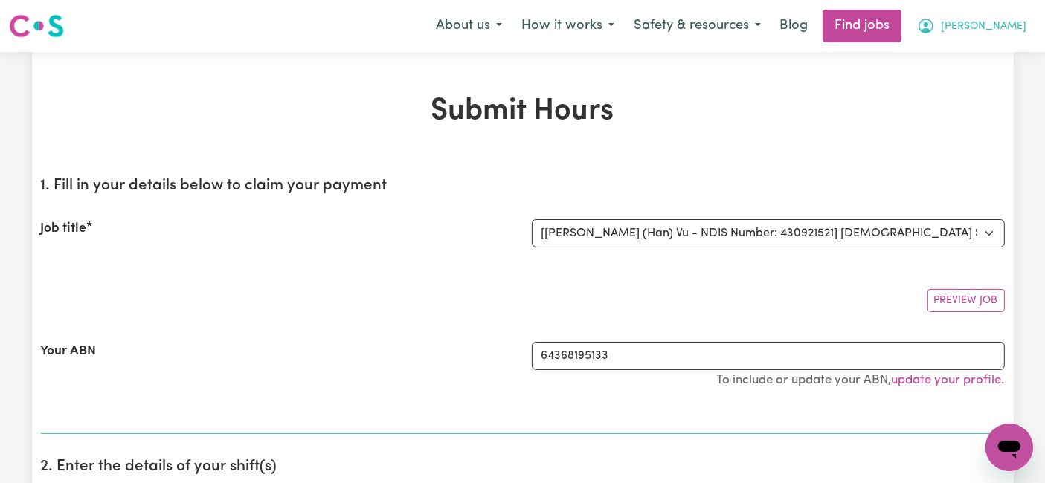
click at [935, 25] on icon "My Account" at bounding box center [926, 26] width 18 height 18
click at [971, 86] on link "My Dashboard" at bounding box center [976, 85] width 117 height 28
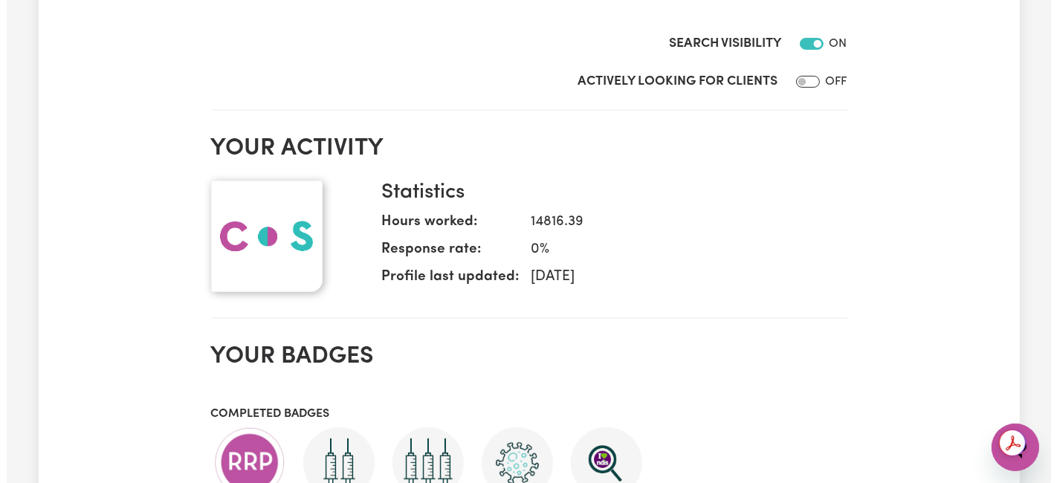
scroll to position [330, 0]
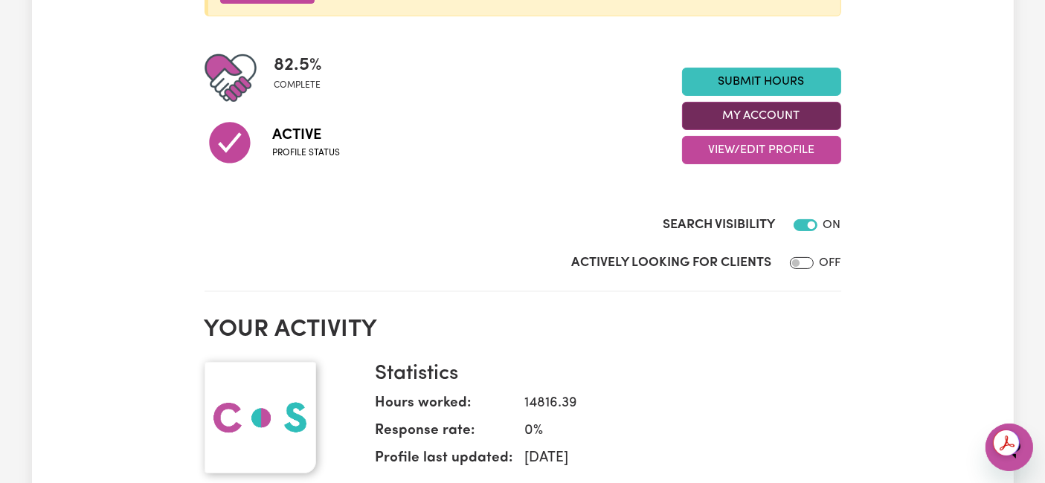
click at [762, 115] on button "My Account" at bounding box center [761, 116] width 159 height 28
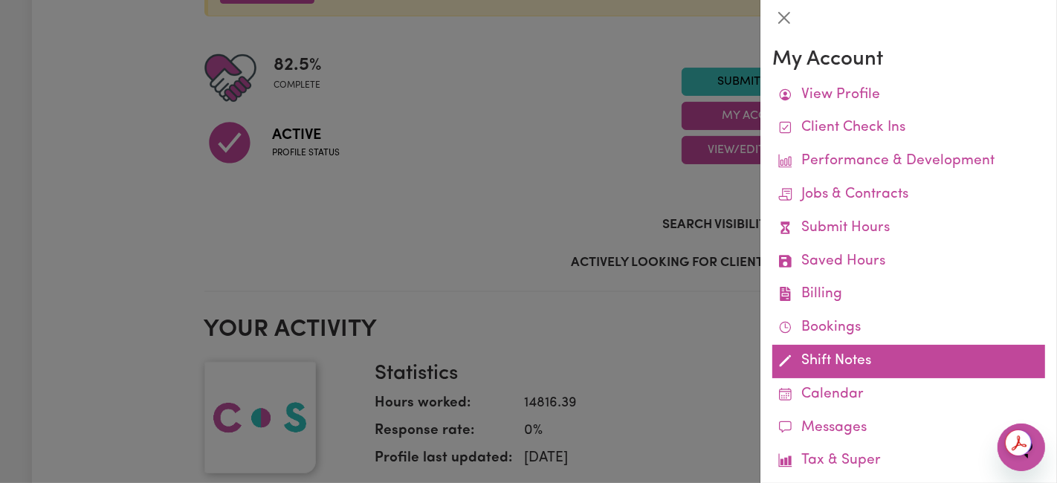
click at [825, 358] on link "Shift Notes" at bounding box center [909, 361] width 273 height 33
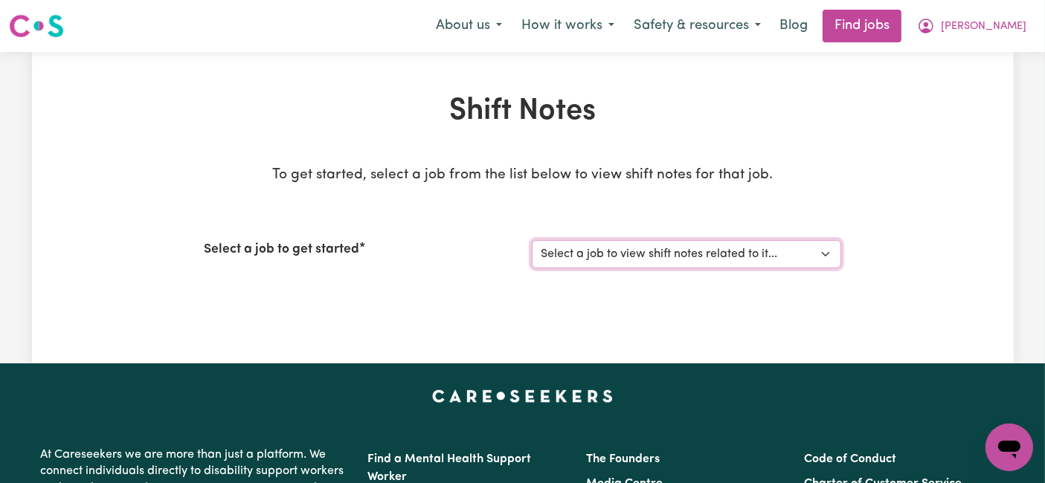
click at [602, 246] on select "Select a job to view shift notes related to it... [[PERSON_NAME] (Han) Vu - NDI…" at bounding box center [686, 254] width 309 height 28
click at [810, 111] on h1 "Shift Notes" at bounding box center [522, 112] width 636 height 36
click at [935, 28] on icon "My Account" at bounding box center [926, 26] width 18 height 18
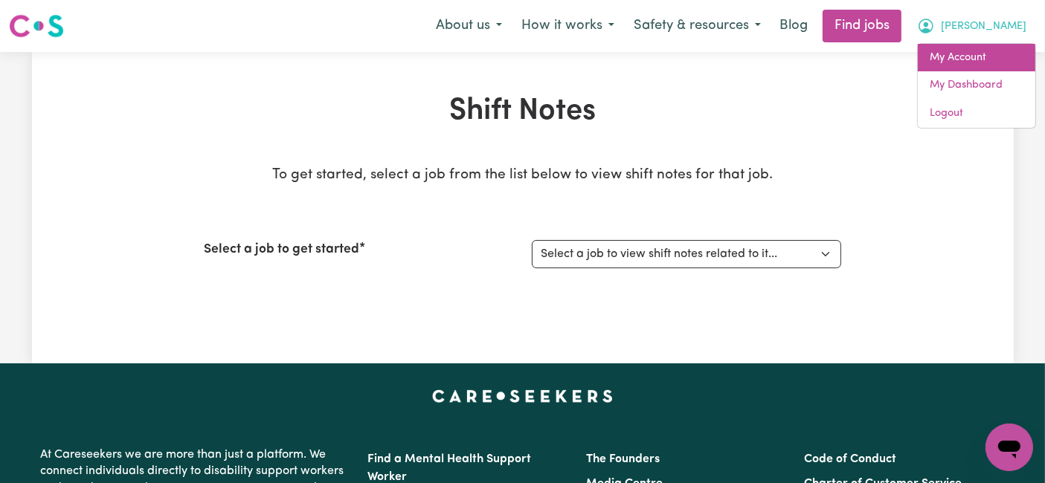
click at [970, 54] on link "My Account" at bounding box center [976, 58] width 117 height 28
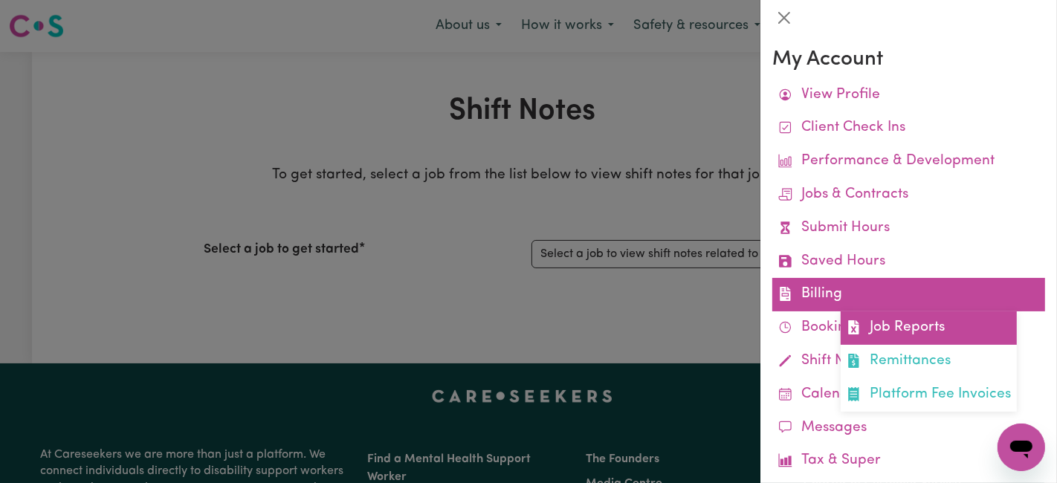
click at [891, 335] on link "Job Reports" at bounding box center [929, 328] width 176 height 33
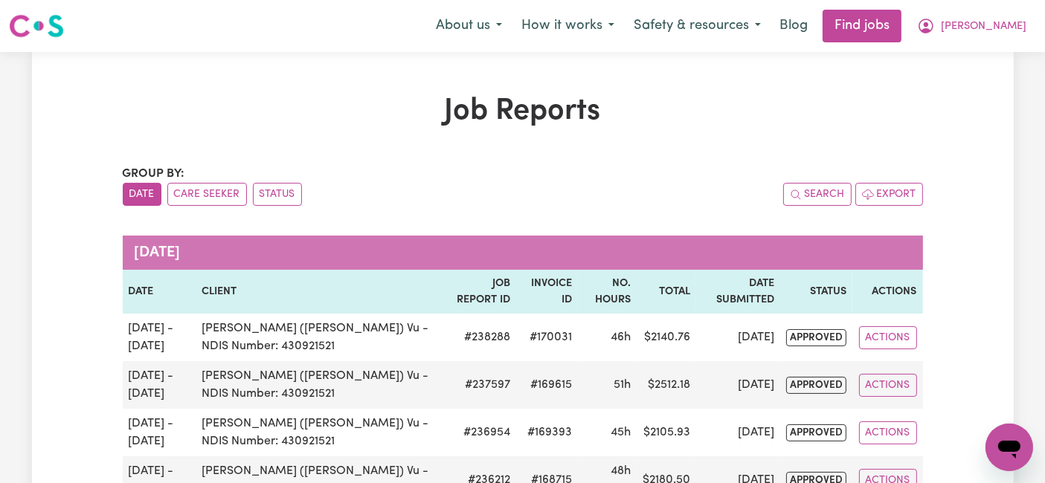
click at [30, 11] on link at bounding box center [36, 26] width 55 height 34
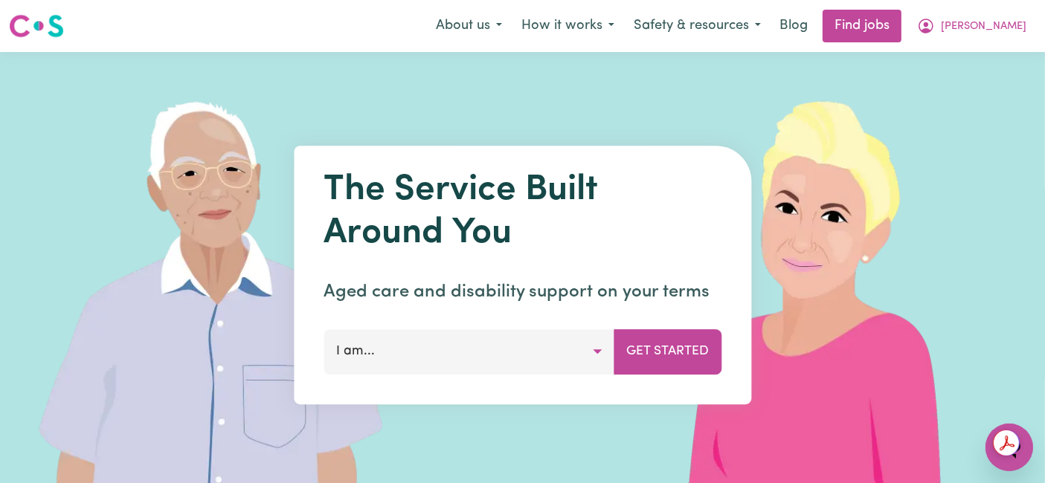
click at [1003, 45] on nav "Menu About us How it works Safety & resources Blog Find jobs [PERSON_NAME]" at bounding box center [522, 26] width 1045 height 52
click at [996, 27] on span "[PERSON_NAME]" at bounding box center [984, 27] width 86 height 16
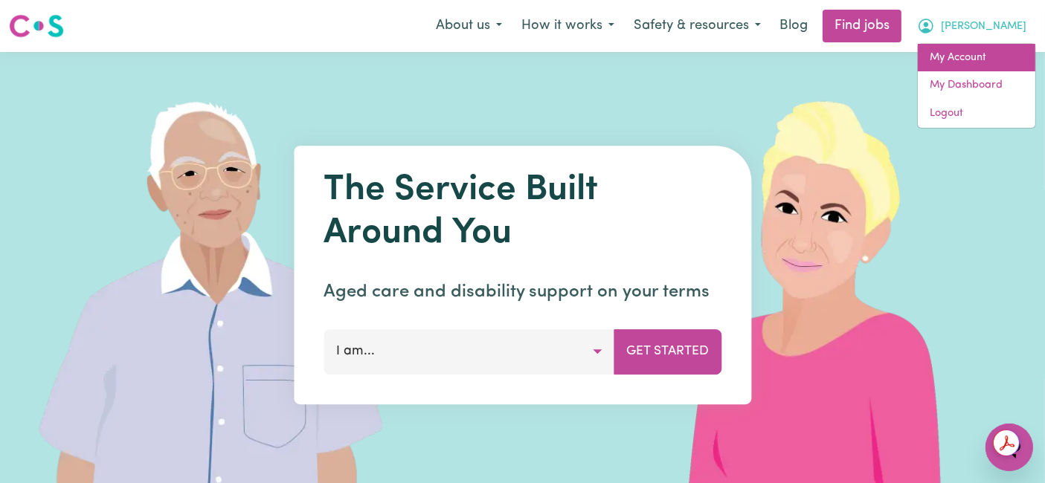
click at [990, 67] on link "My Account" at bounding box center [976, 58] width 117 height 28
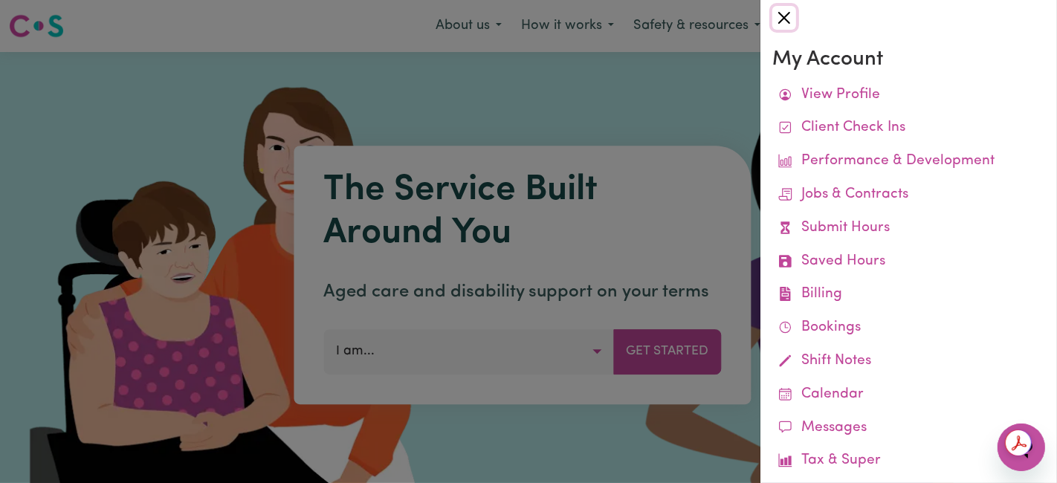
click at [786, 20] on button "Close" at bounding box center [785, 18] width 24 height 24
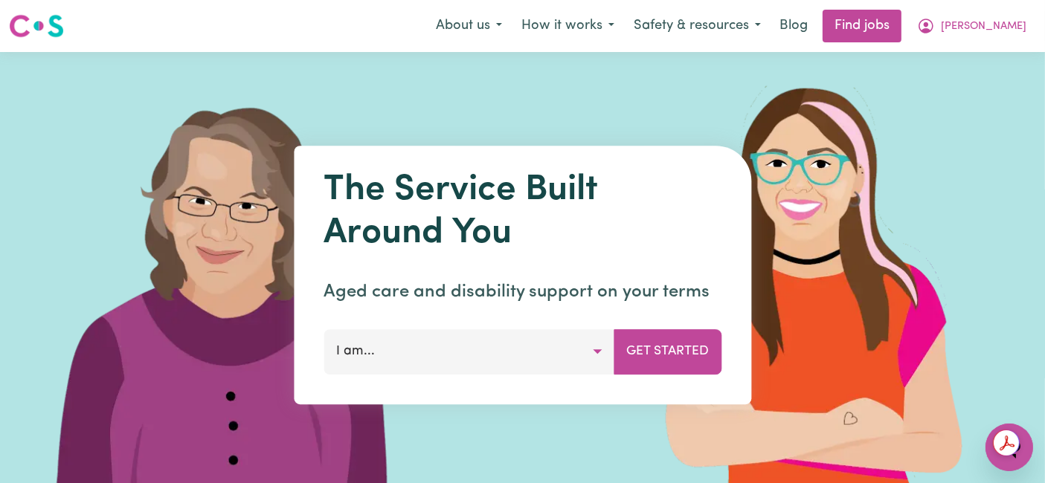
click at [975, 41] on div "About us How it works Safety & resources Blog Find jobs [PERSON_NAME] My Accoun…" at bounding box center [731, 26] width 610 height 33
click at [983, 36] on button "[PERSON_NAME]" at bounding box center [971, 25] width 129 height 31
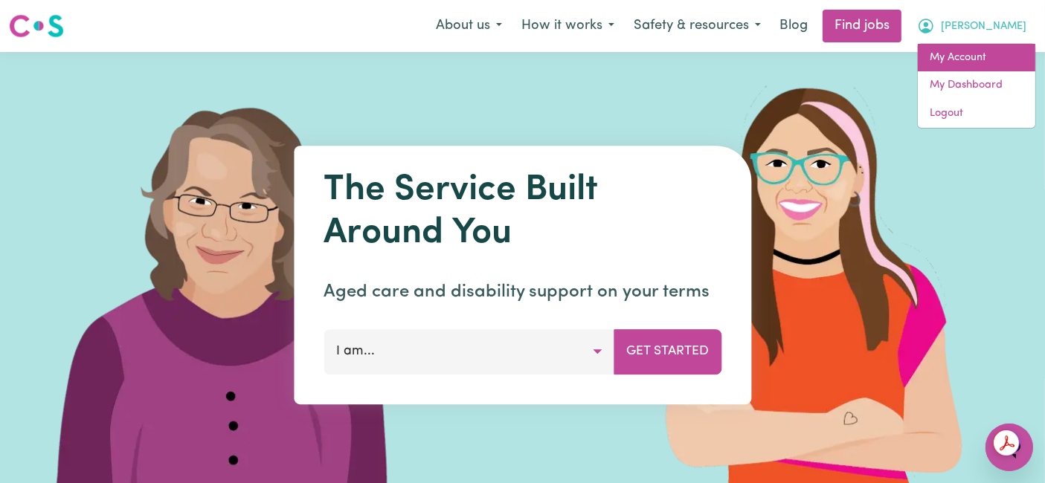
click at [975, 59] on link "My Account" at bounding box center [976, 58] width 117 height 28
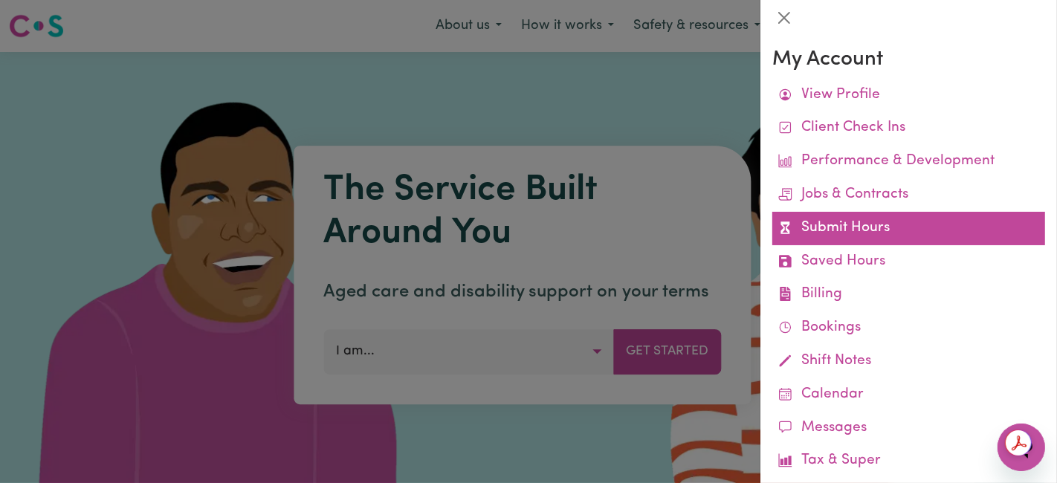
click at [838, 224] on link "Submit Hours" at bounding box center [909, 228] width 273 height 33
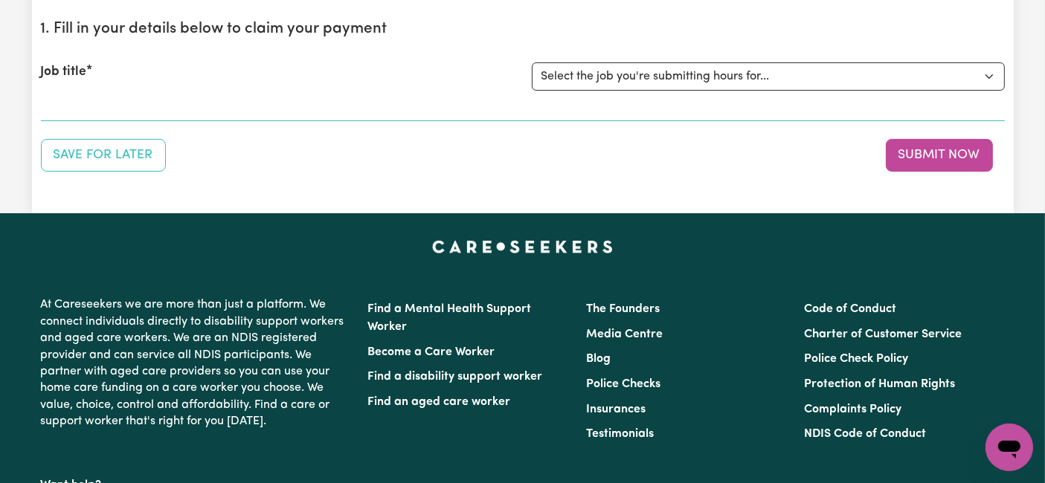
scroll to position [83, 0]
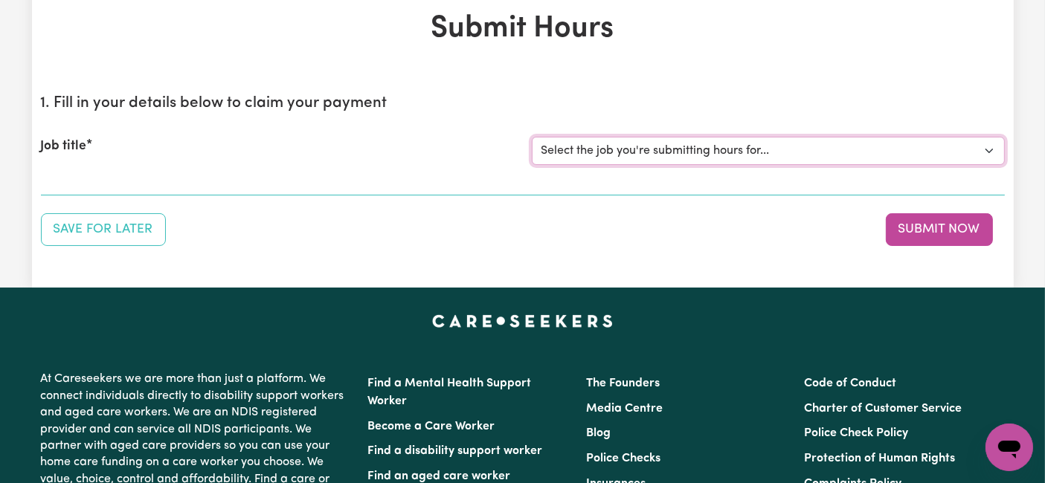
click at [662, 148] on select "Select the job you're submitting hours for... [[PERSON_NAME] (Han) Vu - NDIS Nu…" at bounding box center [768, 151] width 473 height 28
select select "2686"
click at [532, 137] on select "Select the job you're submitting hours for... [[PERSON_NAME] (Han) Vu - NDIS Nu…" at bounding box center [768, 151] width 473 height 28
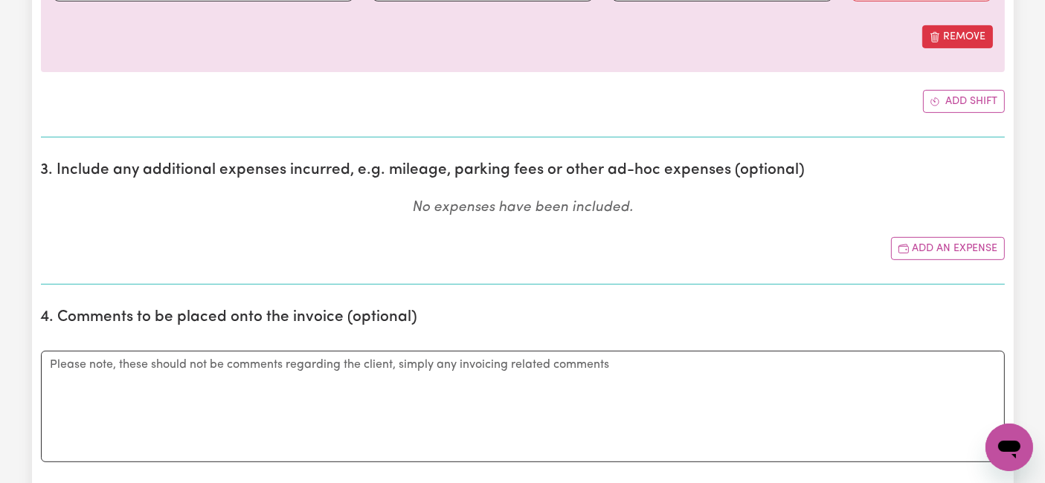
scroll to position [330, 0]
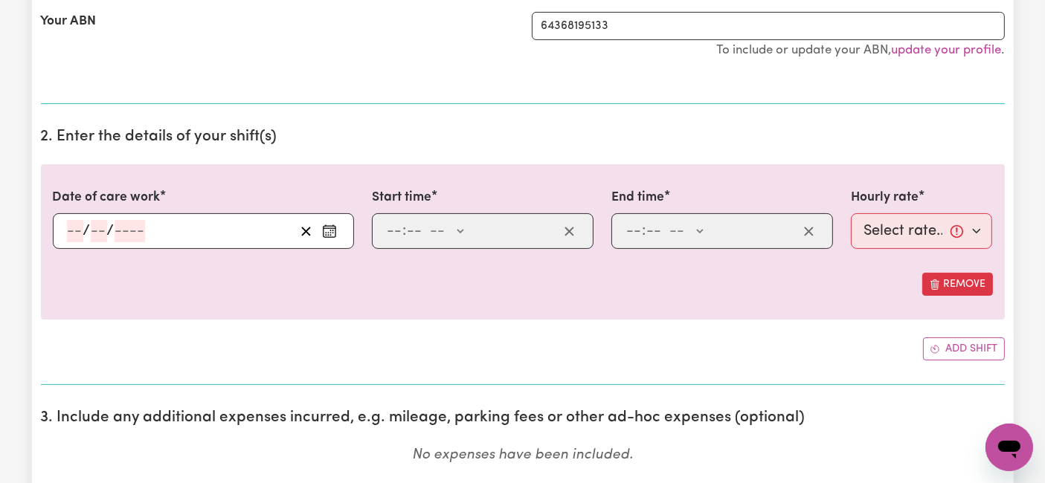
click at [404, 132] on h2 "2. Enter the details of your shift(s)" at bounding box center [523, 137] width 964 height 19
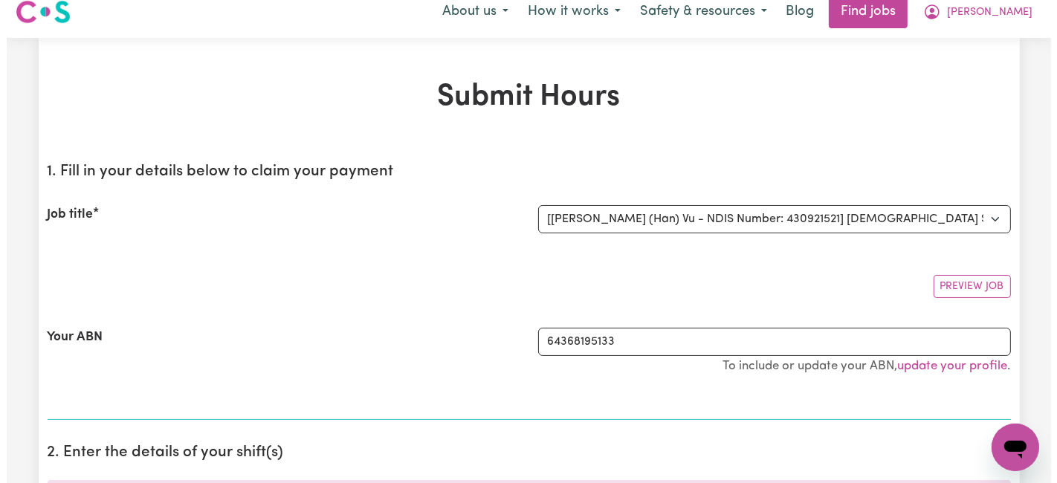
scroll to position [0, 0]
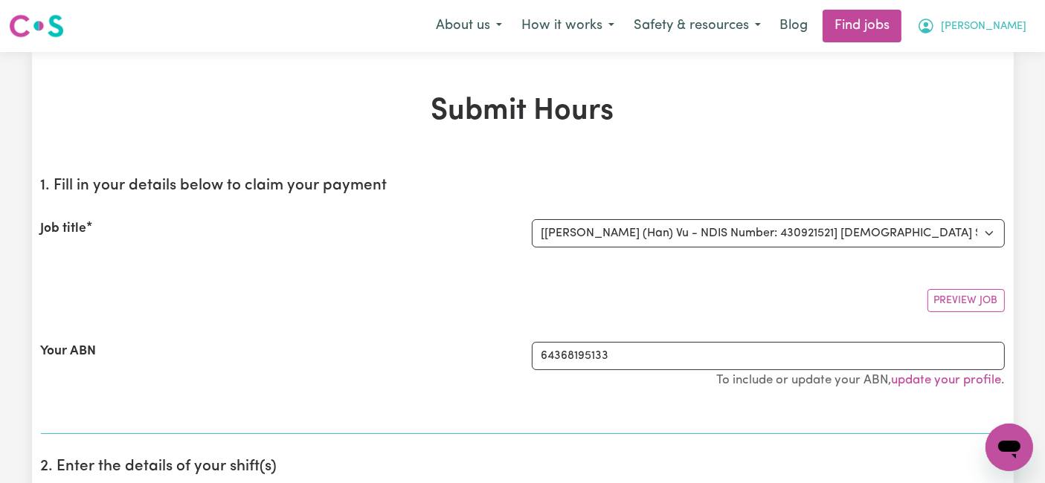
click at [990, 30] on span "[PERSON_NAME]" at bounding box center [984, 27] width 86 height 16
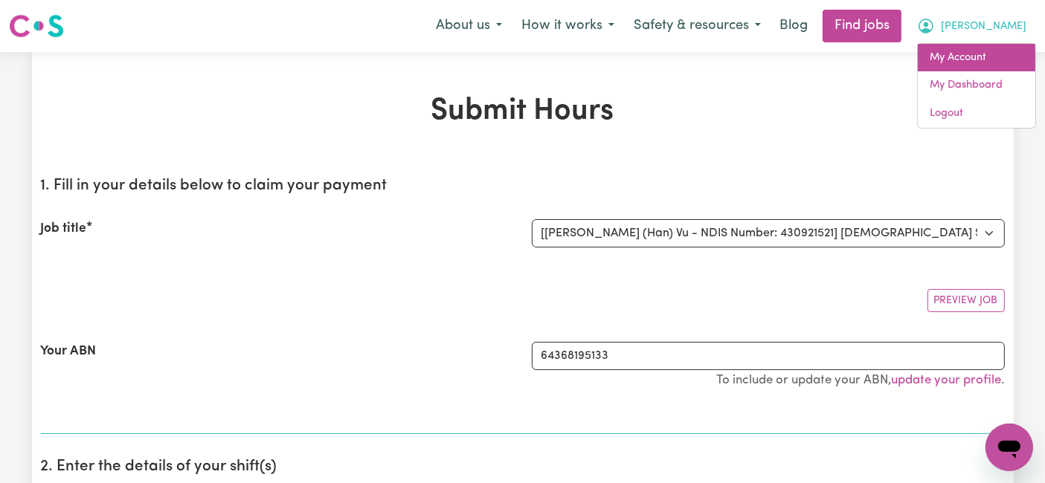
click at [981, 49] on link "My Account" at bounding box center [976, 58] width 117 height 28
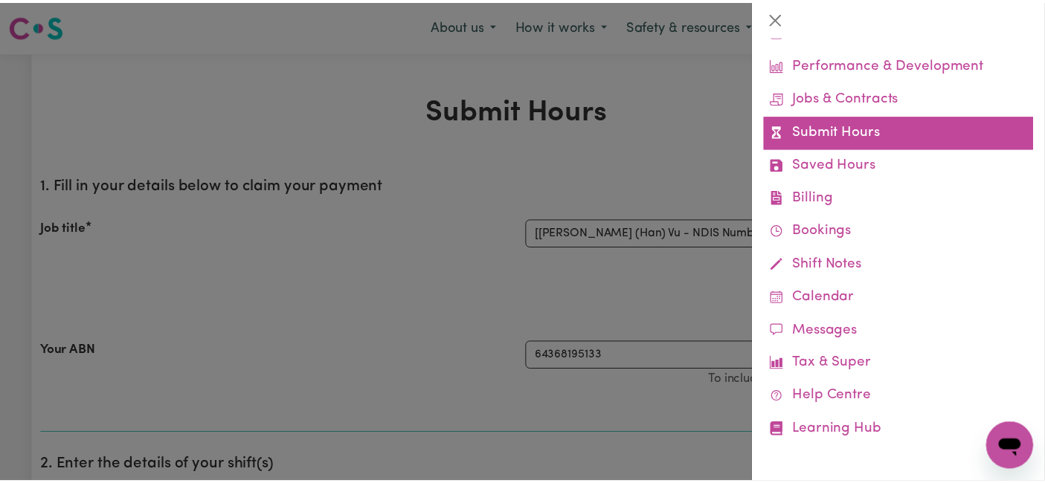
scroll to position [14, 0]
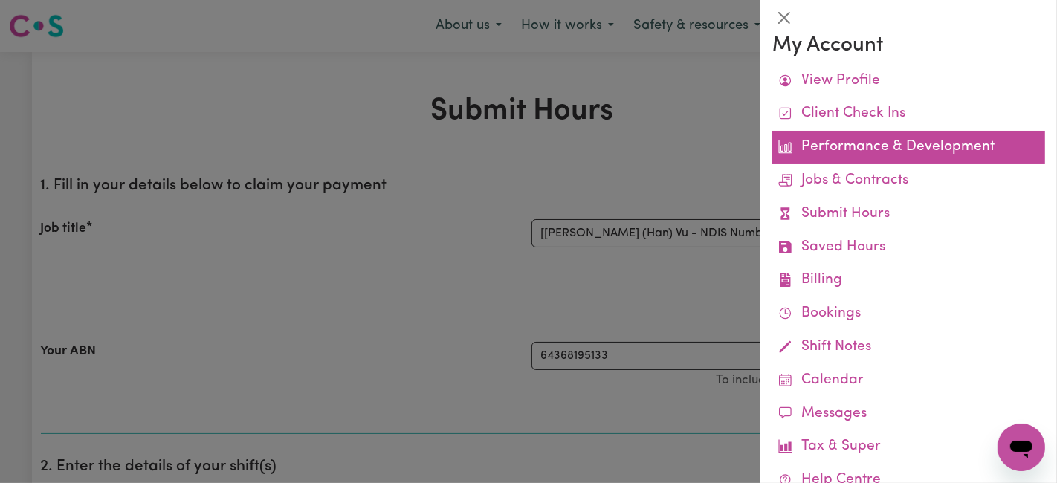
click at [871, 151] on link "Performance & Development" at bounding box center [909, 147] width 273 height 33
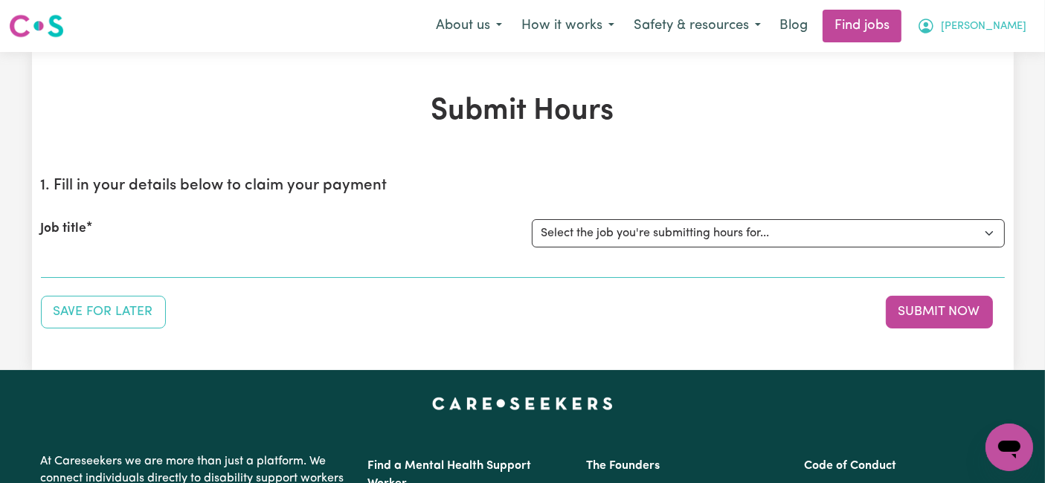
click at [1002, 35] on button "[PERSON_NAME]" at bounding box center [971, 25] width 129 height 31
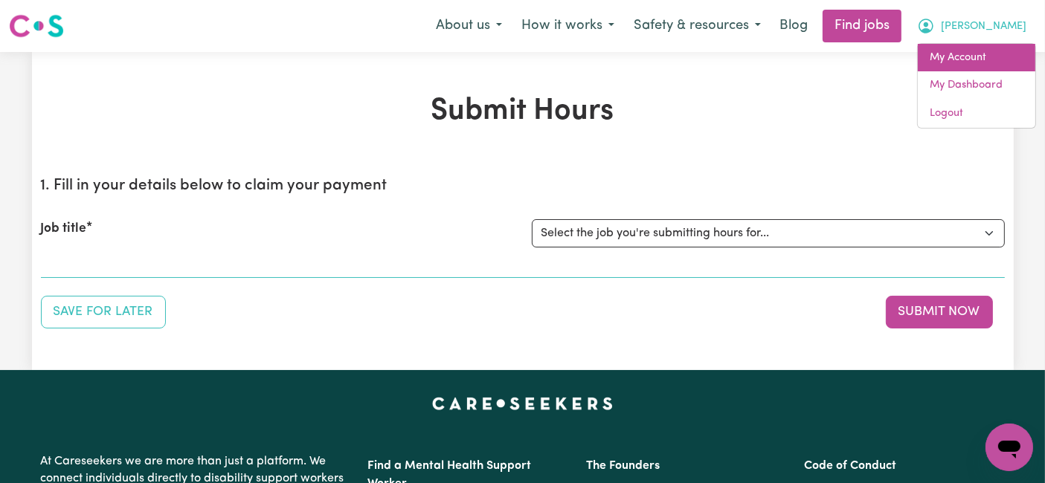
click at [993, 58] on link "My Account" at bounding box center [976, 58] width 117 height 28
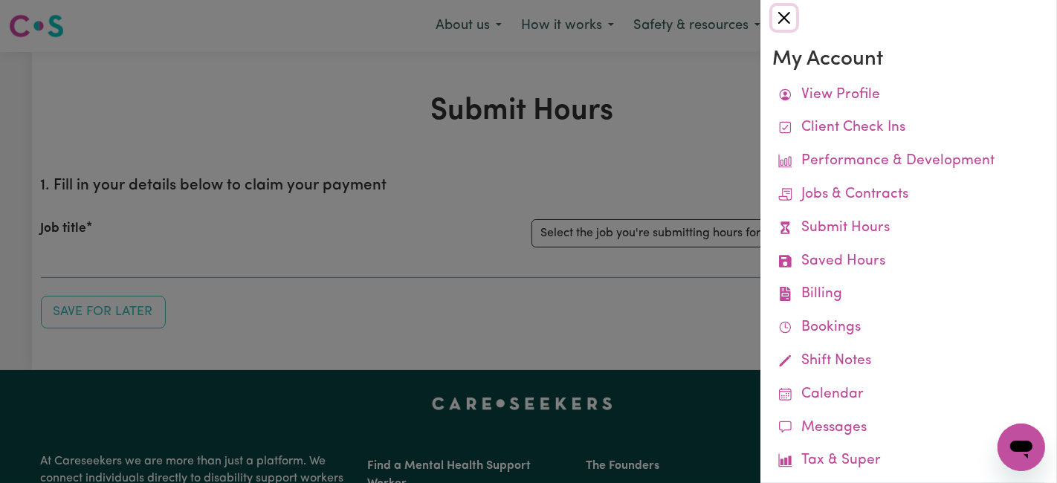
click at [784, 17] on button "Close" at bounding box center [785, 18] width 24 height 24
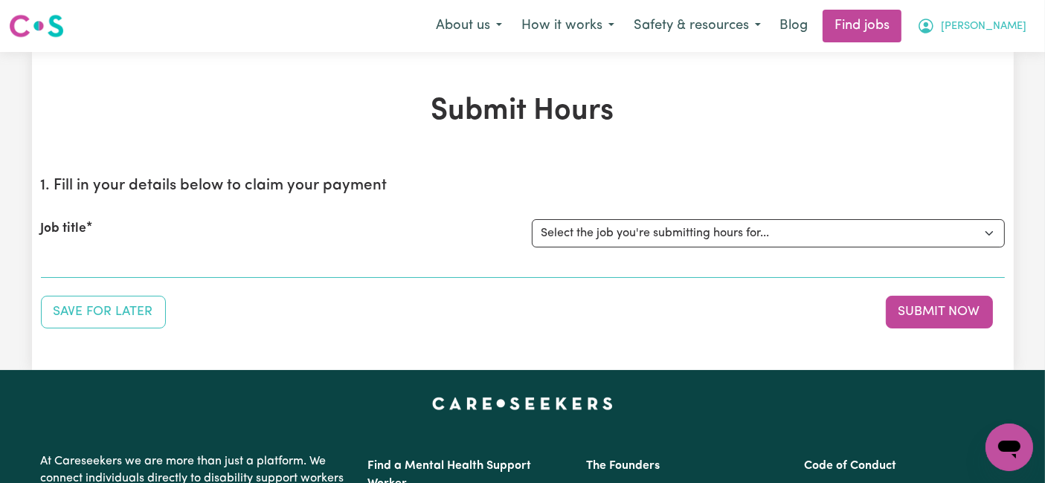
click at [1024, 28] on button "[PERSON_NAME]" at bounding box center [971, 25] width 129 height 31
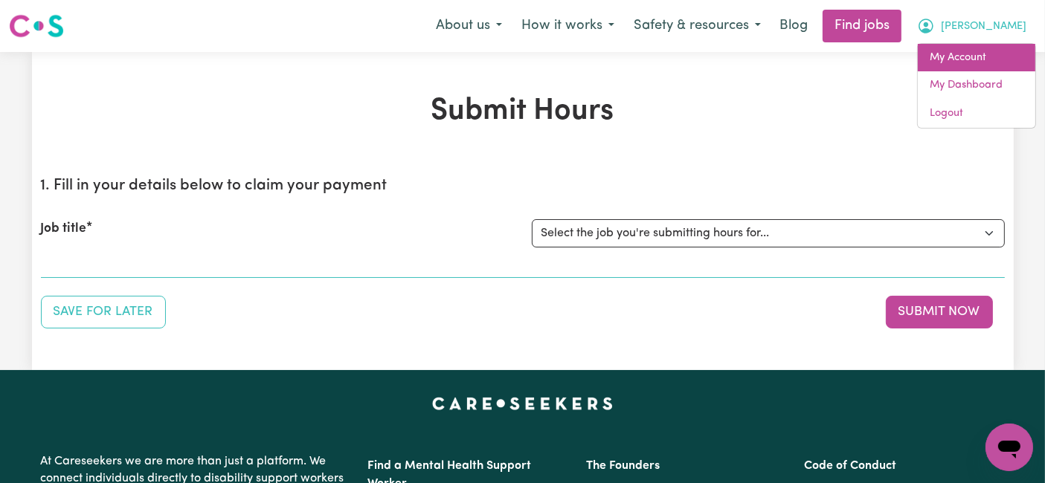
click at [996, 54] on link "My Account" at bounding box center [976, 58] width 117 height 28
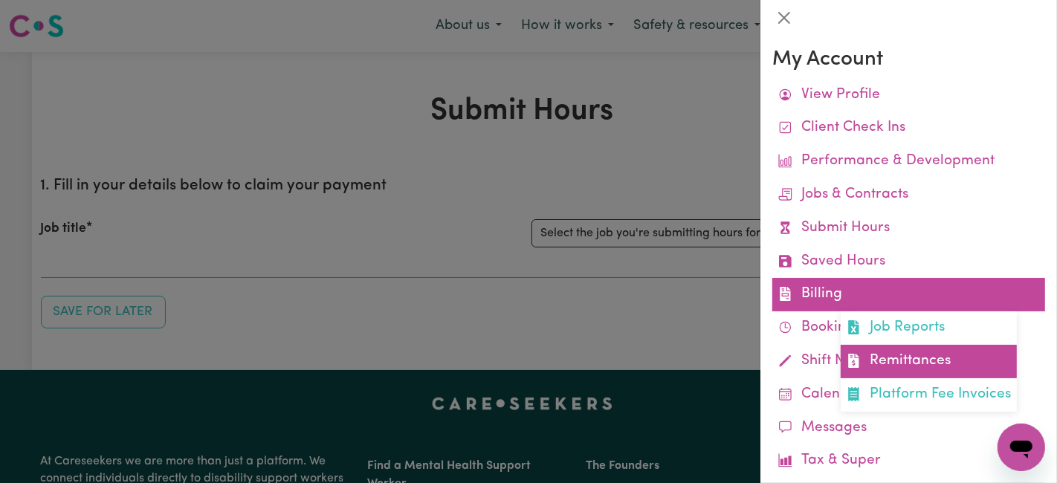
click at [903, 356] on link "Remittances" at bounding box center [929, 361] width 176 height 33
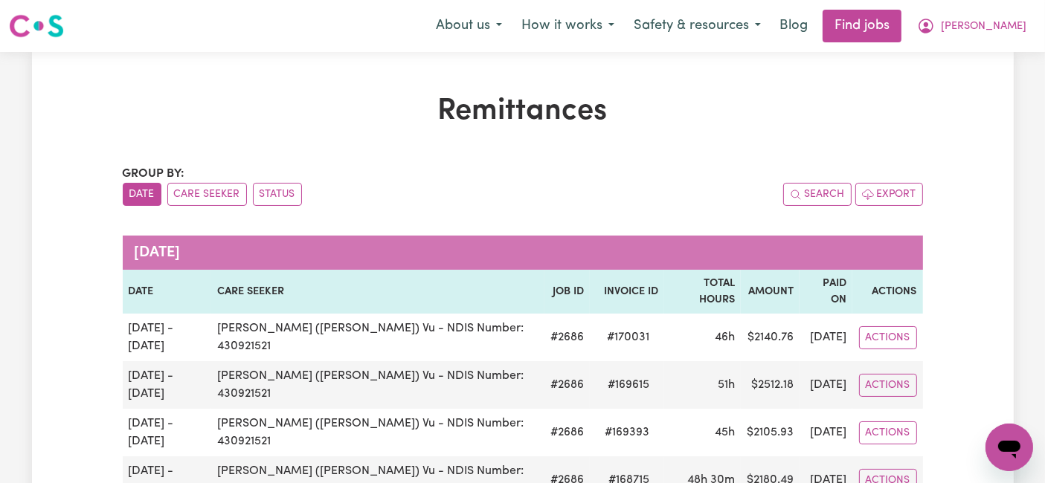
click at [46, 29] on img at bounding box center [36, 26] width 55 height 27
click at [1002, 24] on span "[PERSON_NAME]" at bounding box center [984, 27] width 86 height 16
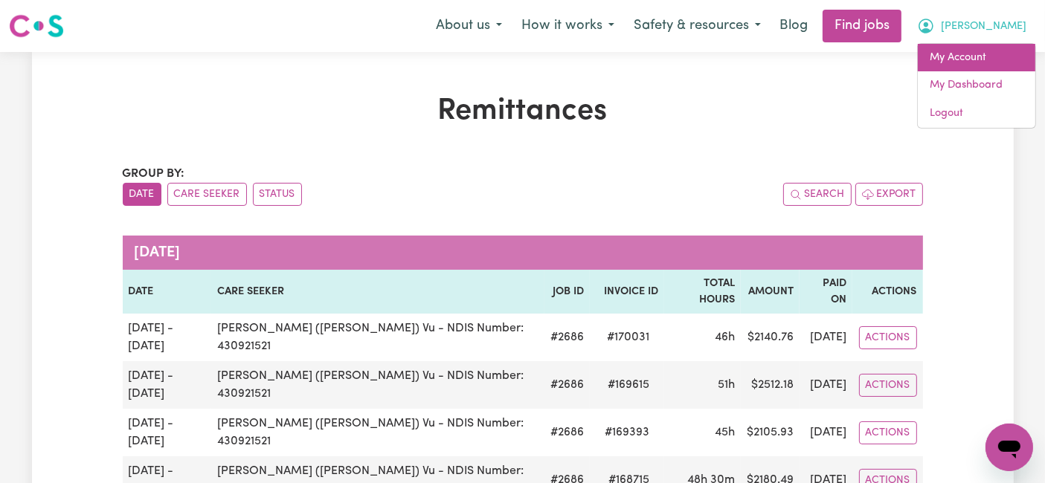
click at [985, 63] on link "My Account" at bounding box center [976, 58] width 117 height 28
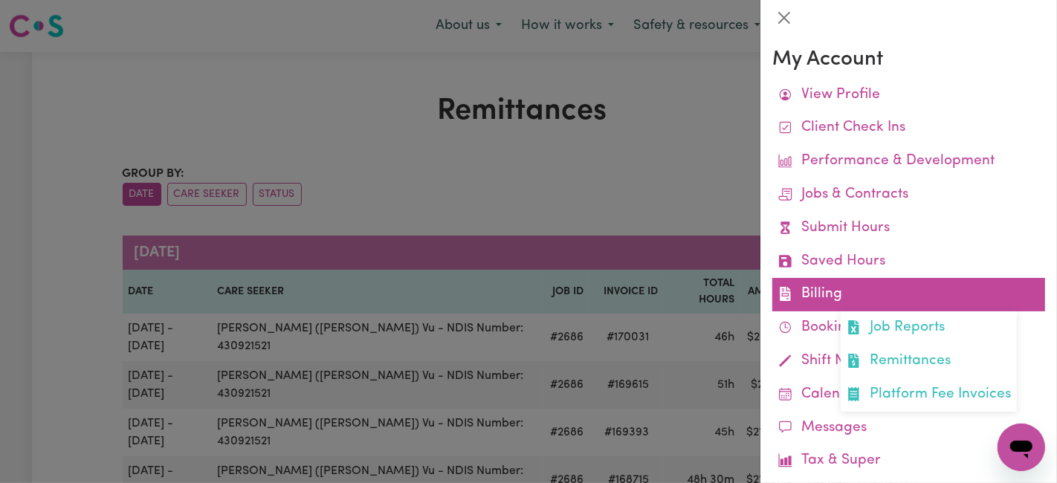
click at [827, 300] on link "Billing Job Reports Remittances Platform Fee Invoices" at bounding box center [909, 294] width 273 height 33
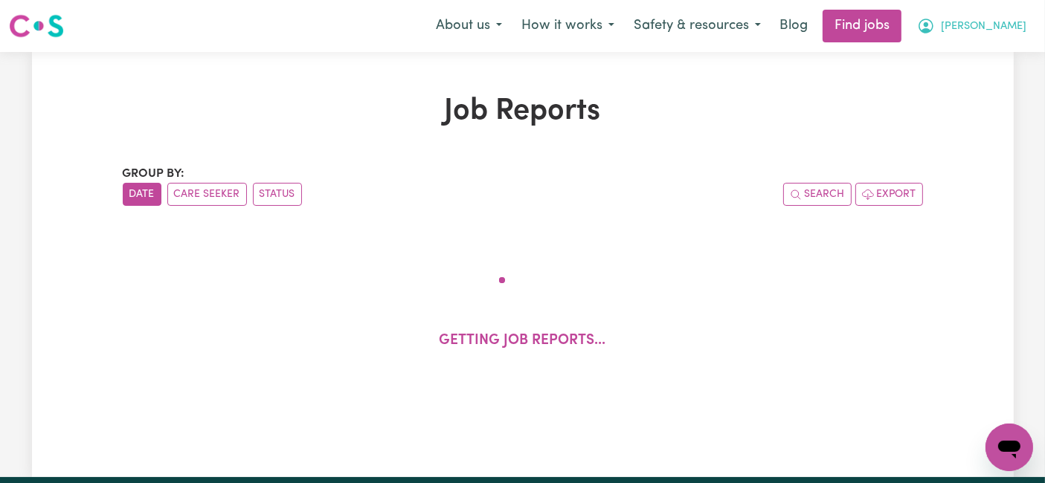
click at [998, 28] on span "[PERSON_NAME]" at bounding box center [984, 27] width 86 height 16
click at [984, 86] on link "My Dashboard" at bounding box center [976, 85] width 117 height 28
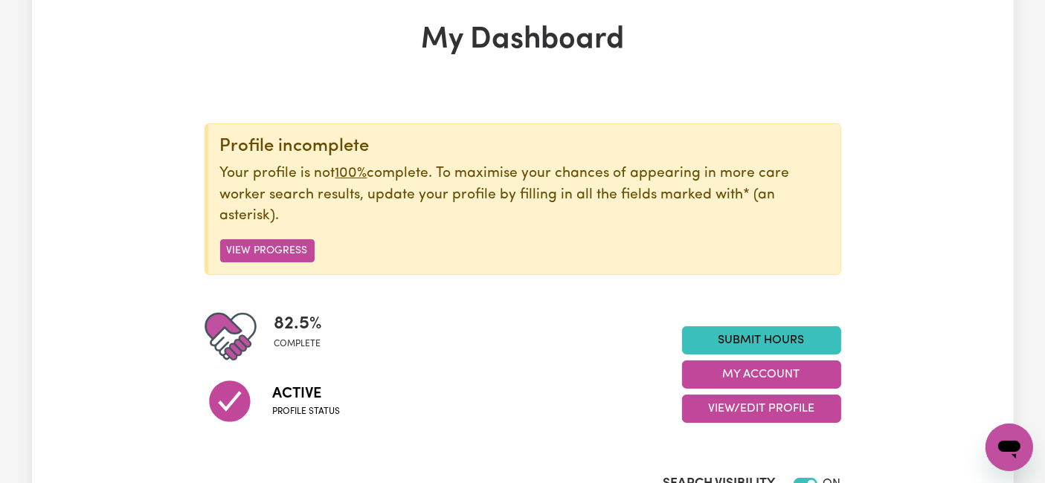
scroll to position [45, 0]
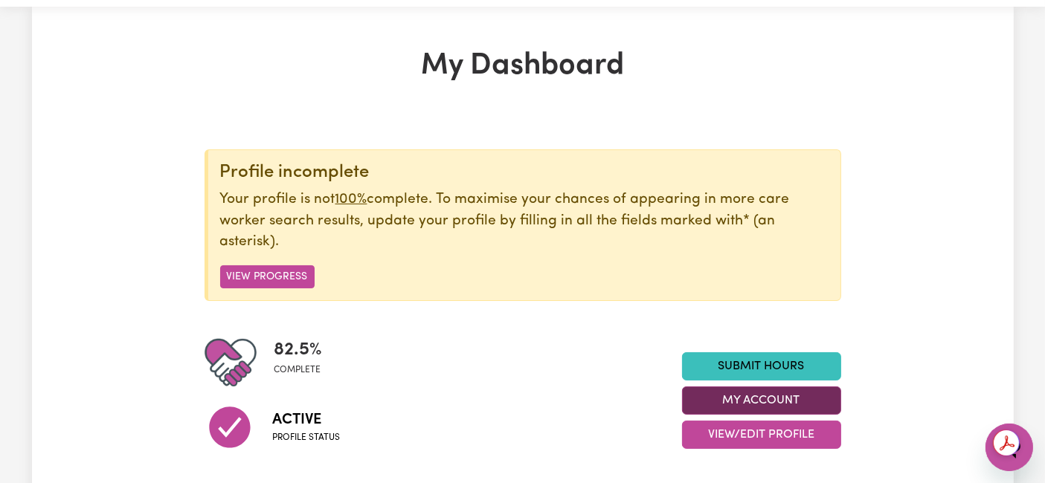
click at [776, 396] on button "My Account" at bounding box center [761, 401] width 159 height 28
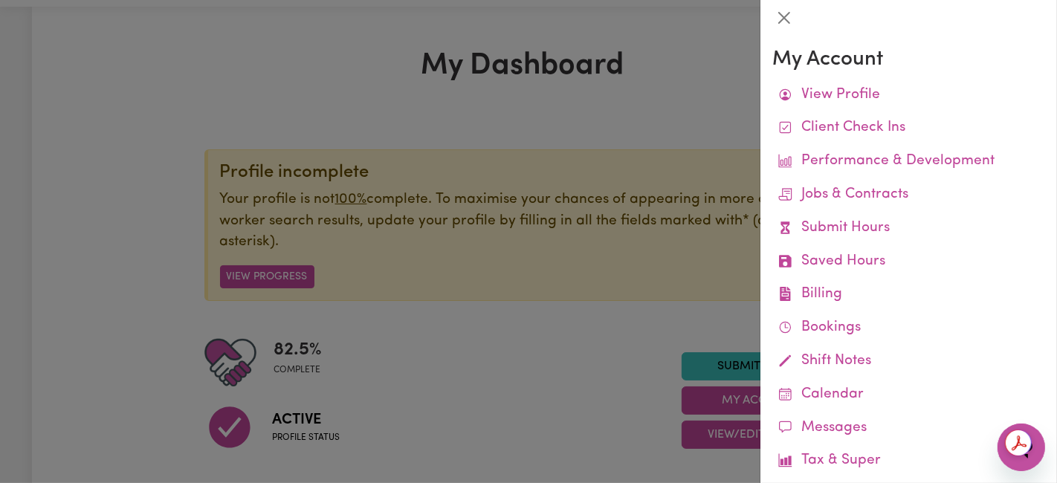
click at [692, 342] on div at bounding box center [528, 241] width 1057 height 483
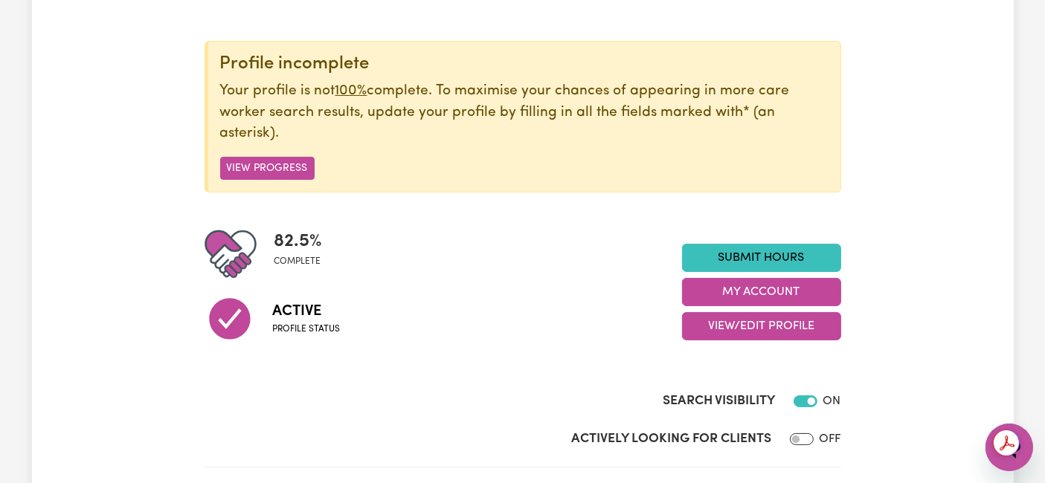
scroll to position [210, 0]
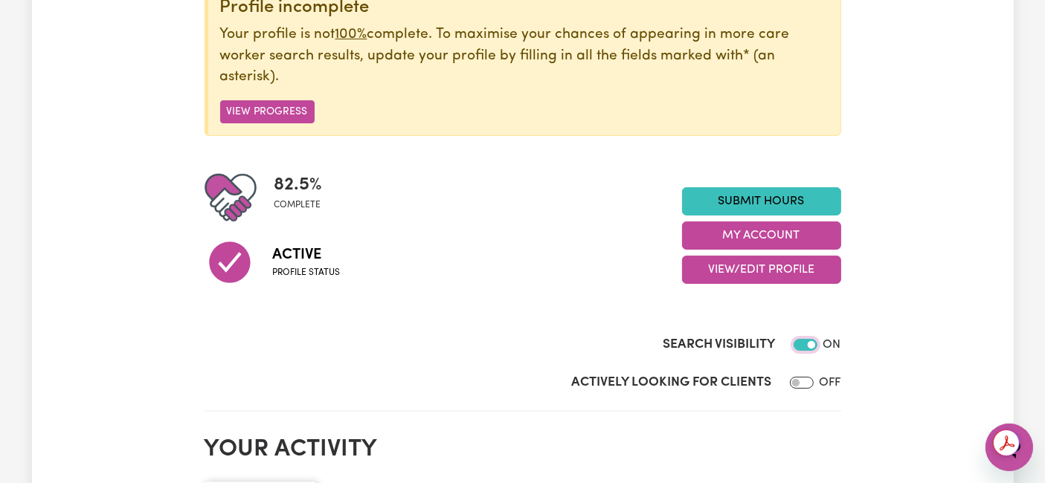
click at [801, 346] on input "Search Visibility" at bounding box center [805, 345] width 24 height 12
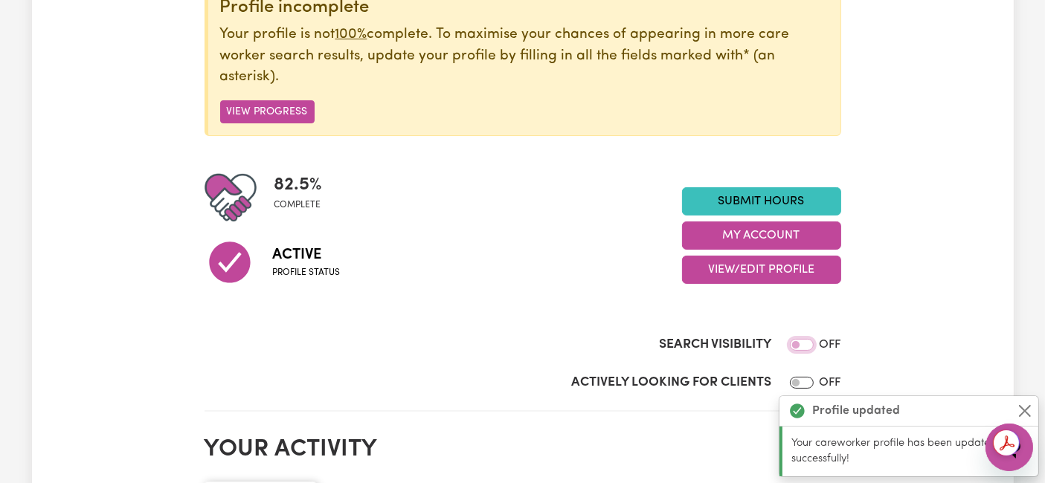
click at [805, 341] on input "Search Visibility" at bounding box center [802, 345] width 24 height 12
checkbox input "true"
click at [1026, 413] on button "Close" at bounding box center [1025, 411] width 18 height 18
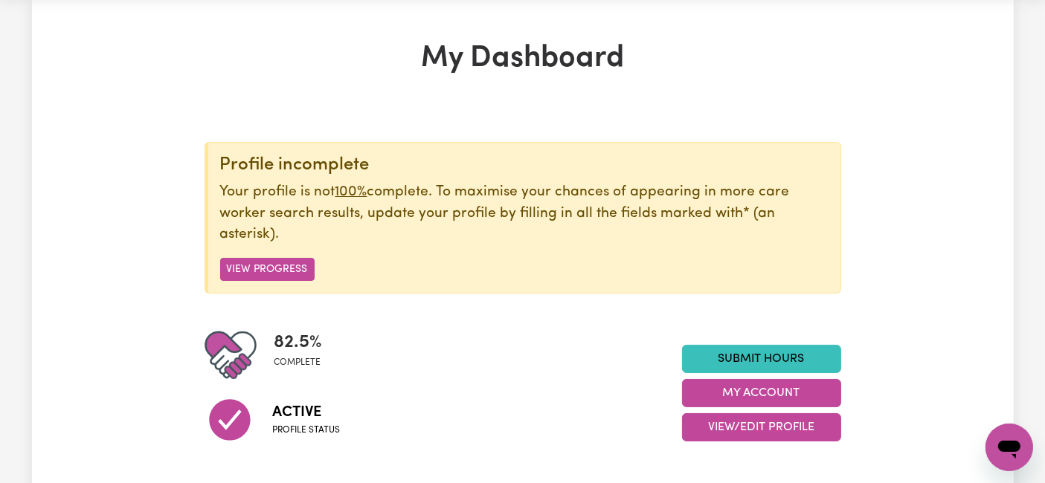
scroll to position [0, 0]
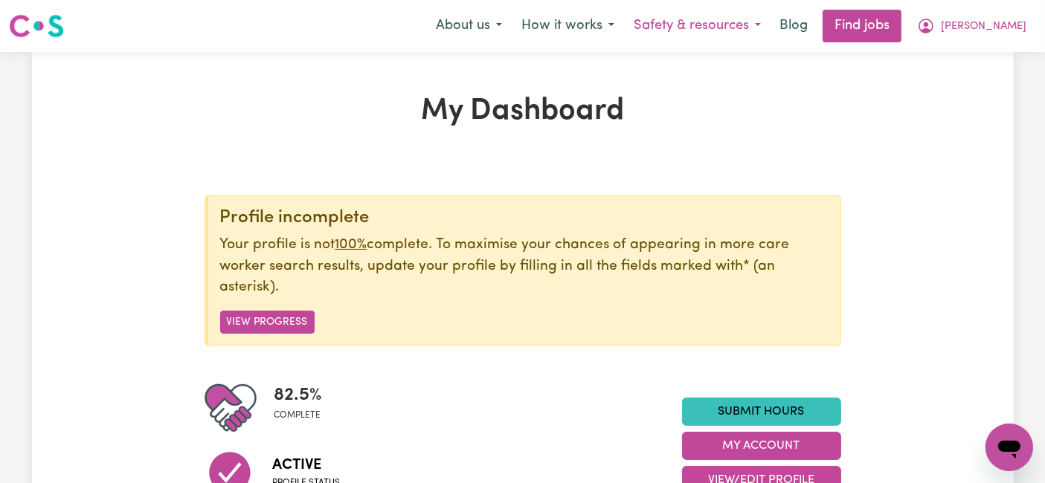
click at [757, 24] on button "Safety & resources" at bounding box center [697, 25] width 146 height 31
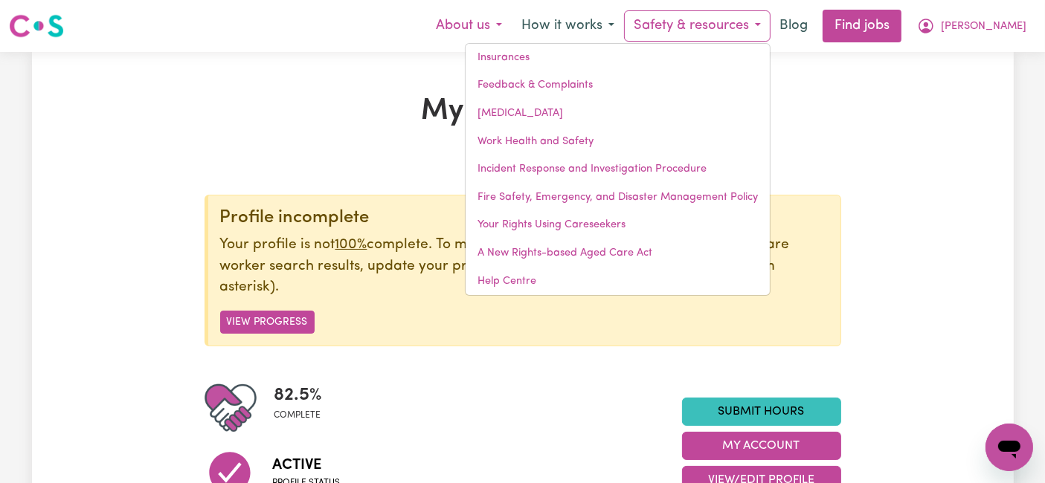
click at [508, 23] on button "About us" at bounding box center [469, 25] width 86 height 31
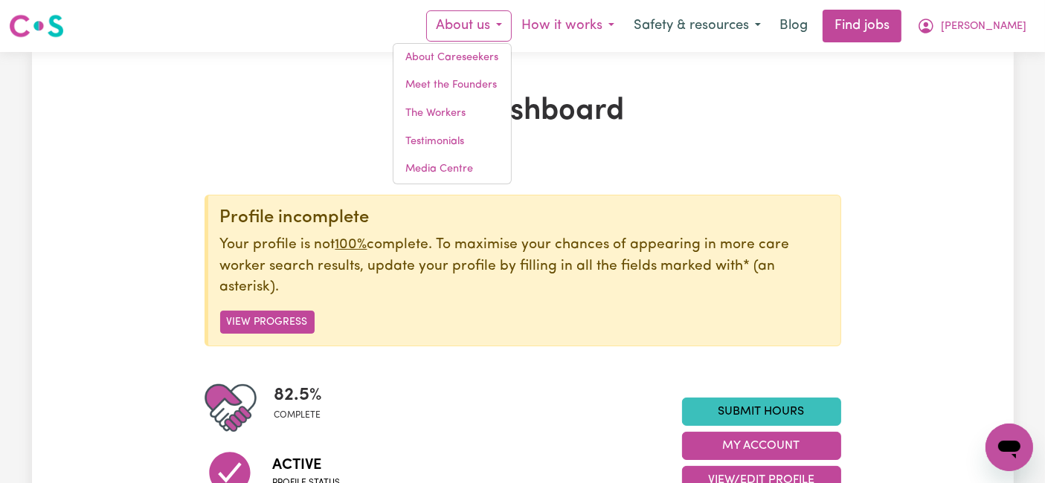
click at [610, 16] on button "How it works" at bounding box center [568, 25] width 112 height 31
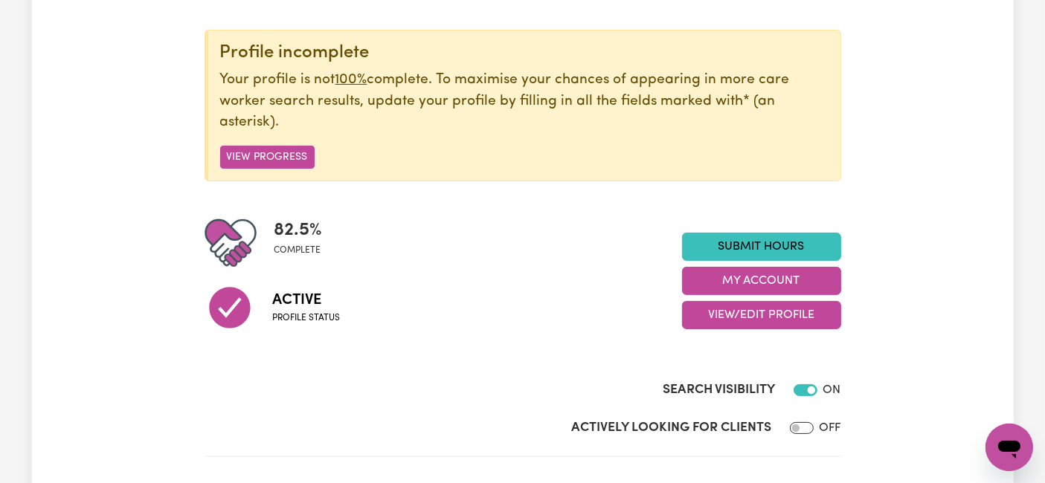
scroll to position [248, 0]
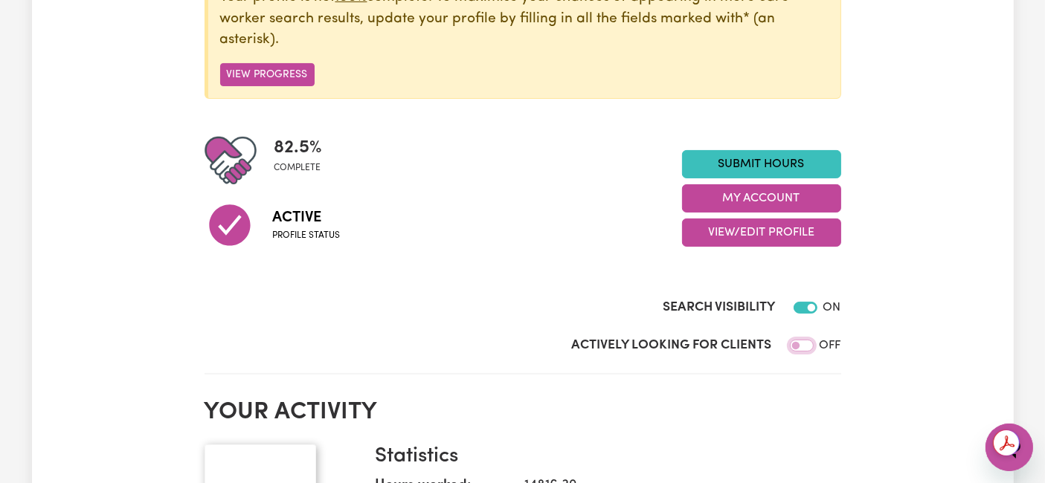
click at [797, 347] on input "Actively Looking for Clients" at bounding box center [802, 346] width 24 height 12
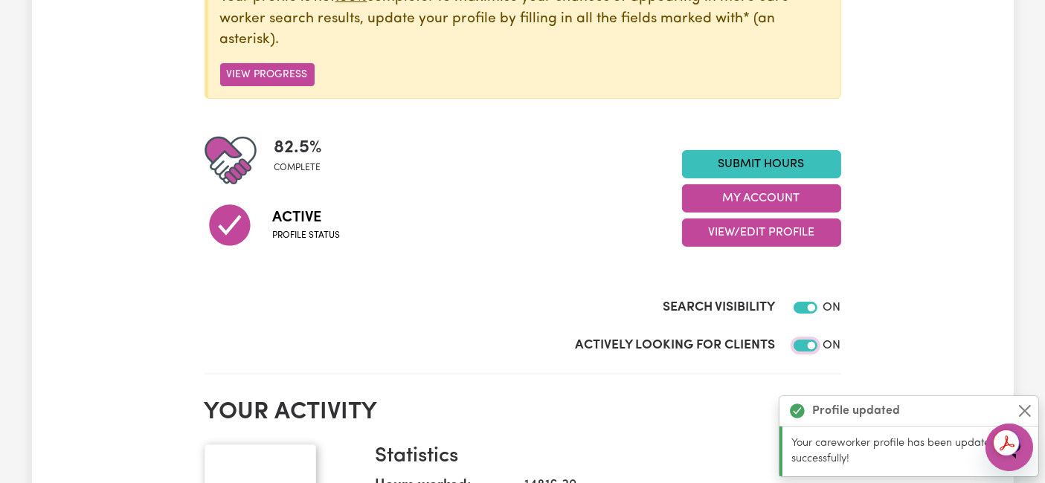
click at [804, 348] on input "Actively Looking for Clients" at bounding box center [805, 346] width 24 height 12
checkbox input "false"
click at [1024, 409] on button "Close" at bounding box center [1025, 411] width 18 height 18
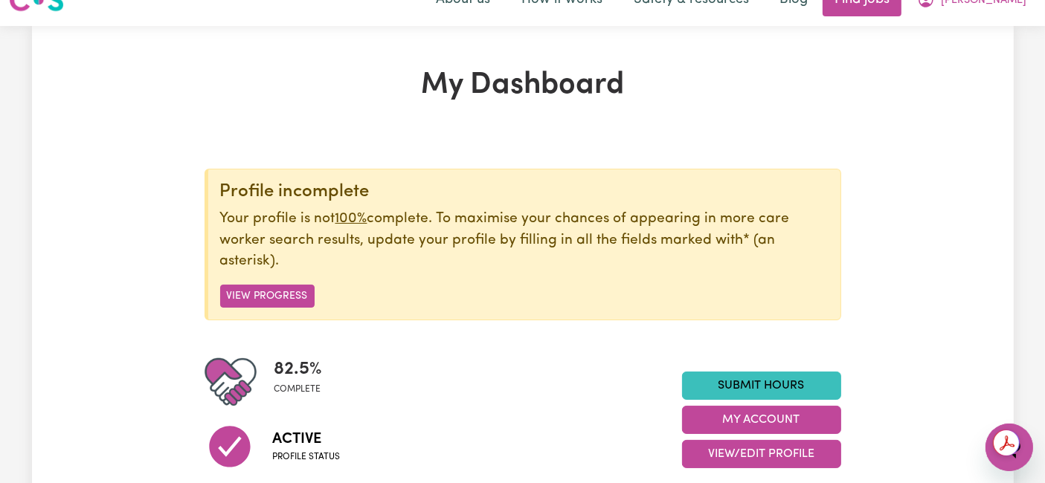
scroll to position [0, 0]
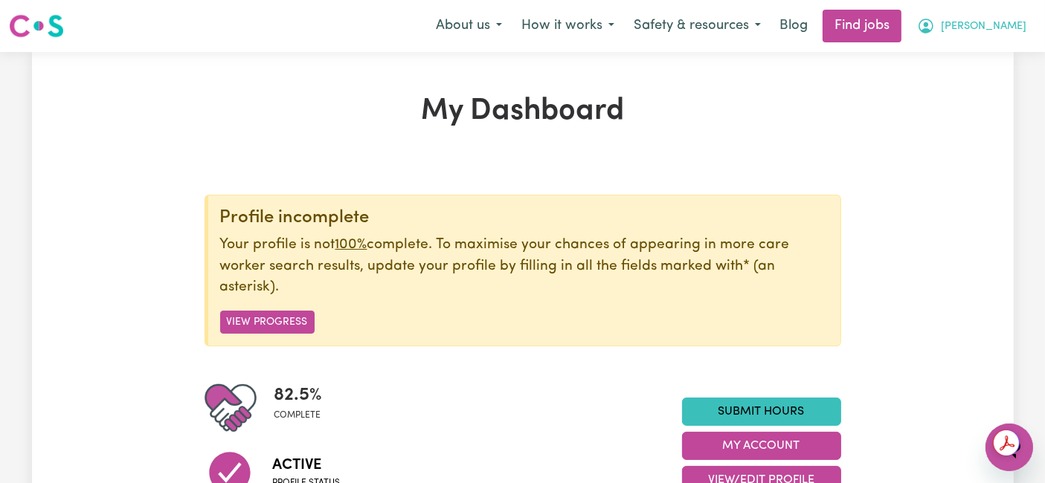
click at [999, 35] on button "[PERSON_NAME]" at bounding box center [971, 25] width 129 height 31
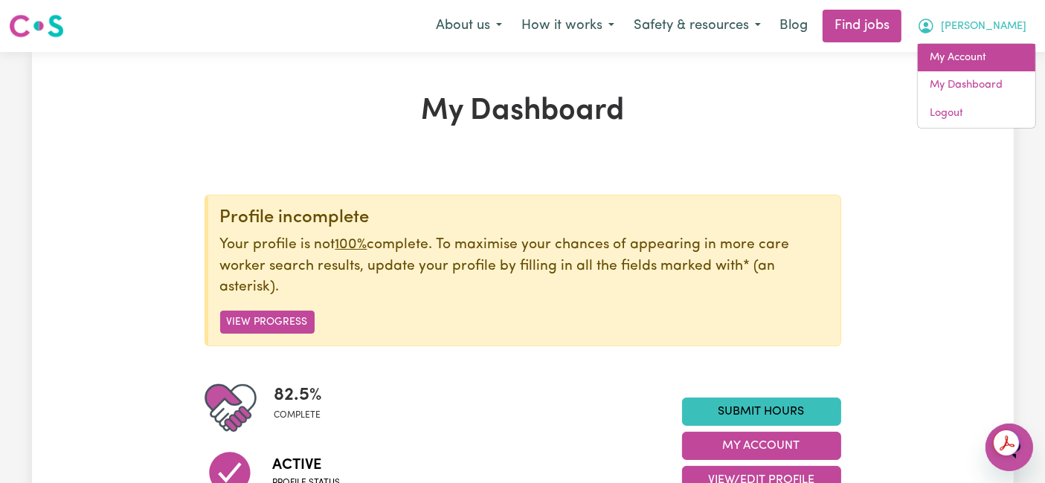
click at [994, 64] on link "My Account" at bounding box center [976, 58] width 117 height 28
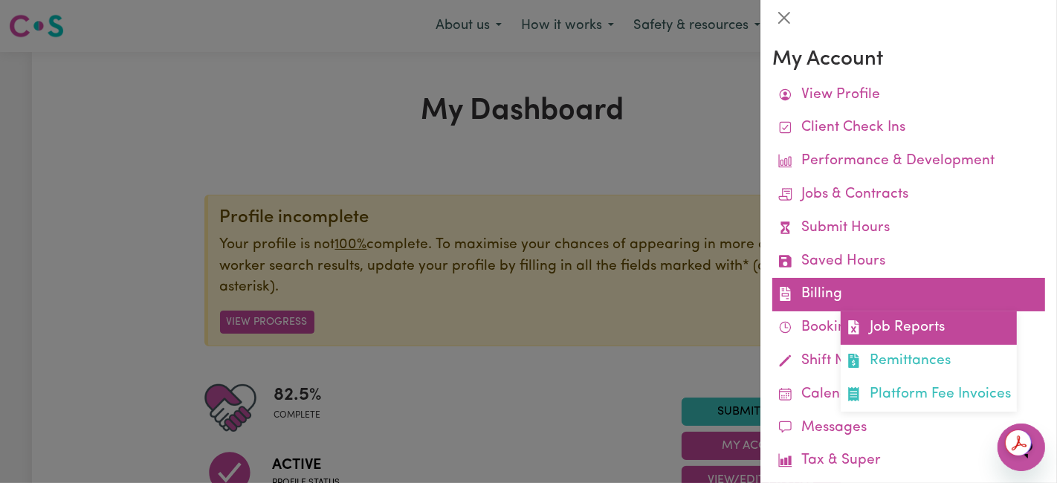
click at [870, 323] on link "Job Reports" at bounding box center [929, 328] width 176 height 33
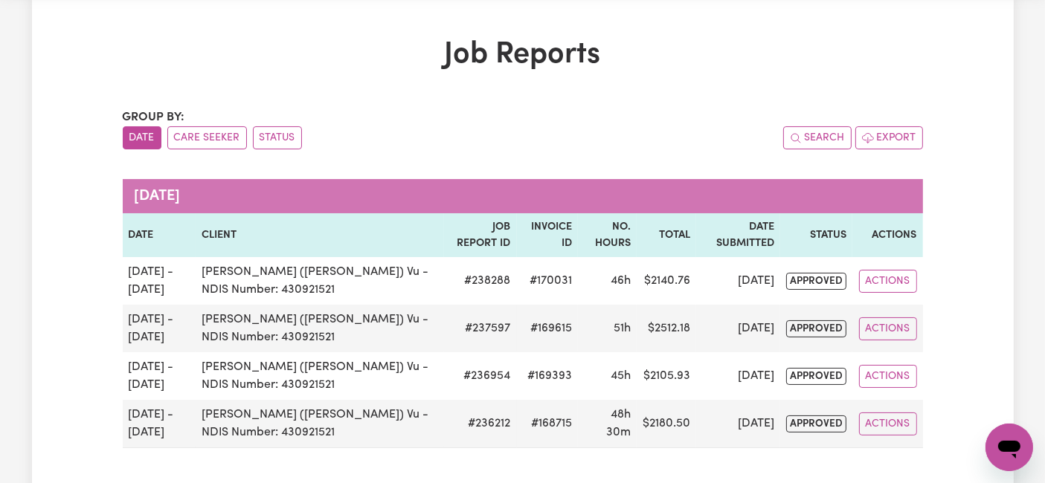
scroll to position [83, 0]
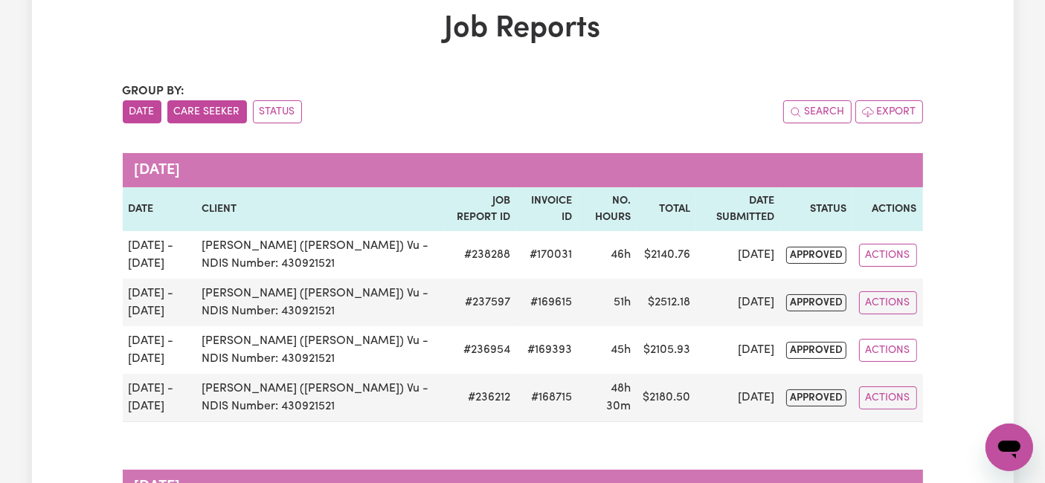
click at [202, 109] on button "Care Seeker" at bounding box center [207, 111] width 80 height 23
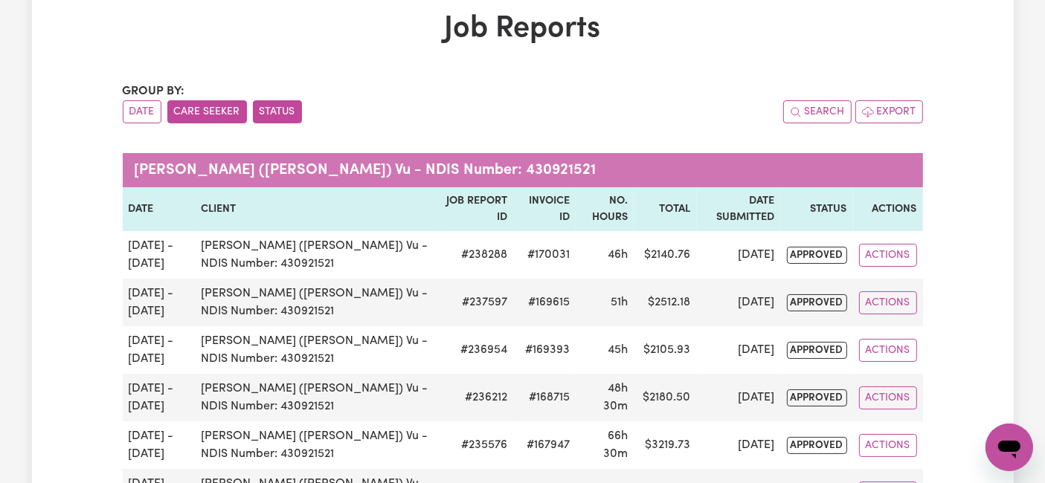
click at [271, 112] on button "Status" at bounding box center [277, 111] width 49 height 23
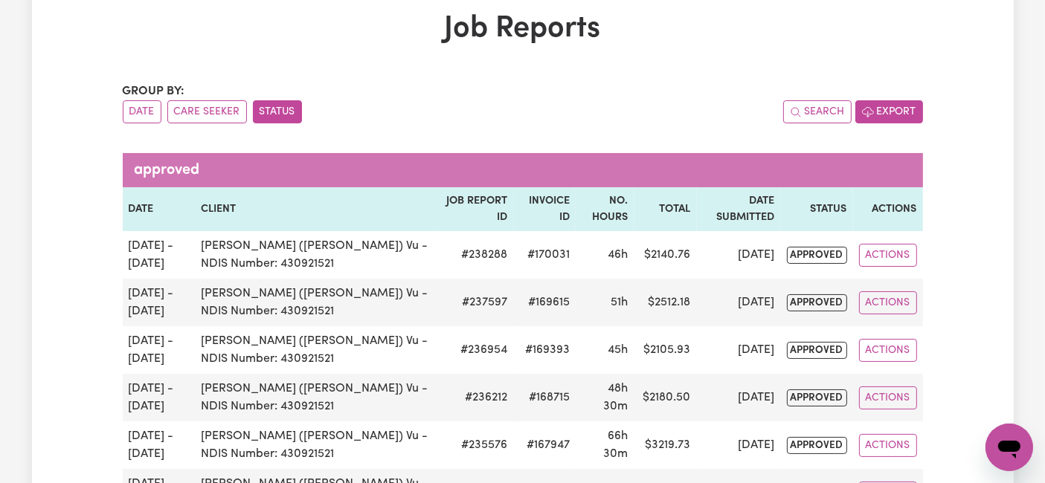
click at [894, 117] on button "Export" at bounding box center [889, 111] width 68 height 23
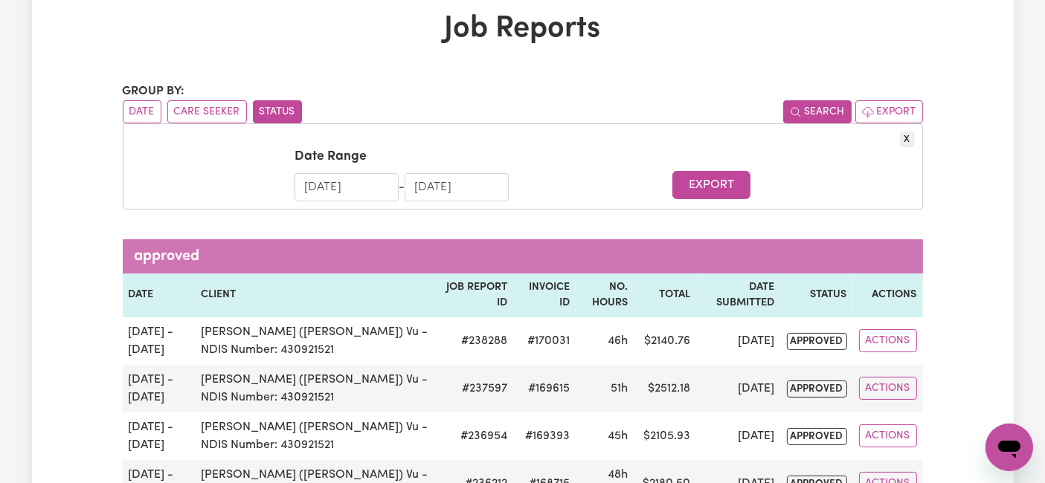
click at [842, 113] on button "Search" at bounding box center [817, 111] width 68 height 23
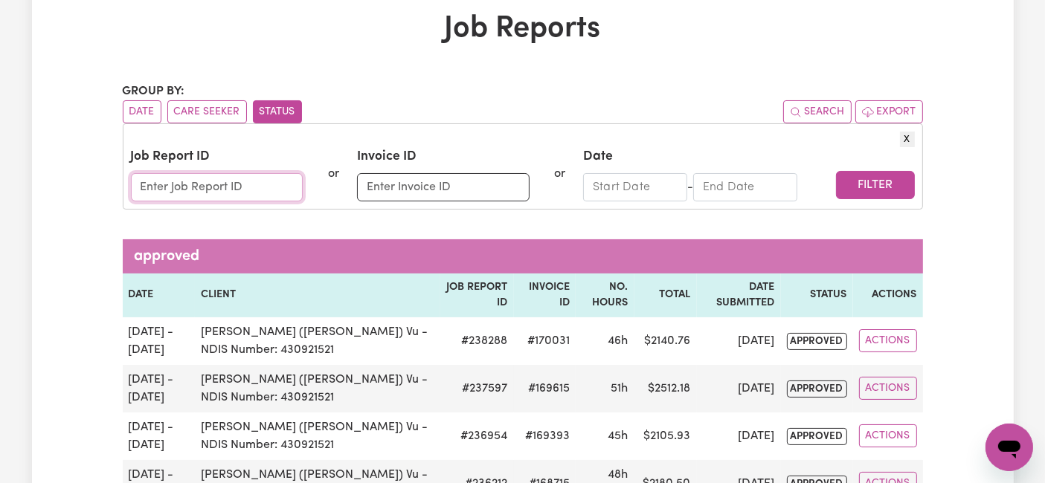
click at [259, 190] on input "Job Report ID" at bounding box center [217, 187] width 172 height 28
